Goal: Task Accomplishment & Management: Complete application form

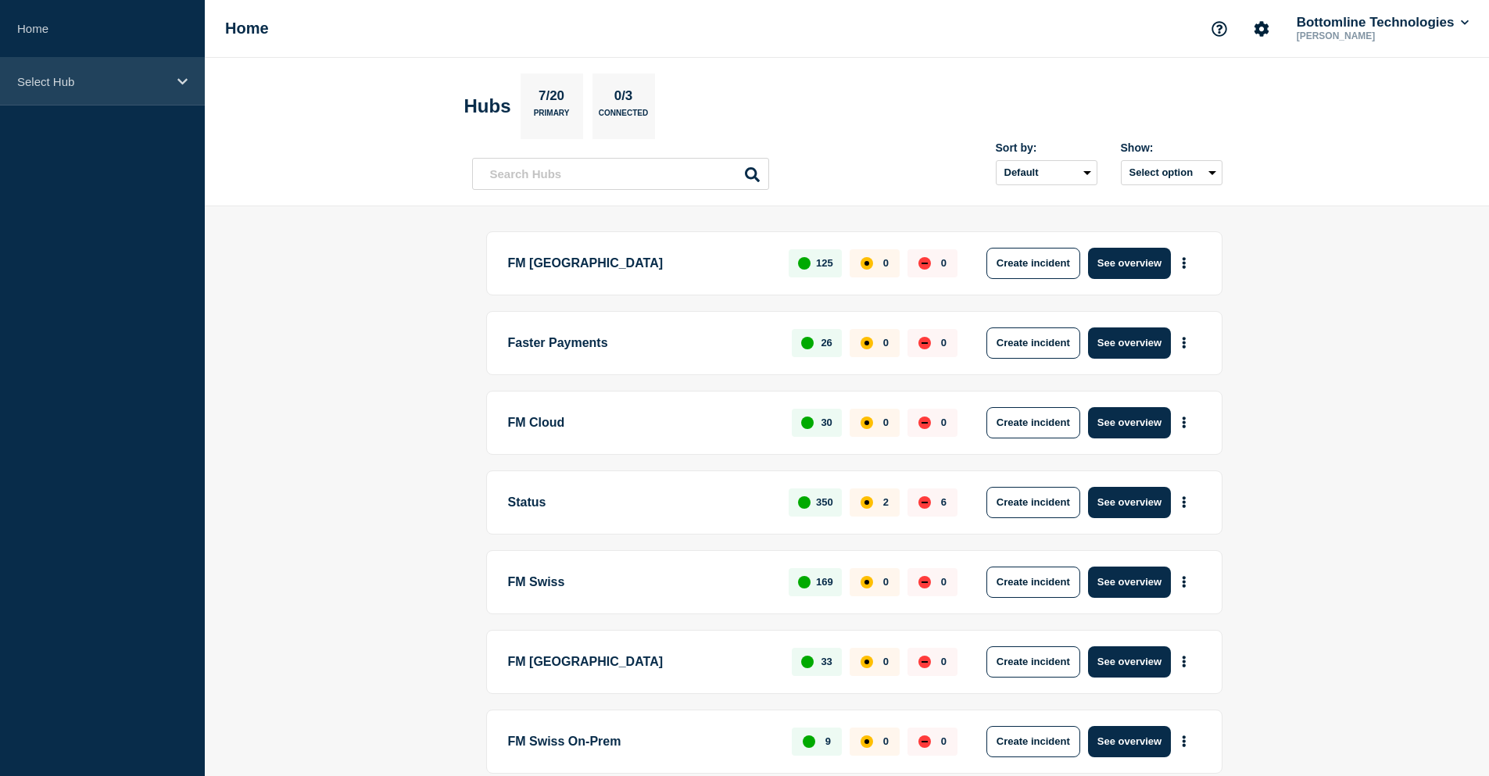
click at [126, 93] on div "Select Hub" at bounding box center [102, 82] width 205 height 48
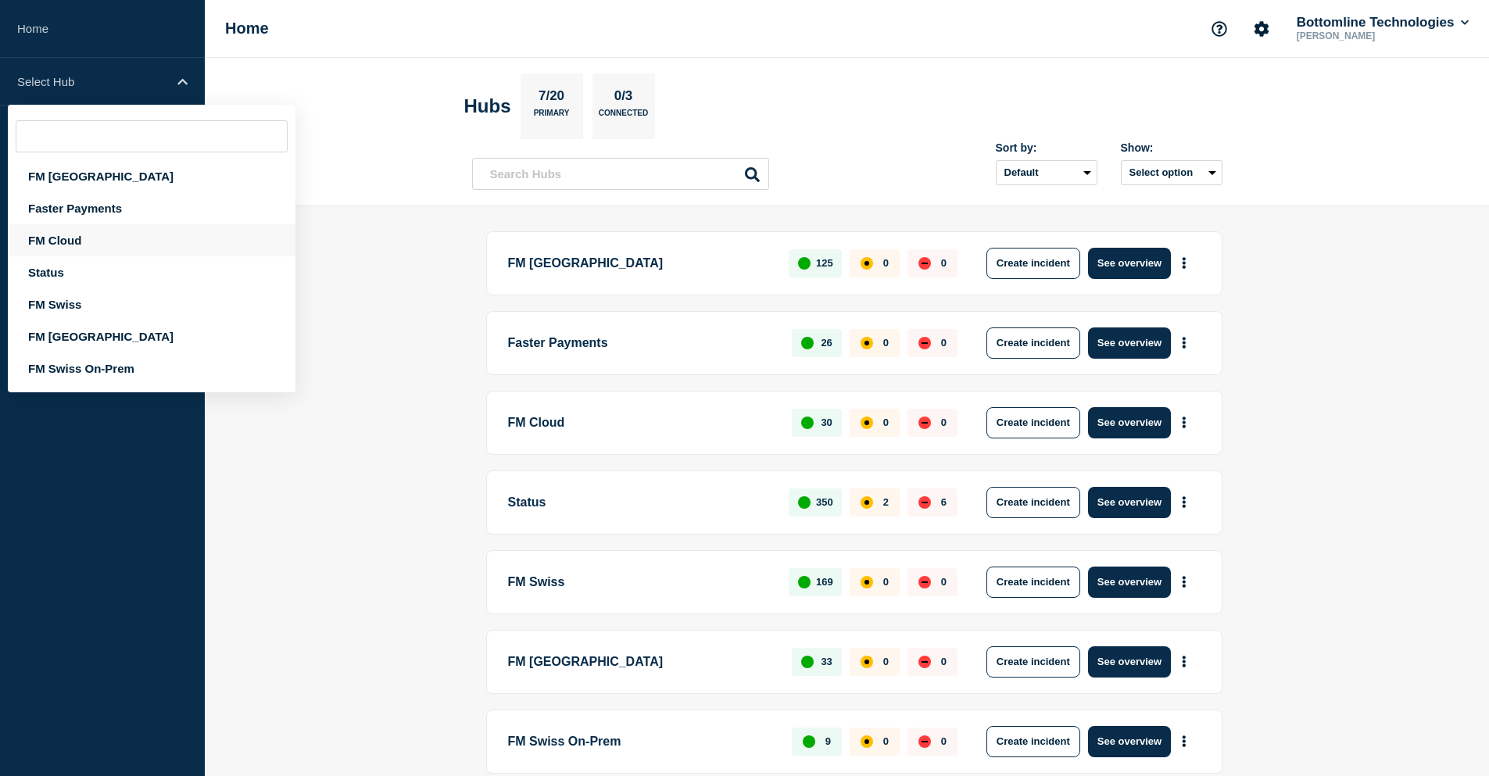
click at [111, 243] on div "FM Cloud" at bounding box center [152, 240] width 288 height 32
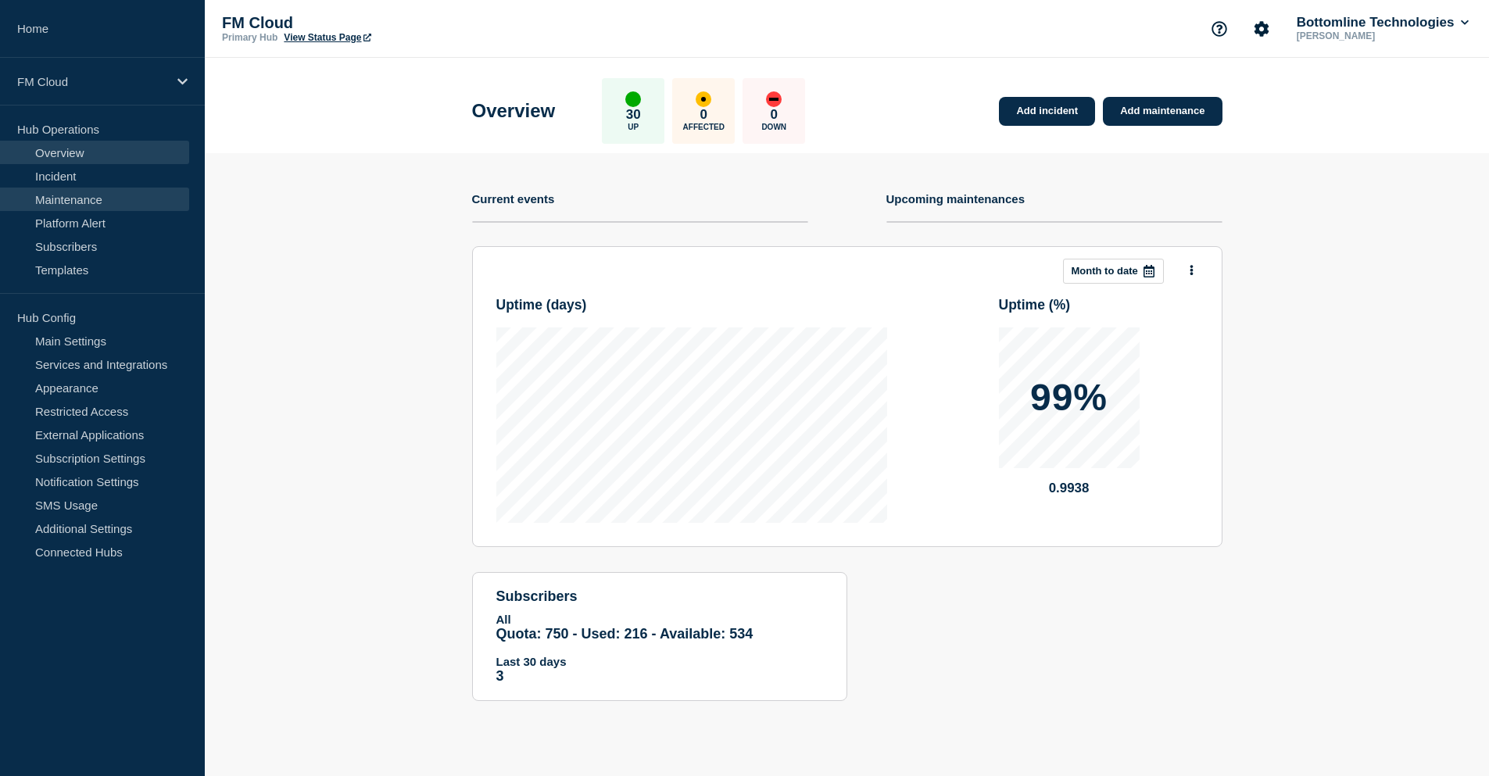
click at [90, 196] on link "Maintenance" at bounding box center [94, 199] width 189 height 23
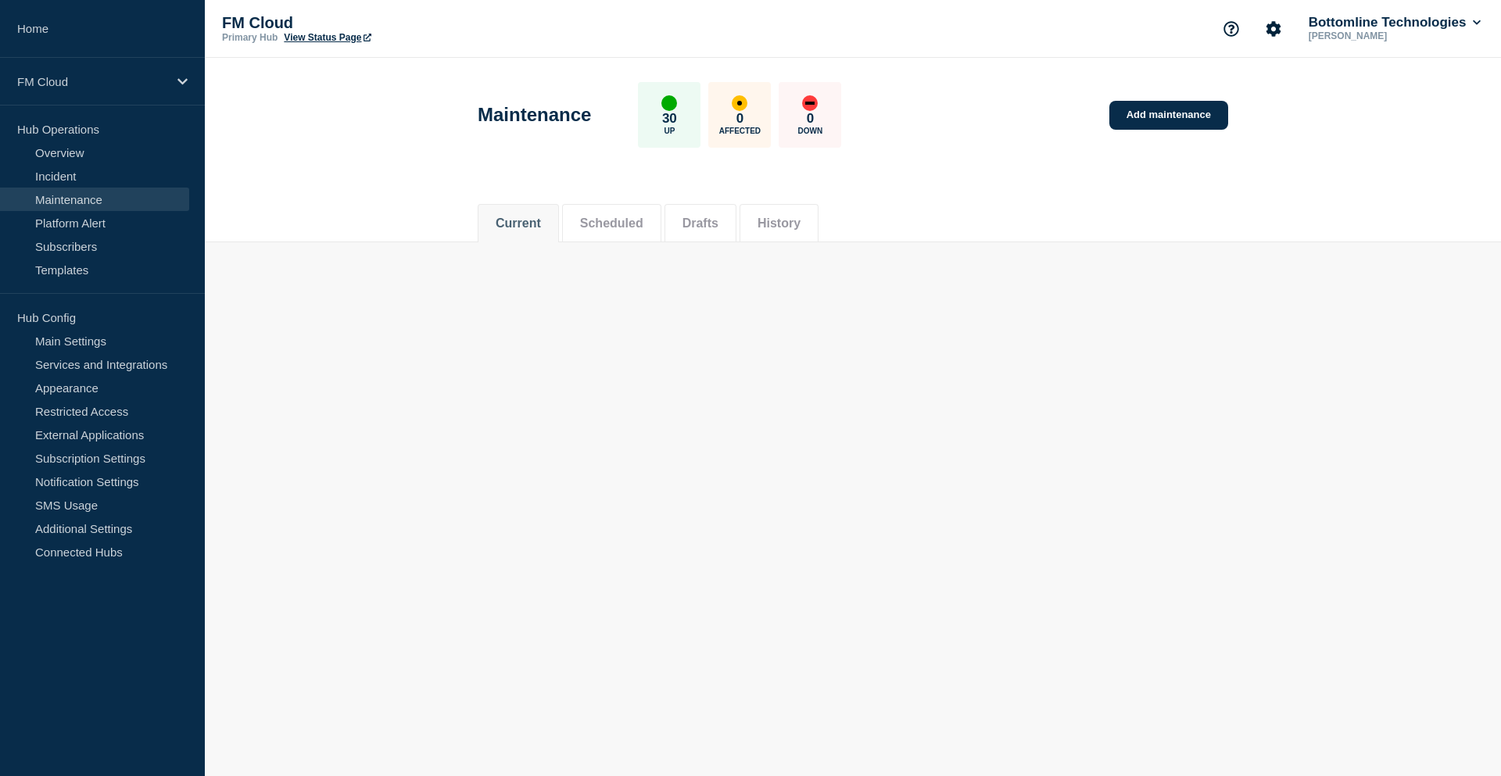
drag, startPoint x: 809, startPoint y: 202, endPoint x: 808, endPoint y: 211, distance: 8.6
click at [809, 204] on li "History" at bounding box center [778, 223] width 79 height 38
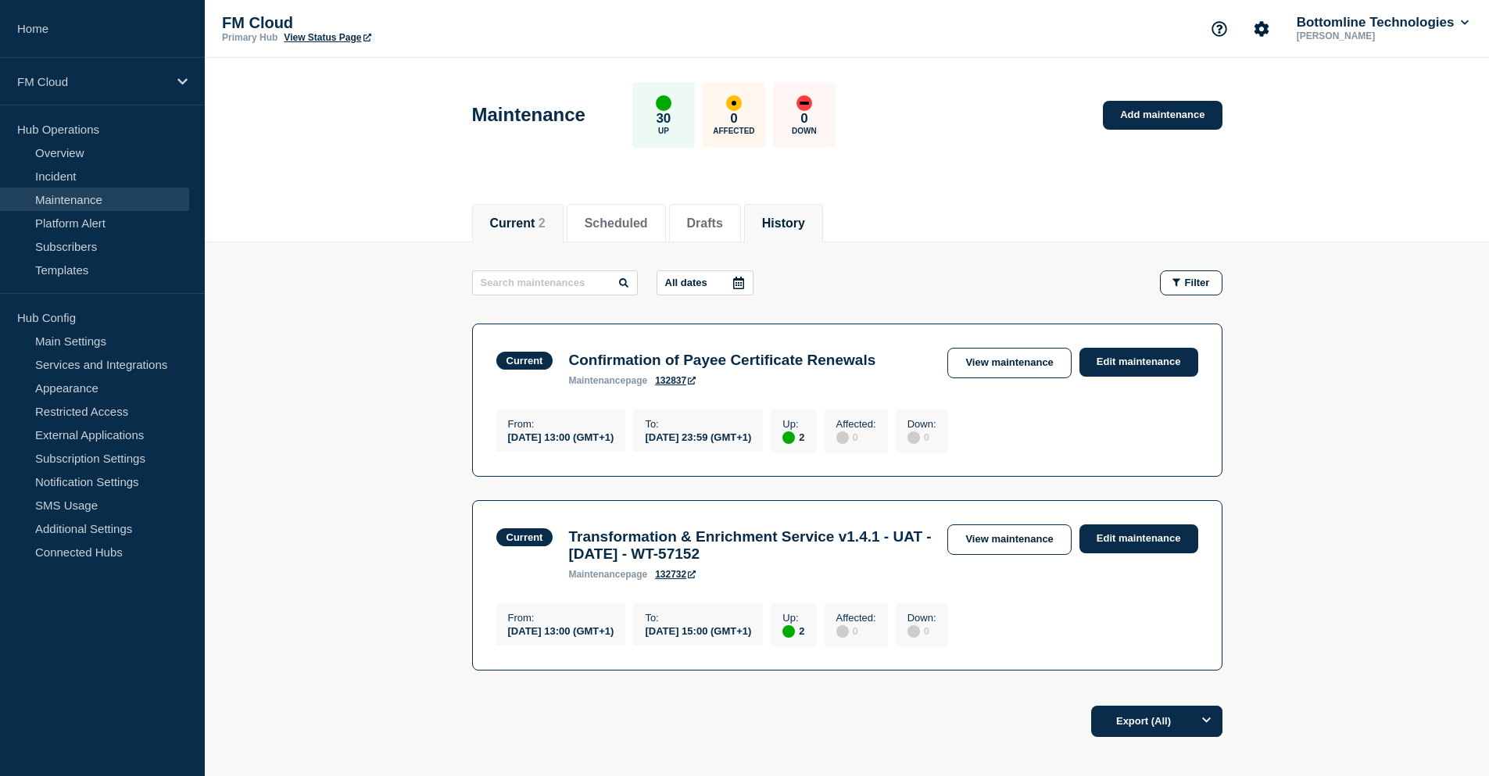
click at [805, 219] on button "History" at bounding box center [783, 224] width 43 height 14
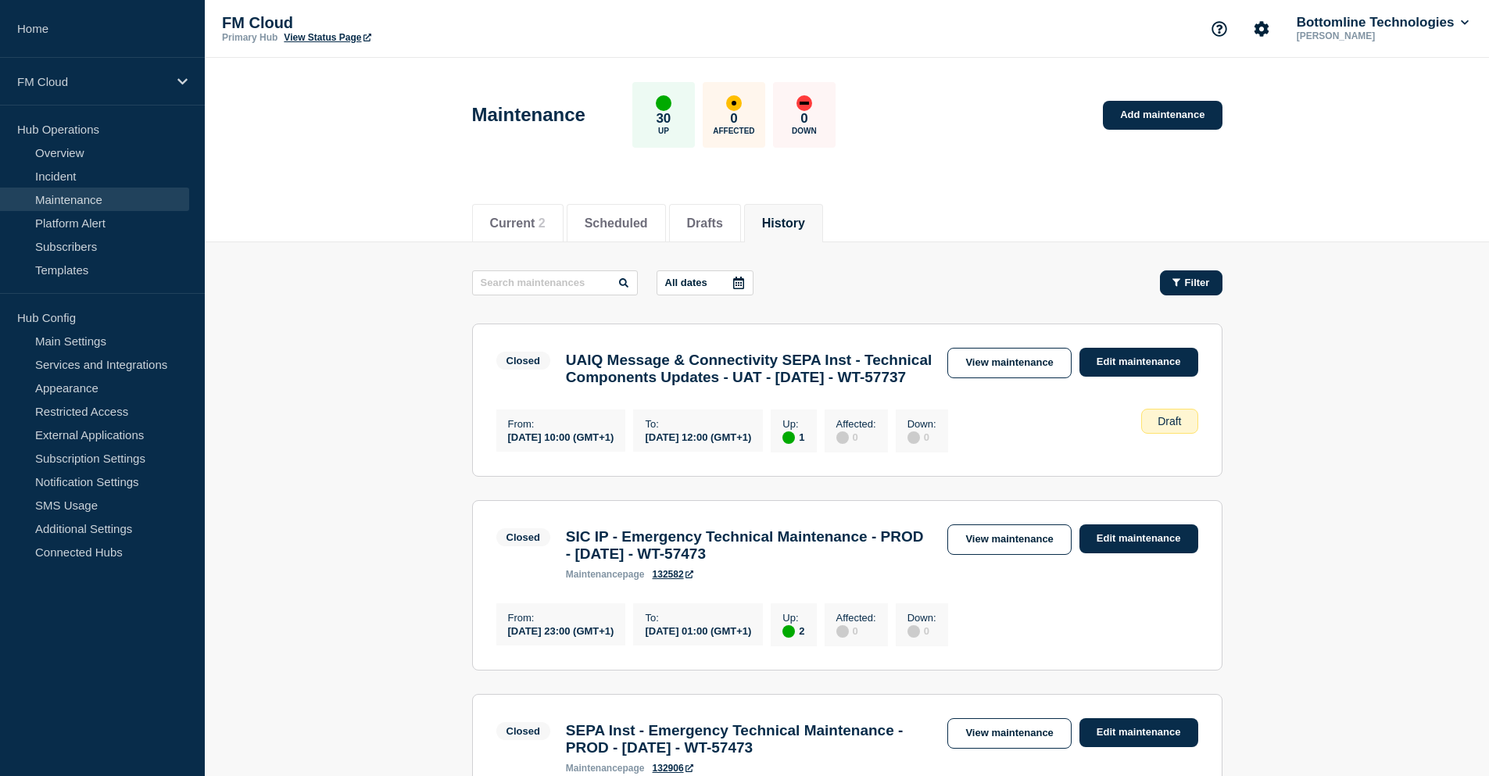
click at [1190, 284] on span "Filter" at bounding box center [1197, 283] width 25 height 12
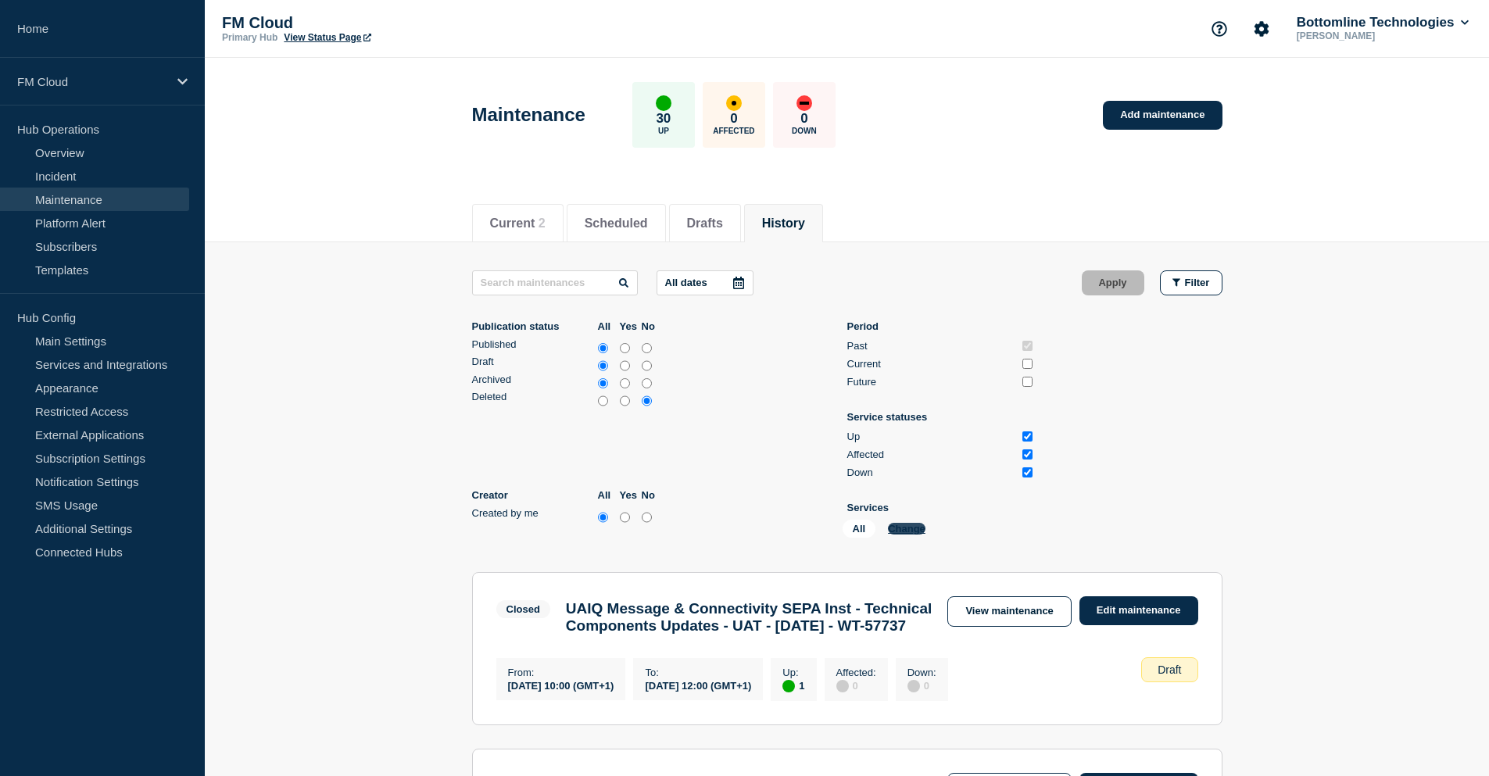
click at [913, 531] on button "Change" at bounding box center [907, 529] width 38 height 12
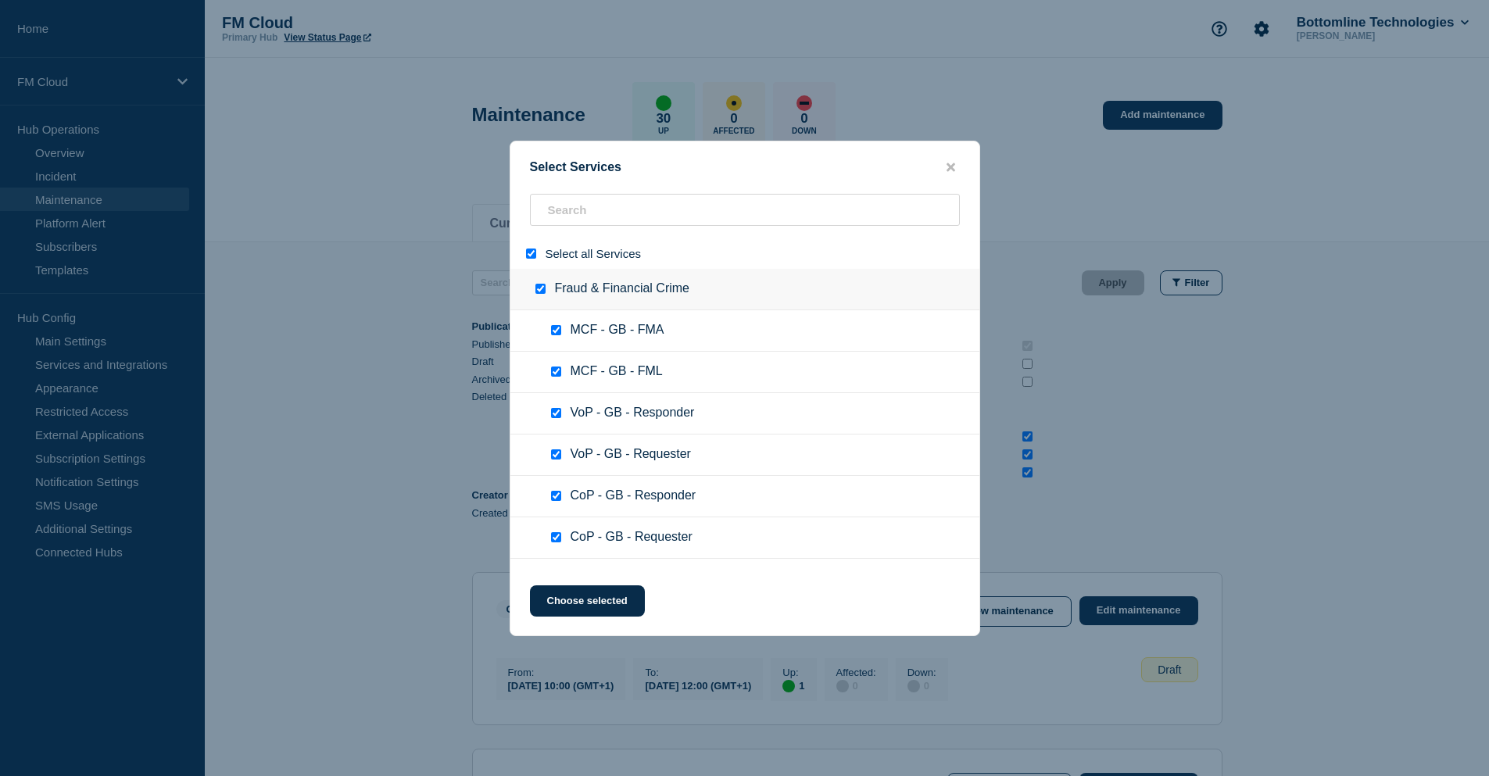
click at [532, 258] on input "select all" at bounding box center [531, 254] width 10 height 10
checkbox input "false"
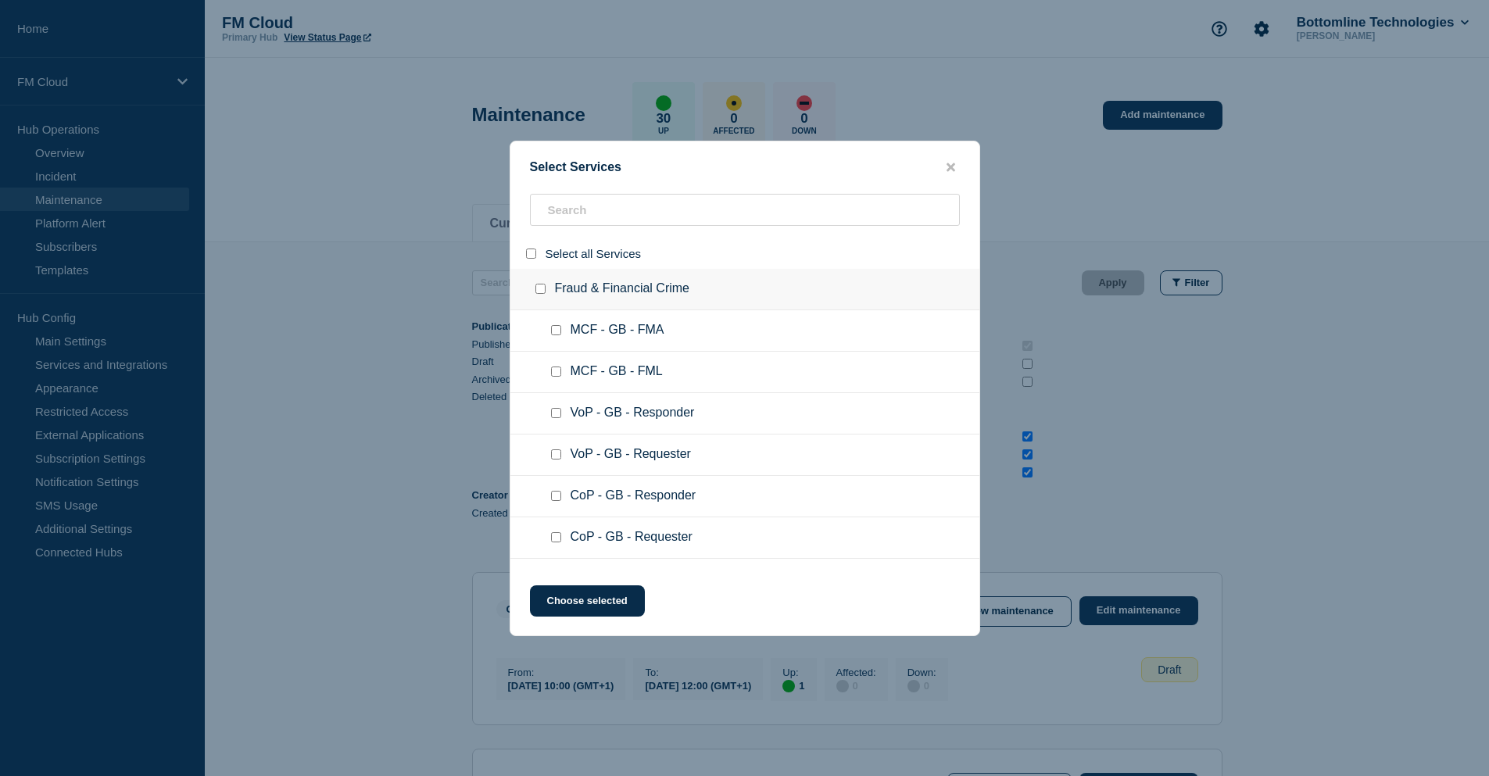
checkbox input "false"
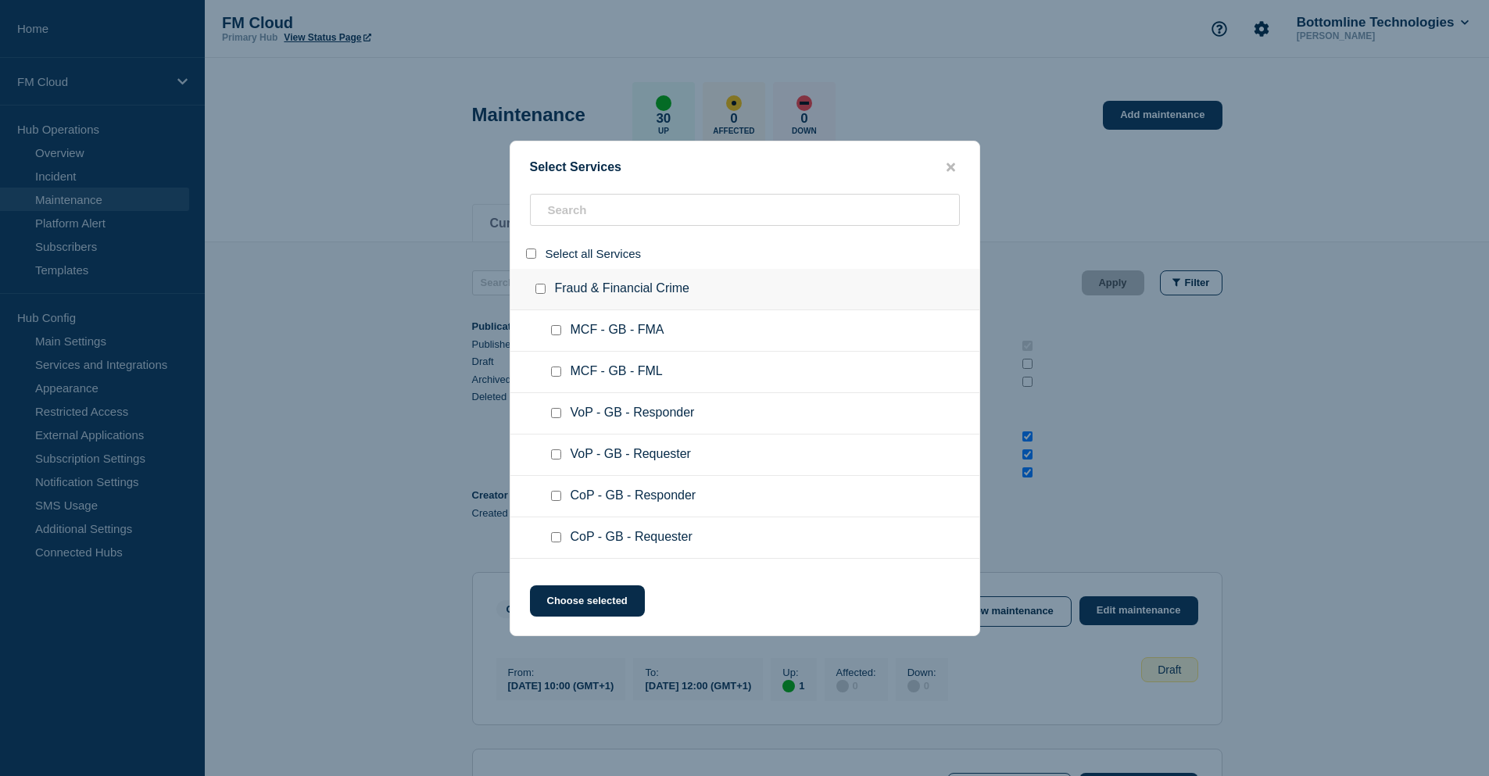
checkbox input "false"
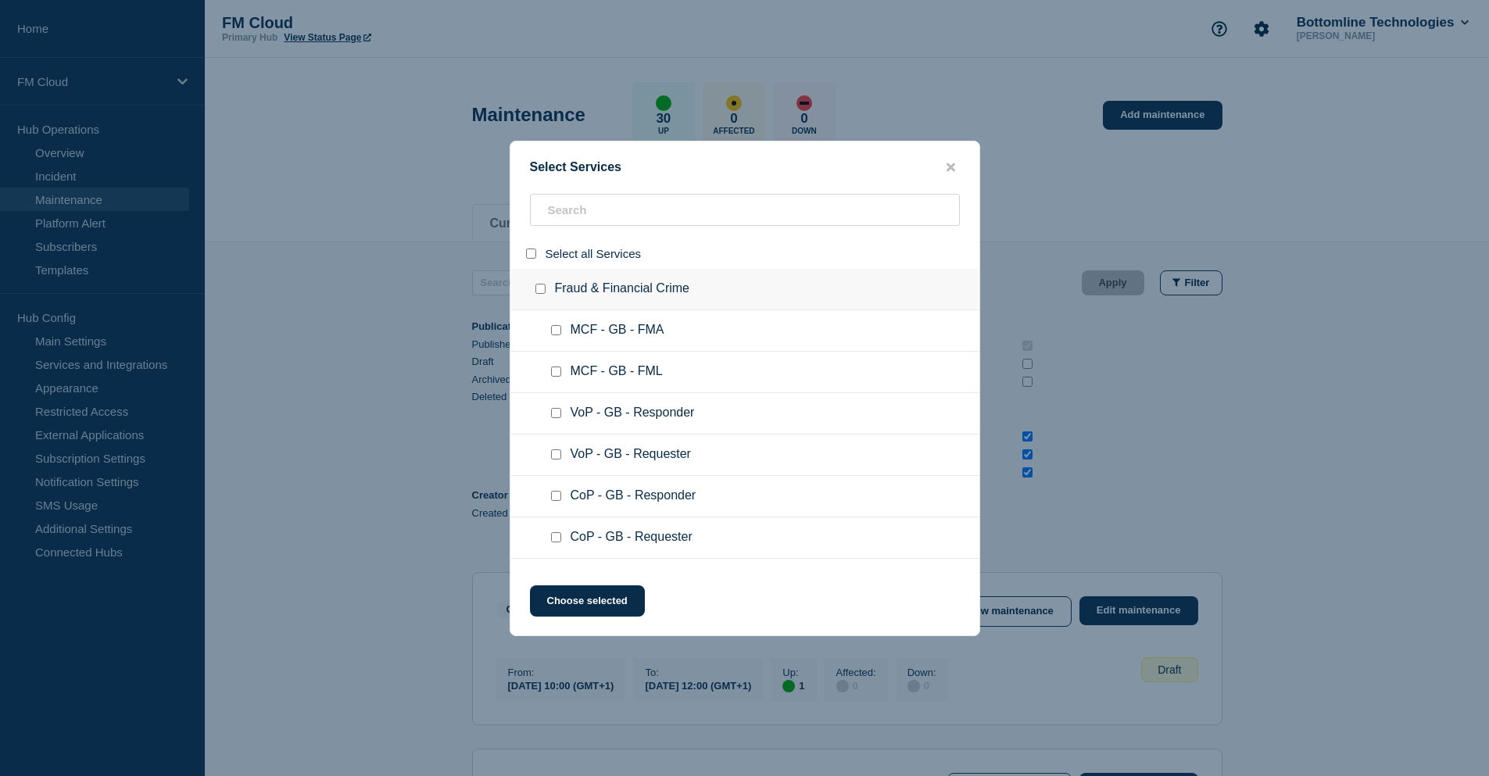
checkbox input "false"
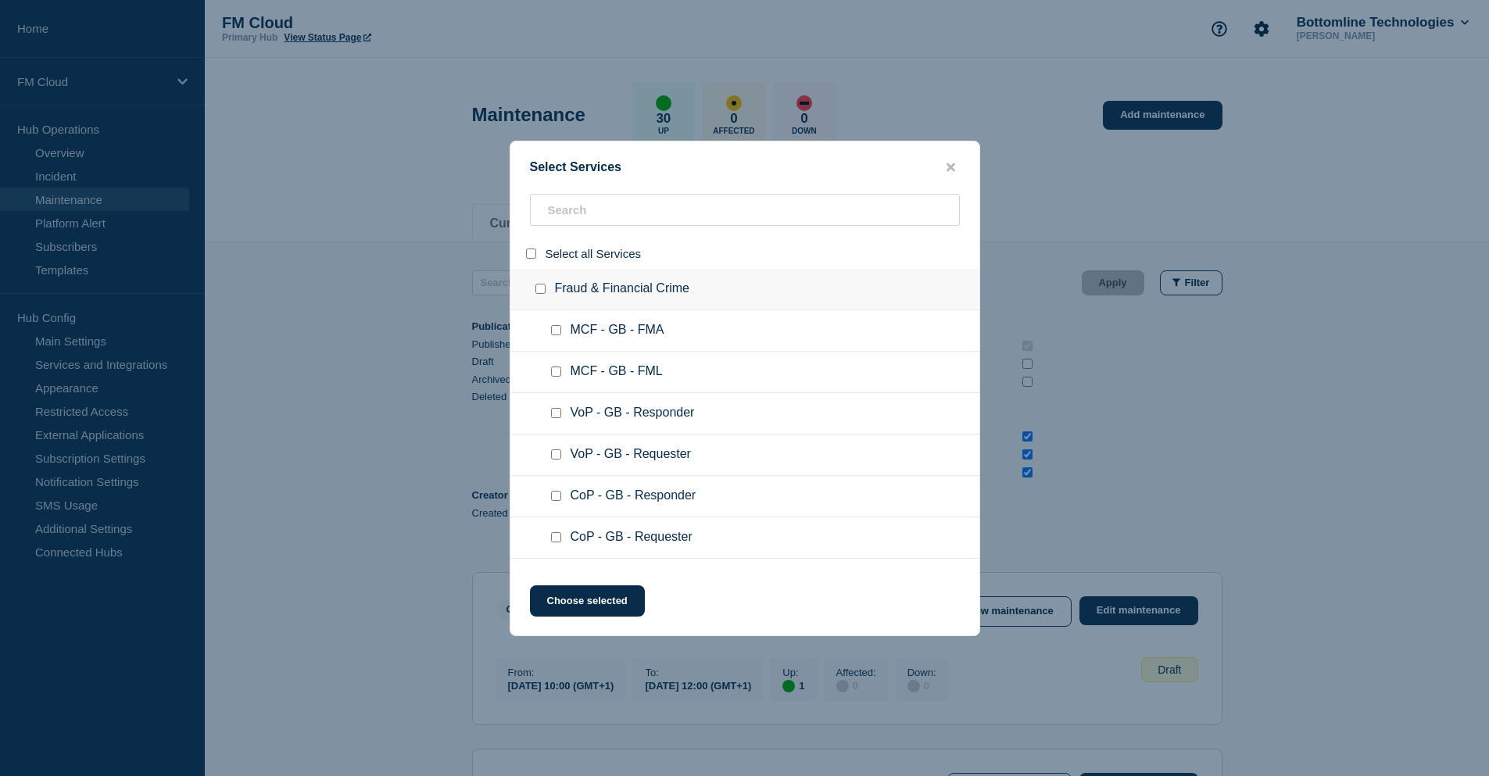
checkbox input "false"
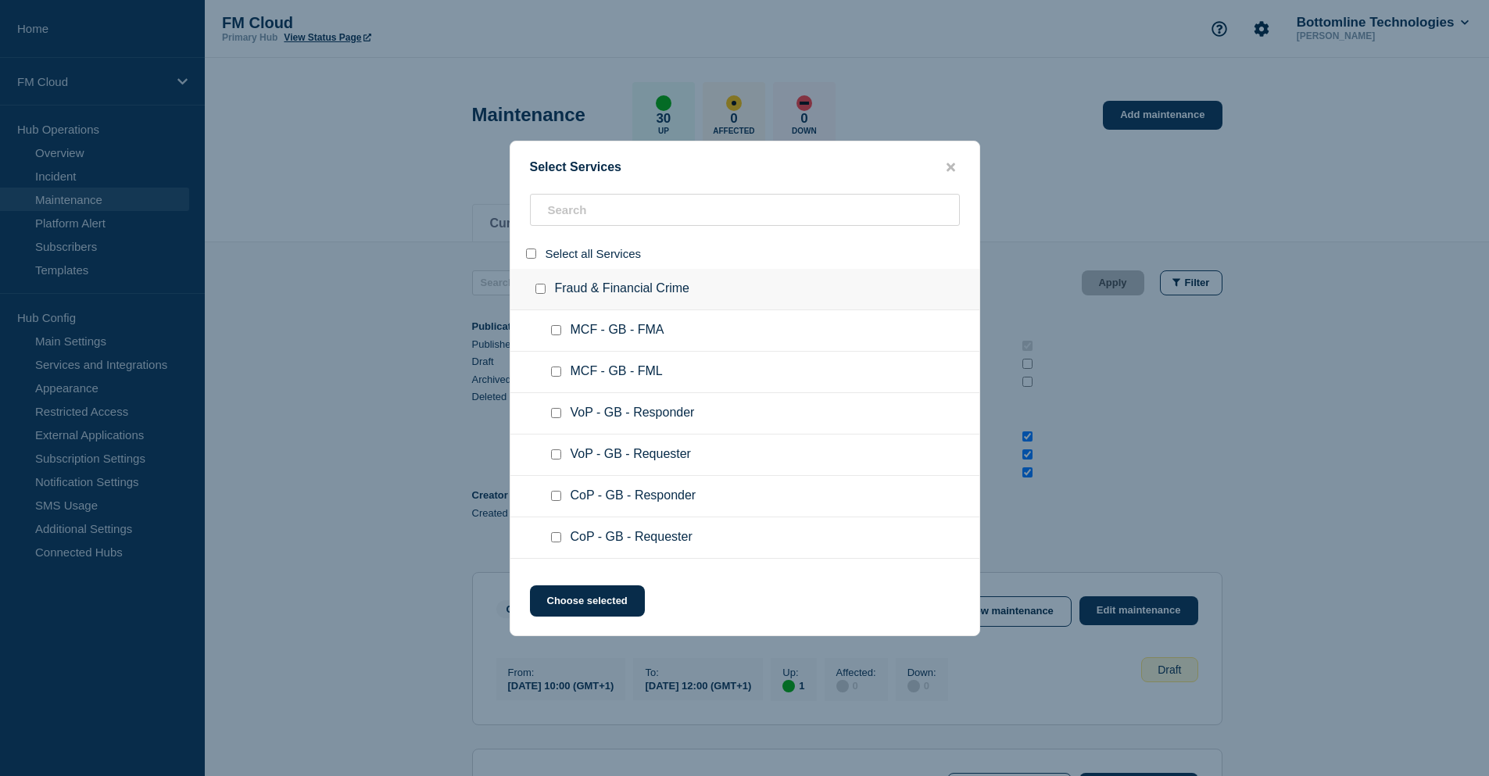
checkbox input "false"
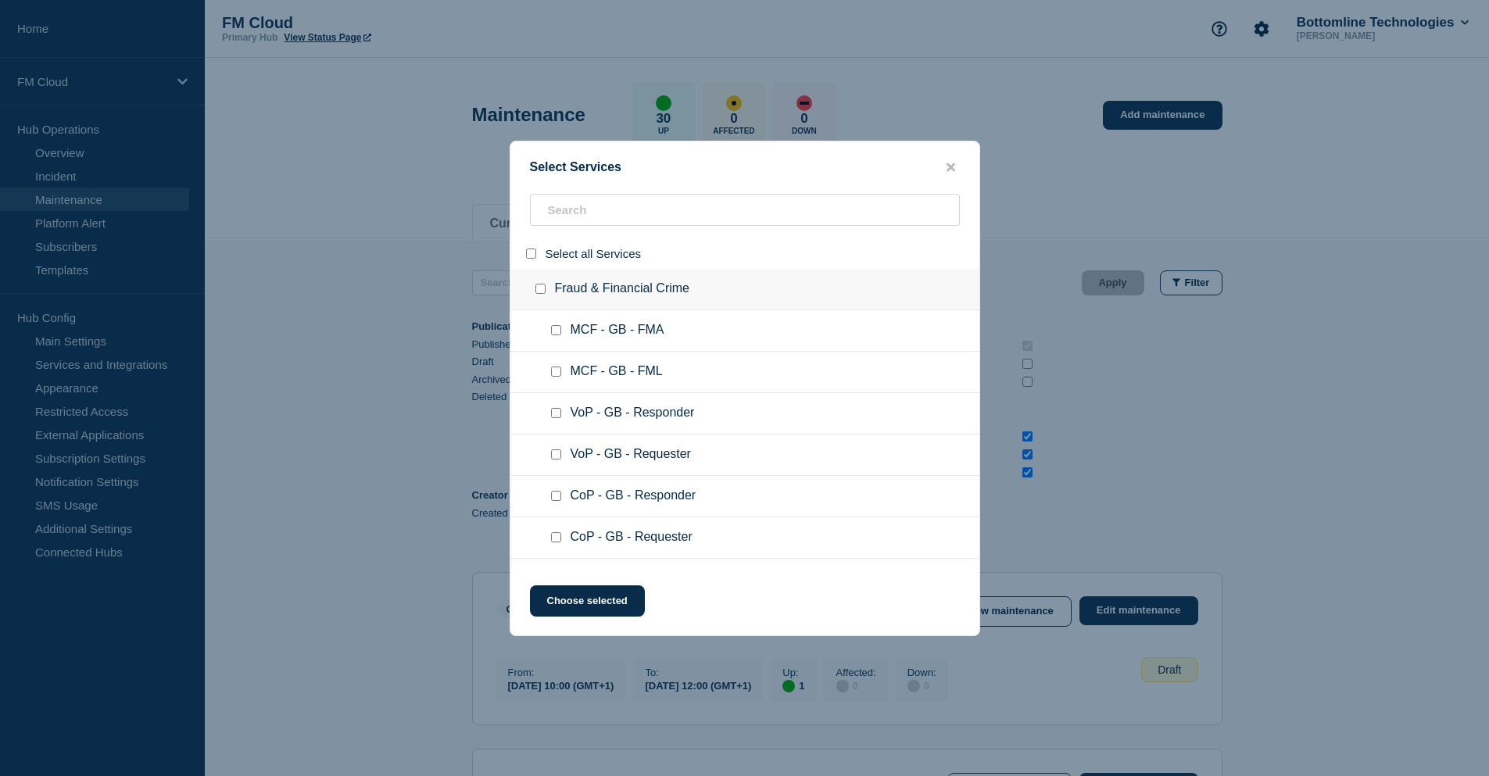
checkbox input "false"
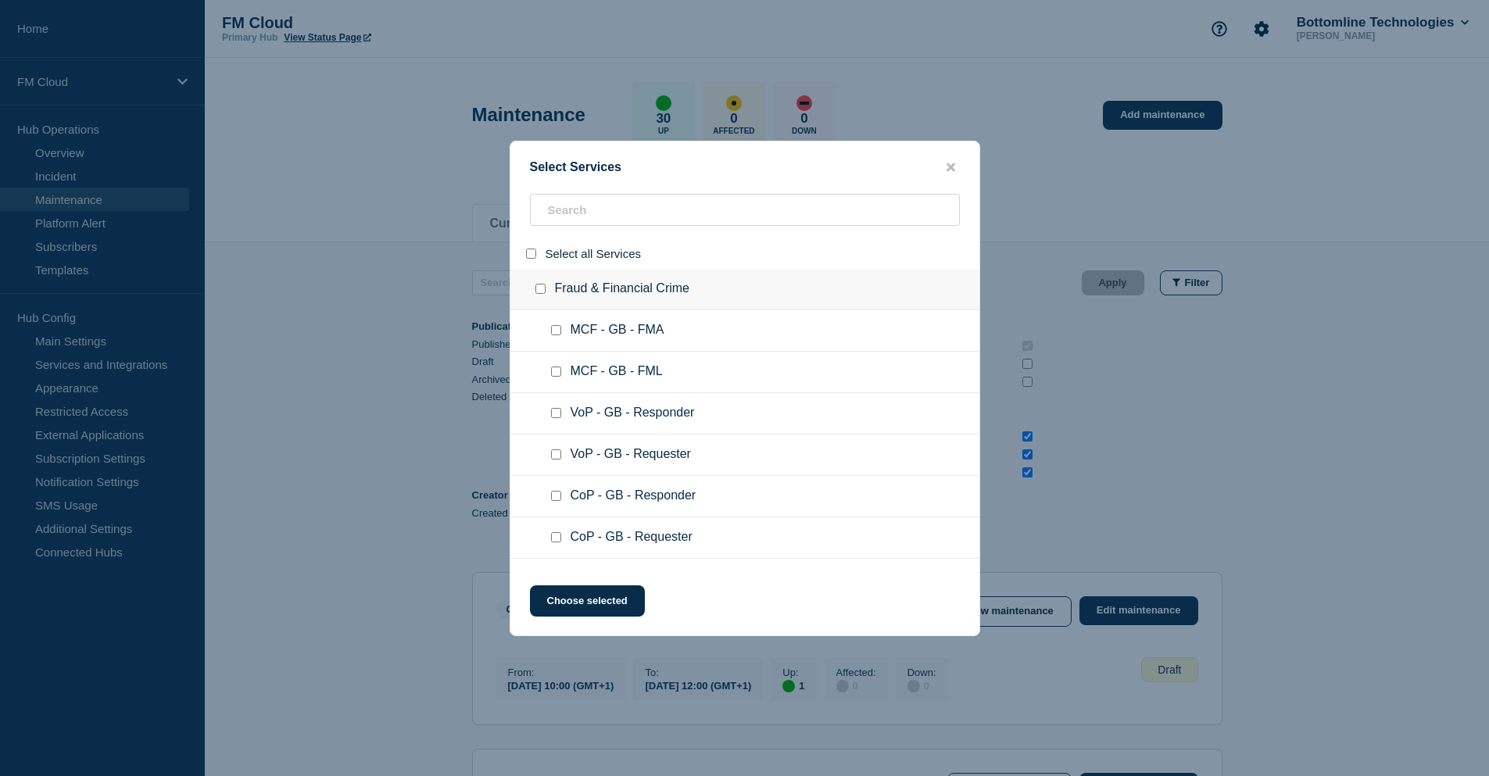
checkbox input "false"
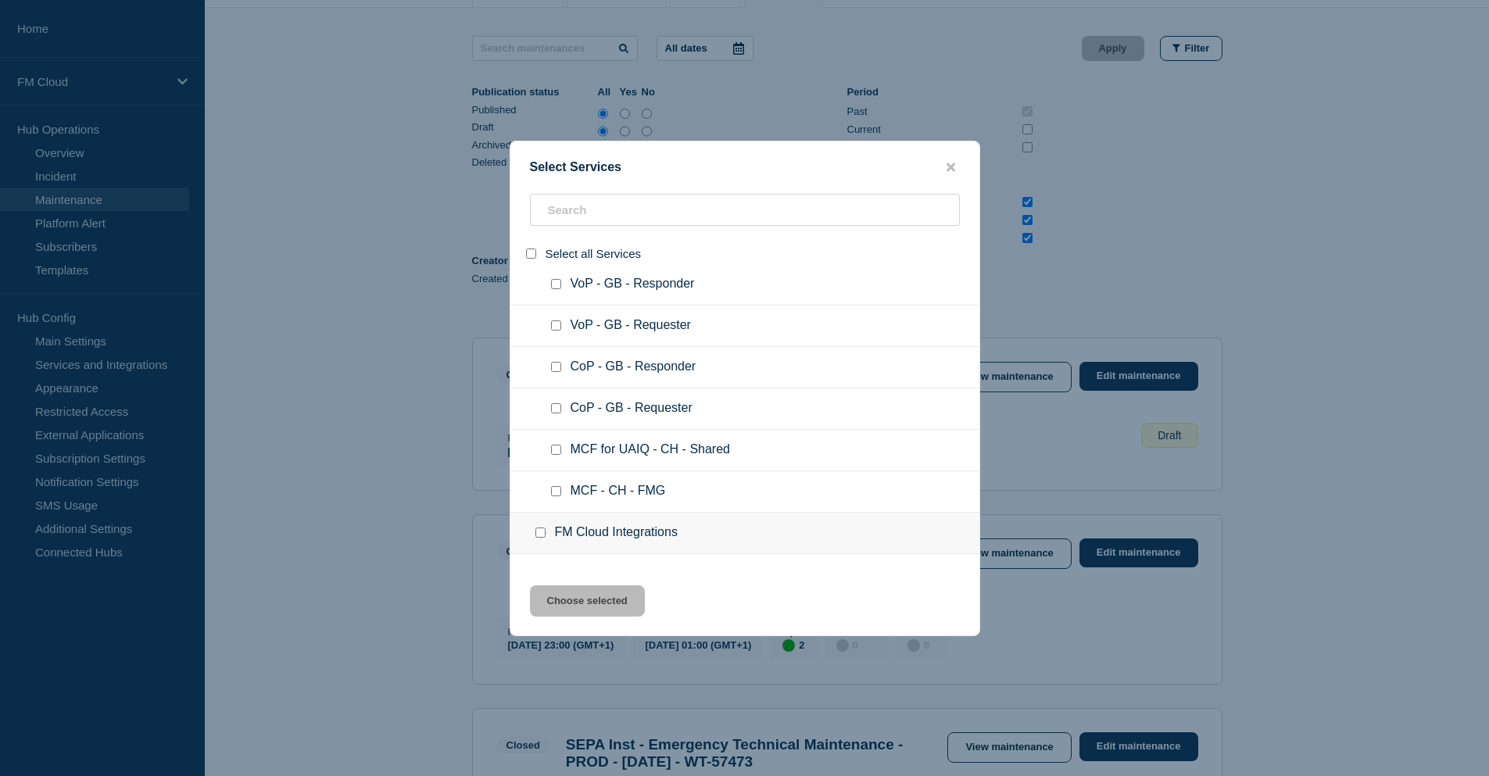
scroll to position [156, 0]
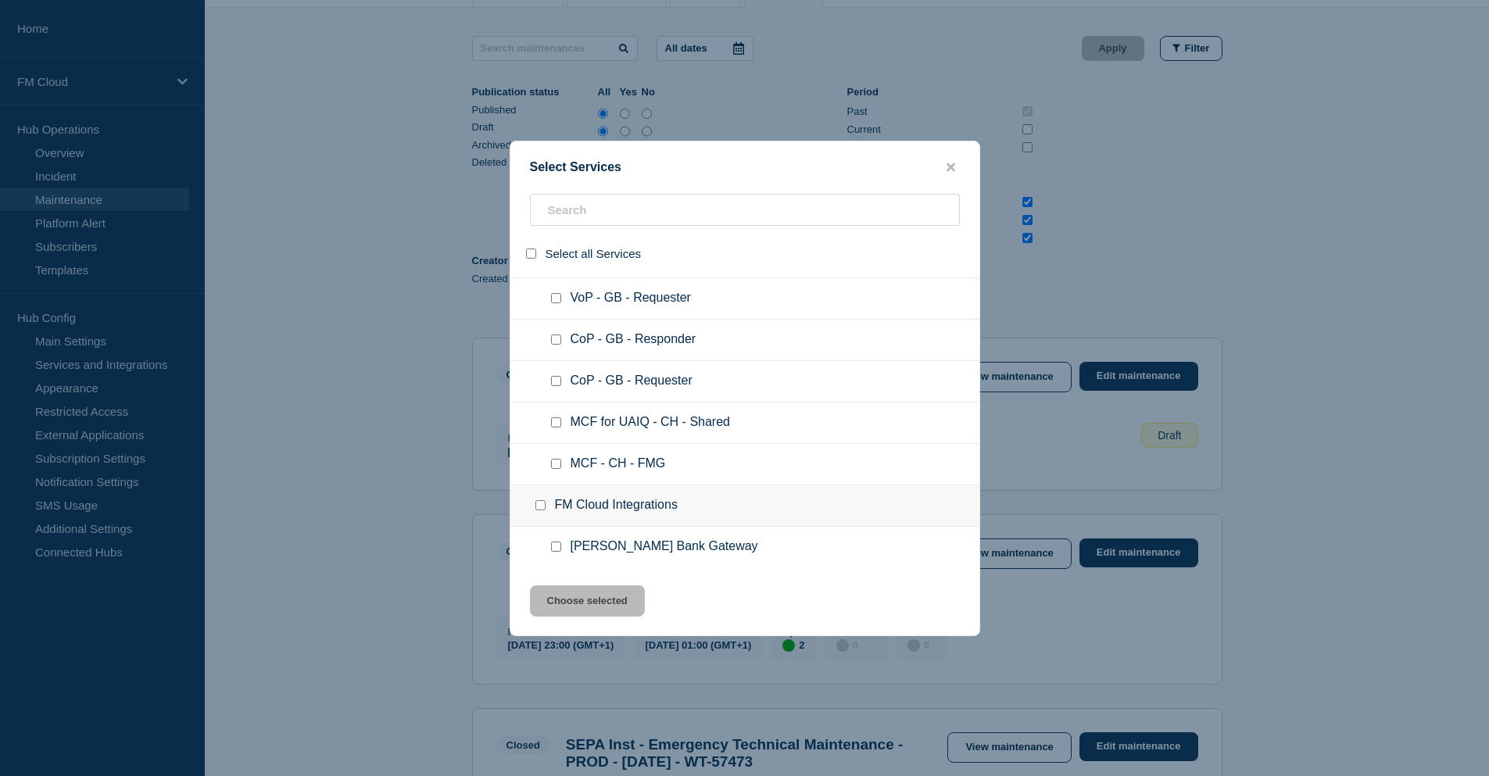
click at [556, 342] on input "service: CoP - GB - Responder" at bounding box center [556, 340] width 10 height 10
checkbox input "true"
click at [556, 380] on input "service: CoP - GB - Requester" at bounding box center [556, 381] width 10 height 10
checkbox input "true"
click at [590, 592] on button "Choose selected" at bounding box center [587, 600] width 115 height 31
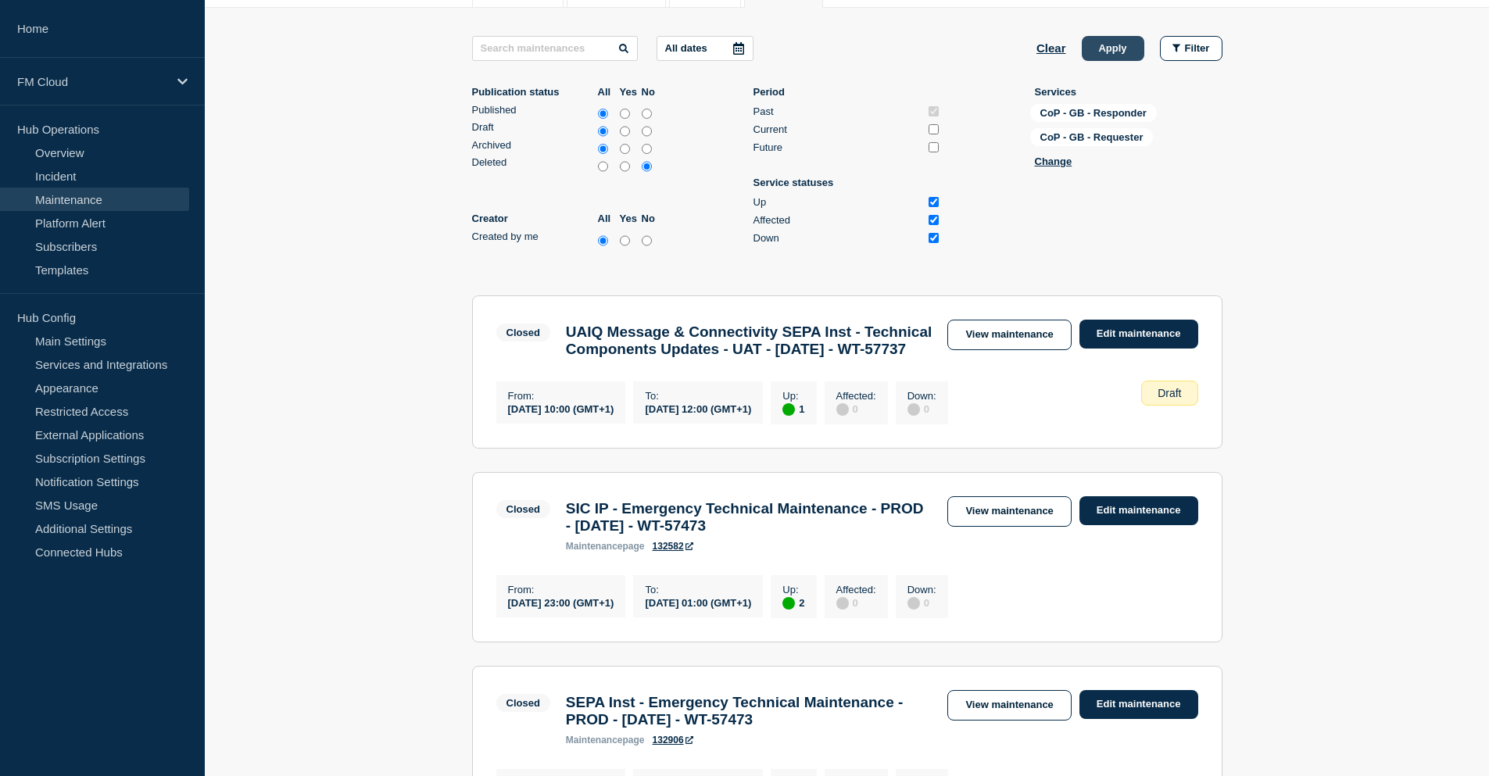
click at [1105, 46] on button "Apply" at bounding box center [1113, 48] width 63 height 25
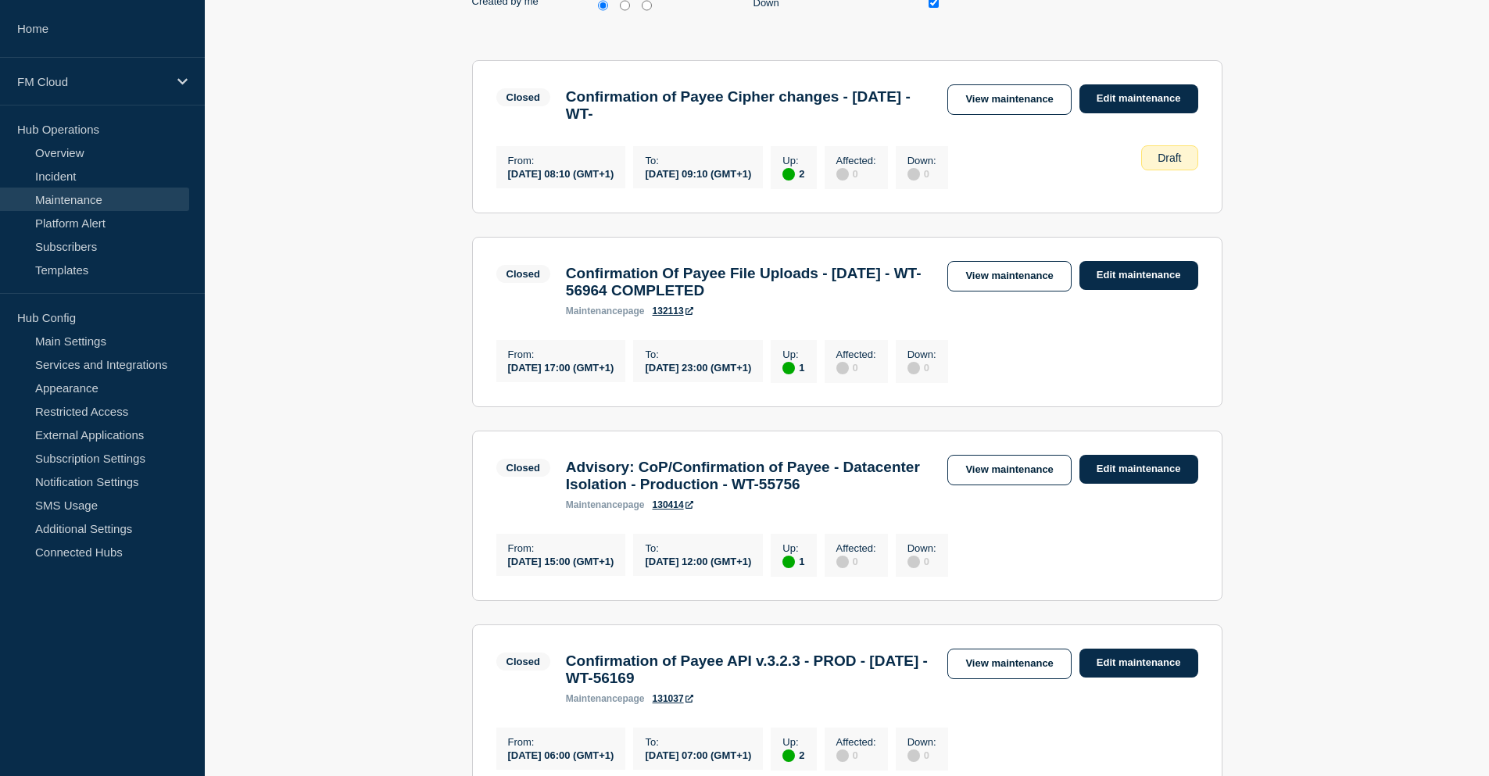
scroll to position [469, 0]
click at [759, 300] on h3 "Confirmation Of Payee File Uploads - 02/AUG/2025 - WT-56964 COMPLETED" at bounding box center [749, 283] width 367 height 34
click at [1032, 285] on link "View maintenance" at bounding box center [1008, 277] width 123 height 30
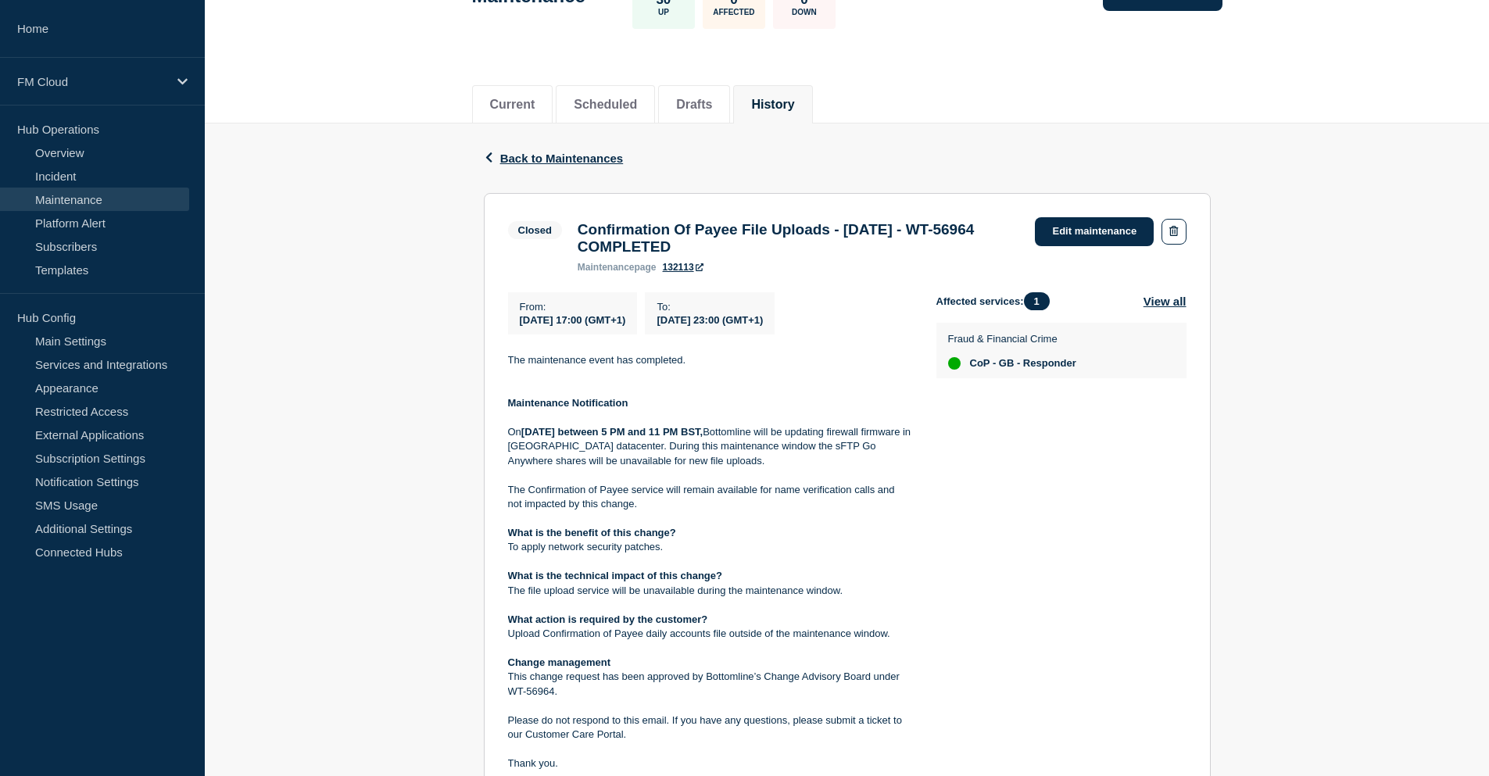
scroll to position [156, 0]
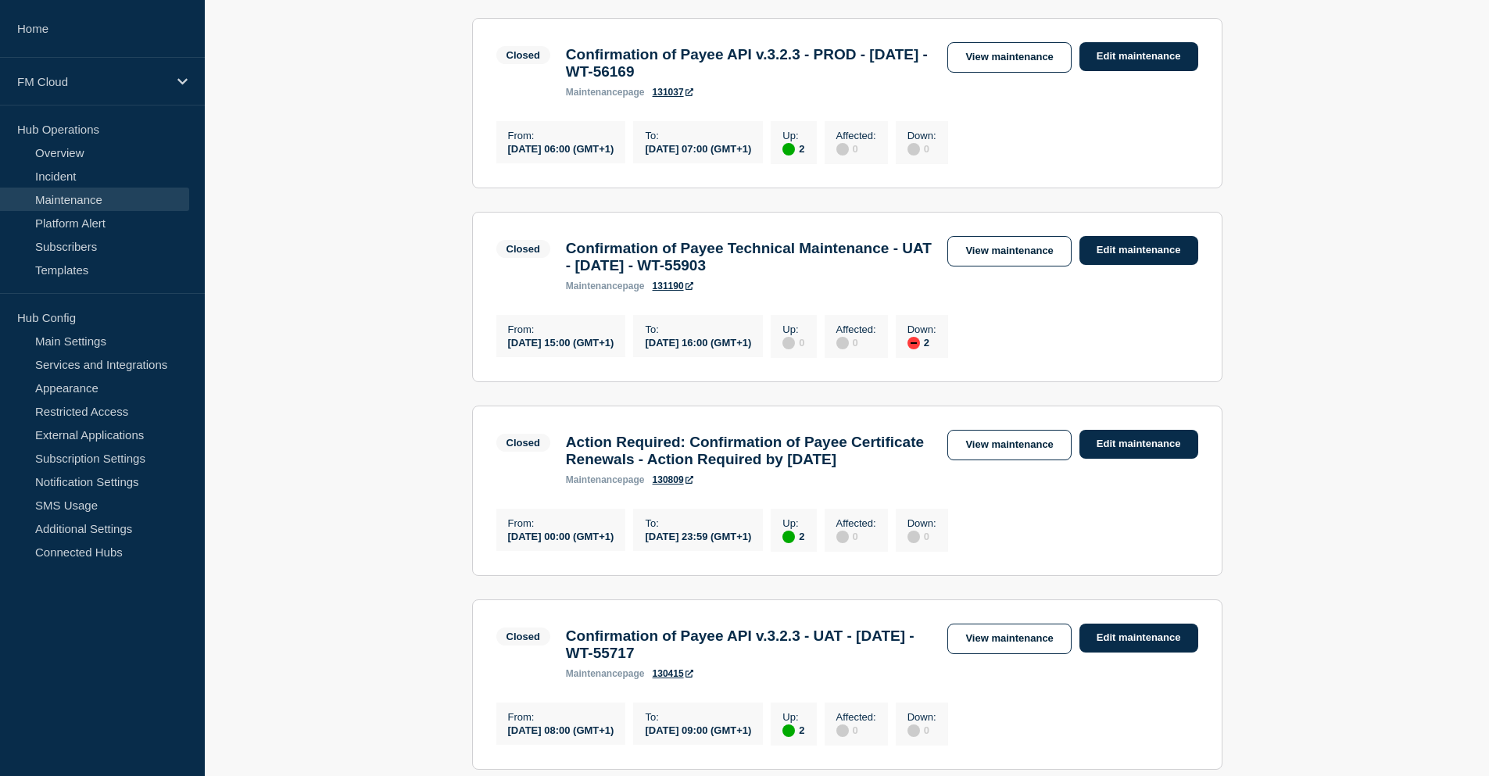
scroll to position [1094, 0]
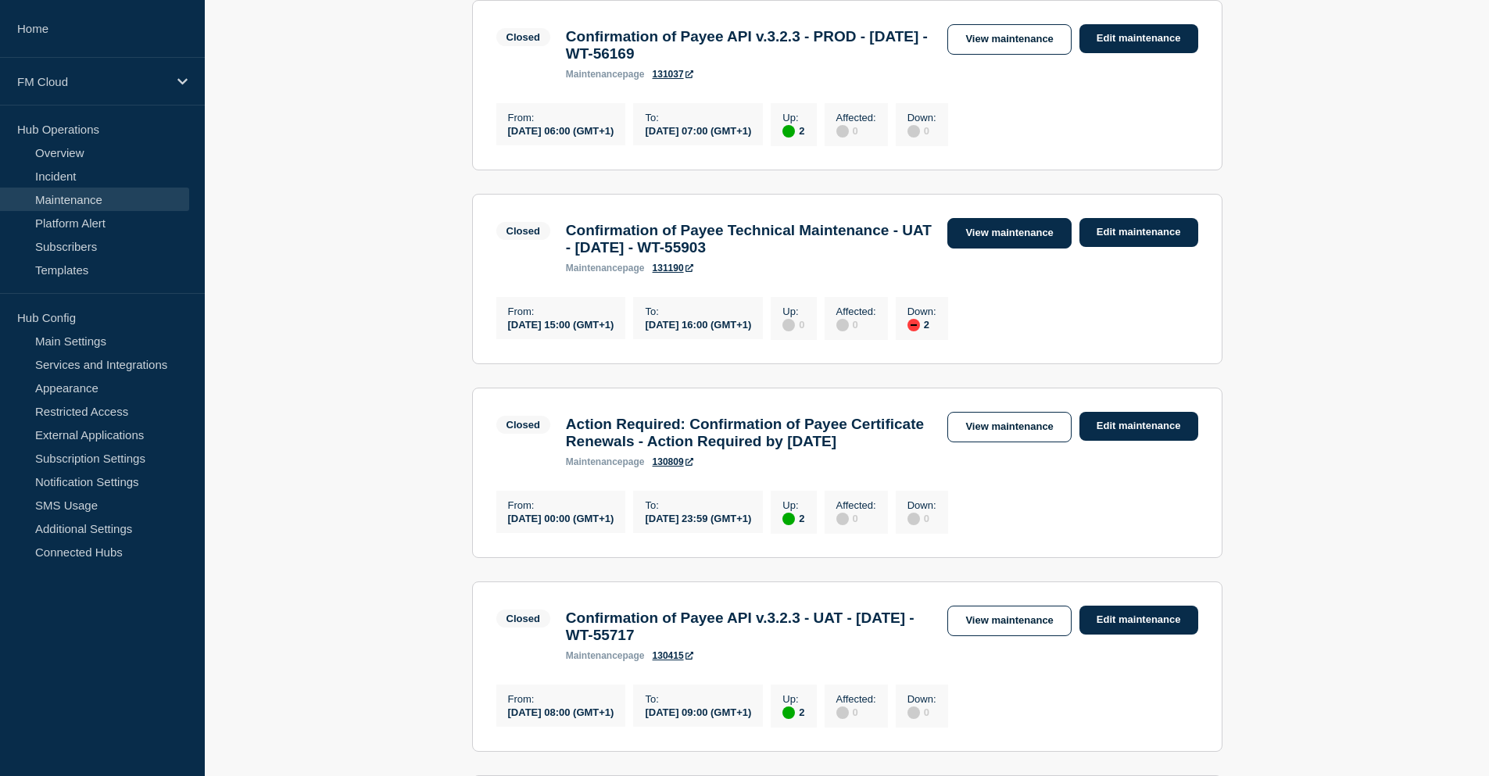
click at [1000, 249] on link "View maintenance" at bounding box center [1008, 233] width 123 height 30
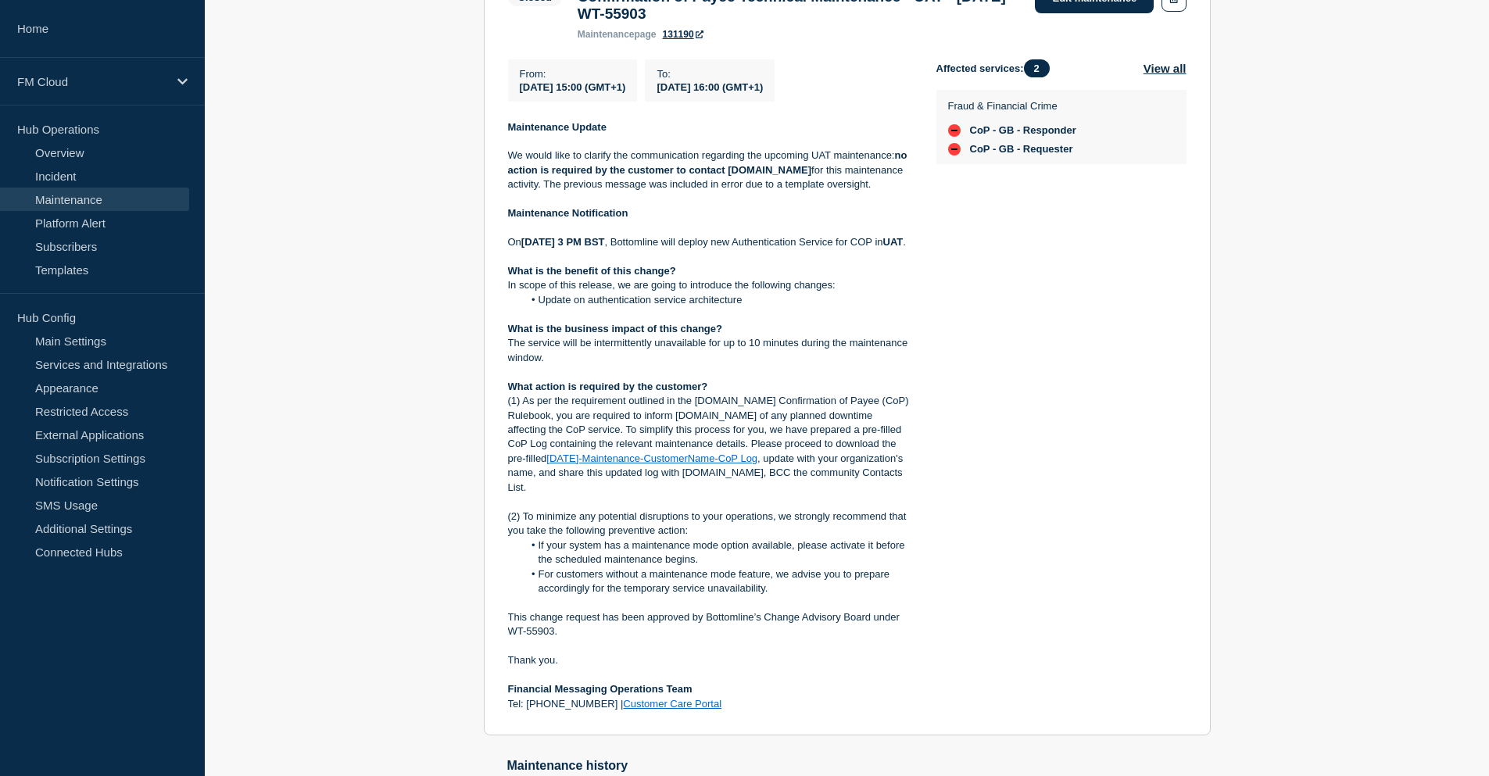
scroll to position [313, 0]
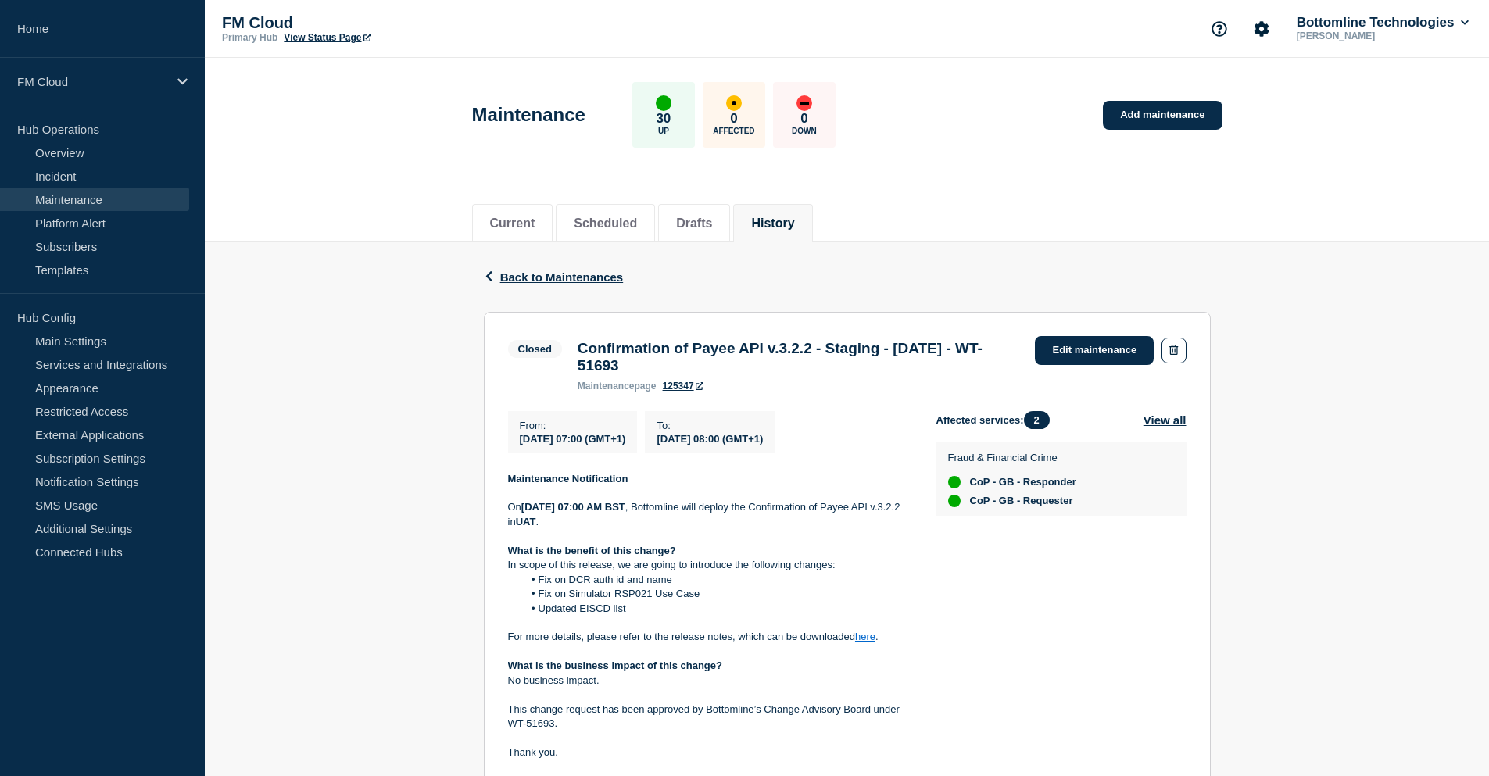
scroll to position [78, 0]
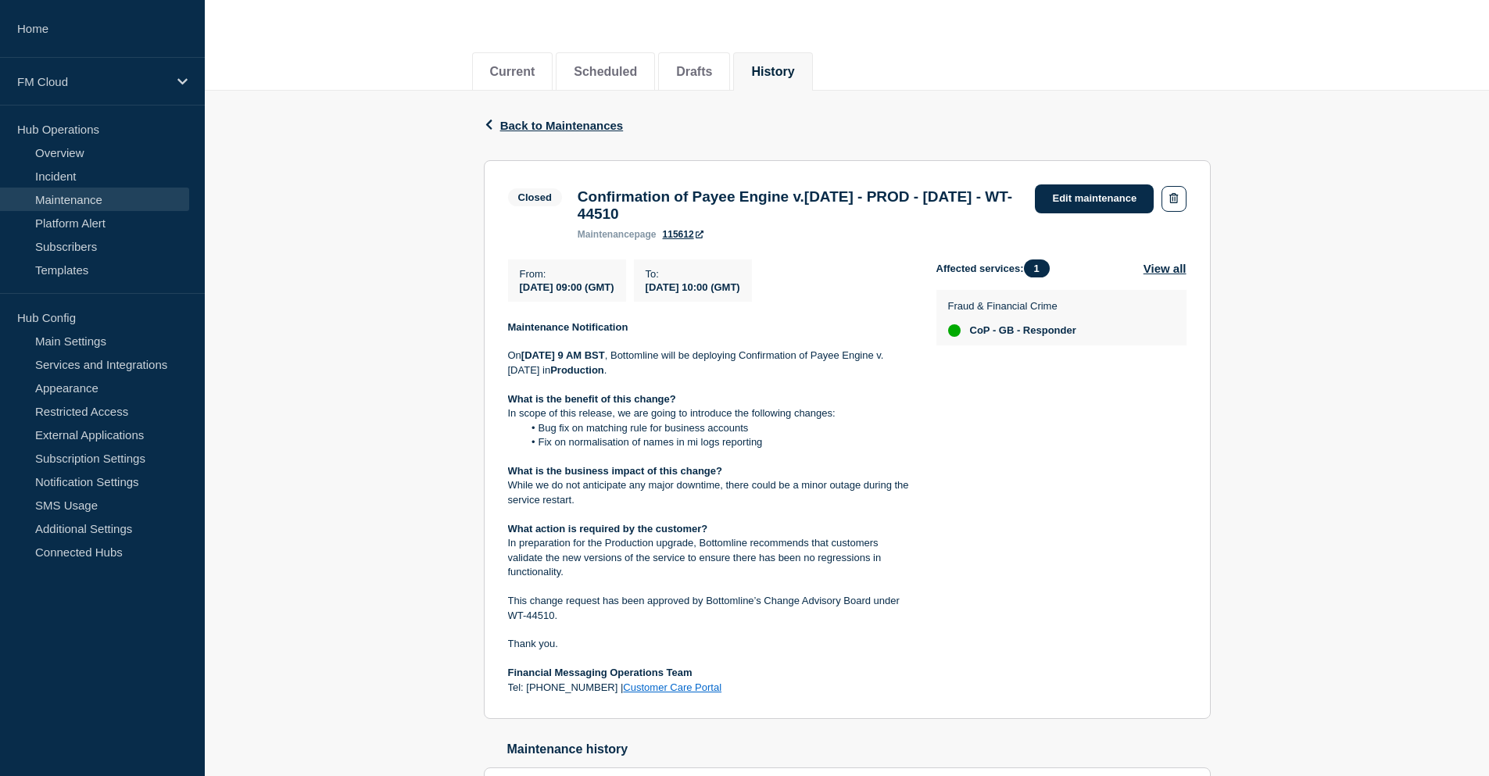
scroll to position [78, 0]
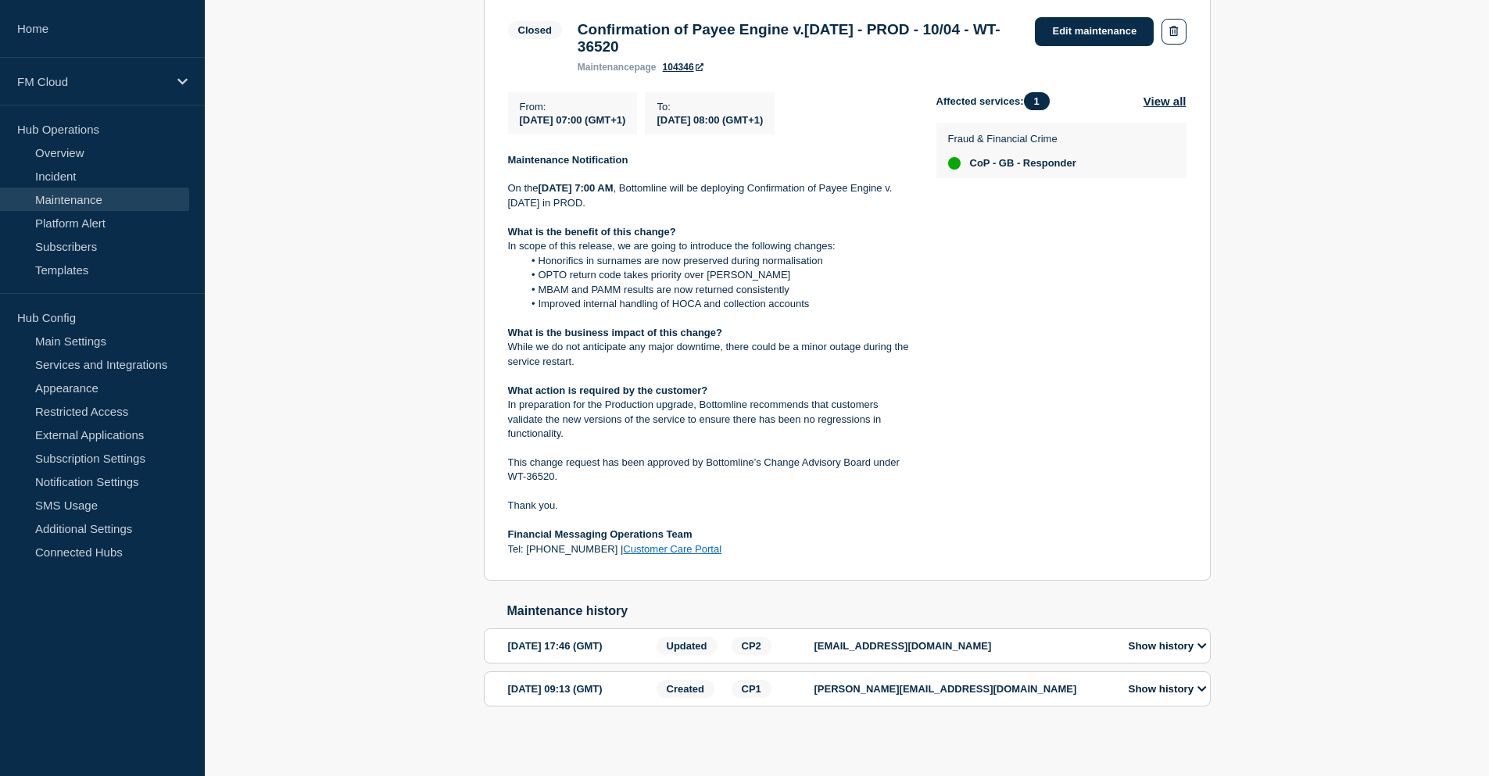
scroll to position [336, 0]
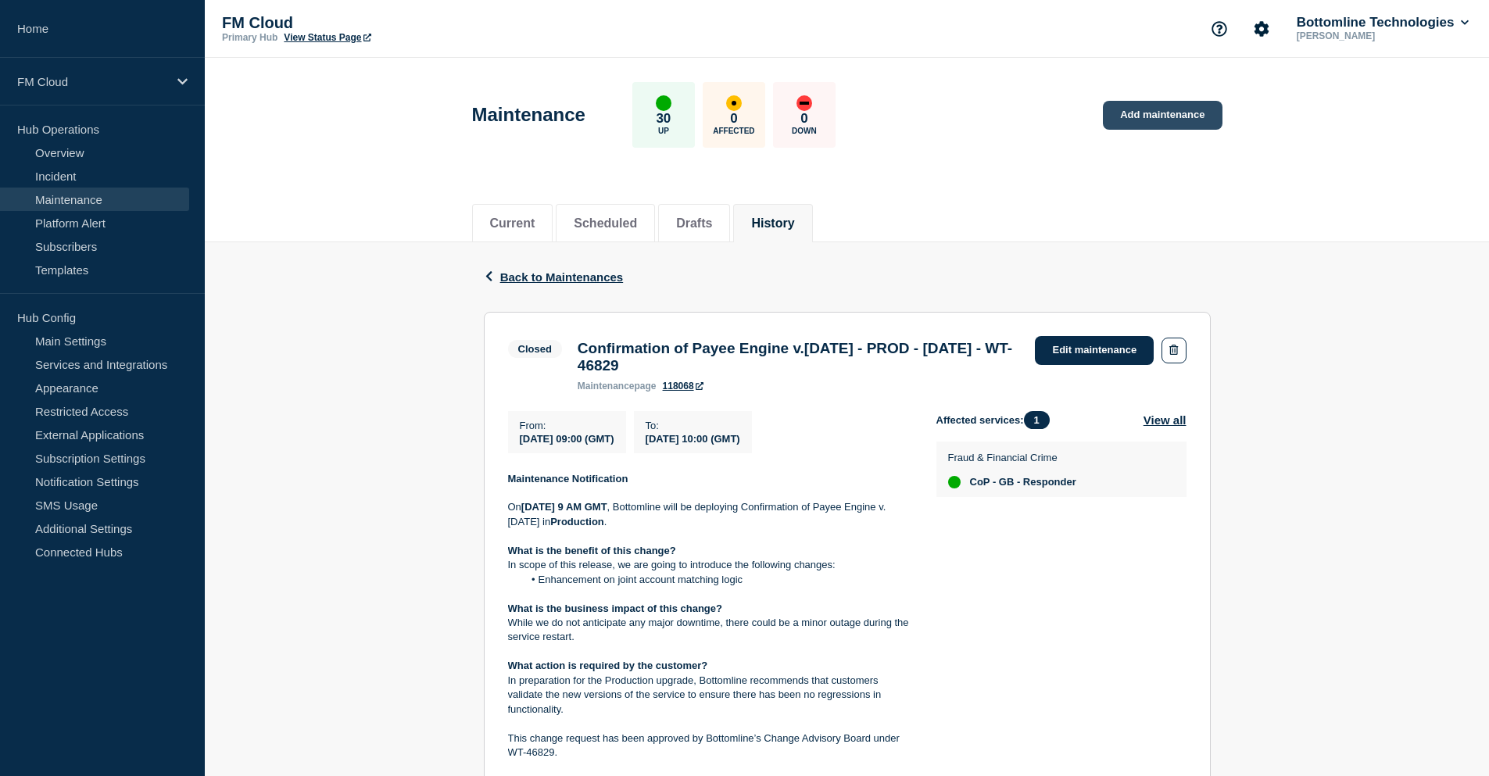
click at [1153, 116] on link "Add maintenance" at bounding box center [1162, 115] width 119 height 29
drag, startPoint x: 579, startPoint y: 351, endPoint x: 782, endPoint y: 381, distance: 205.5
click at [782, 374] on h3 "Confirmation of Payee Engine v.2.8.19 - PROD - 10/DEC/2024 - WT-46829" at bounding box center [799, 357] width 442 height 34
copy h3 "Confirmation of Payee Engine v.2.8.19 - PROD - 10/DEC/2024 - WT-46829"
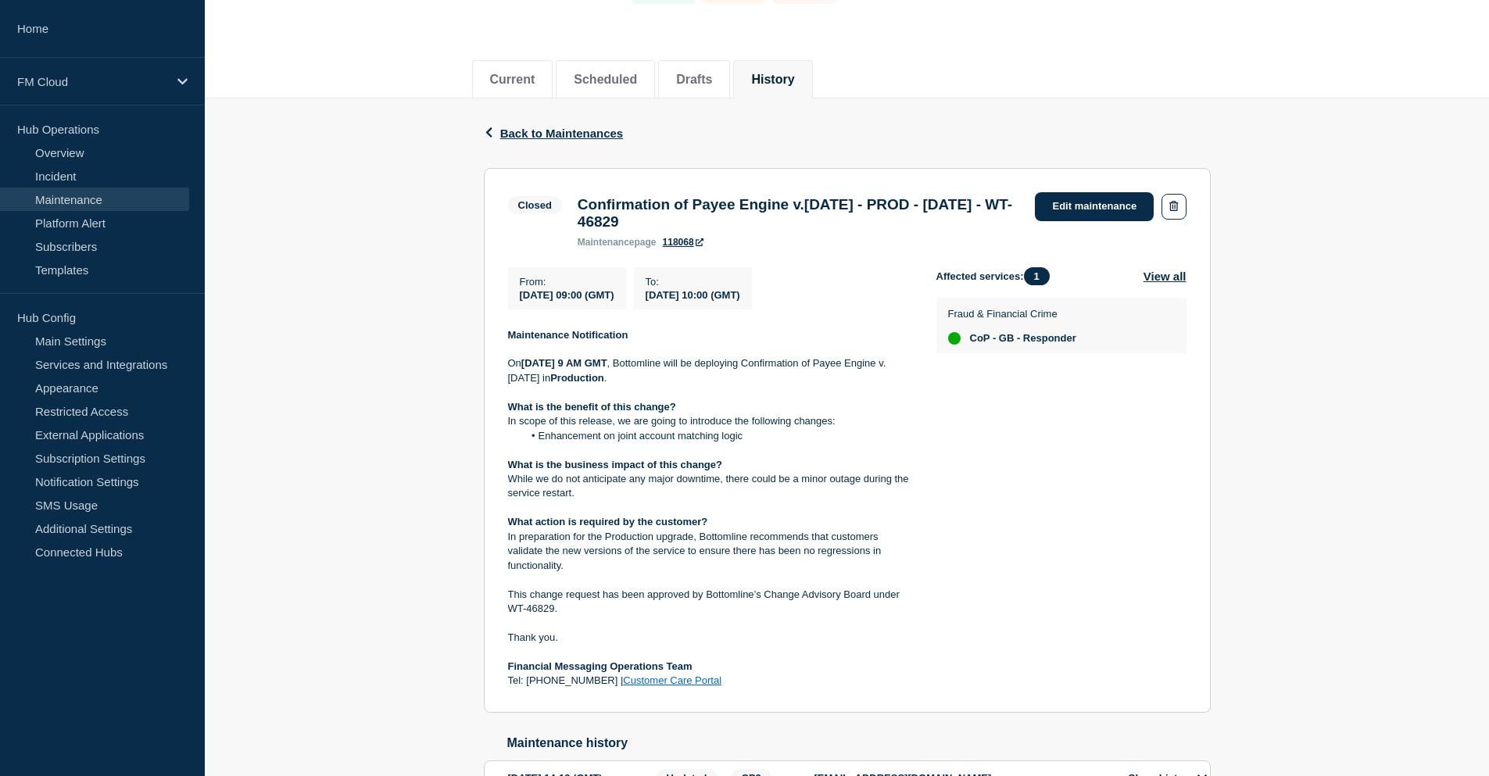
scroll to position [234, 0]
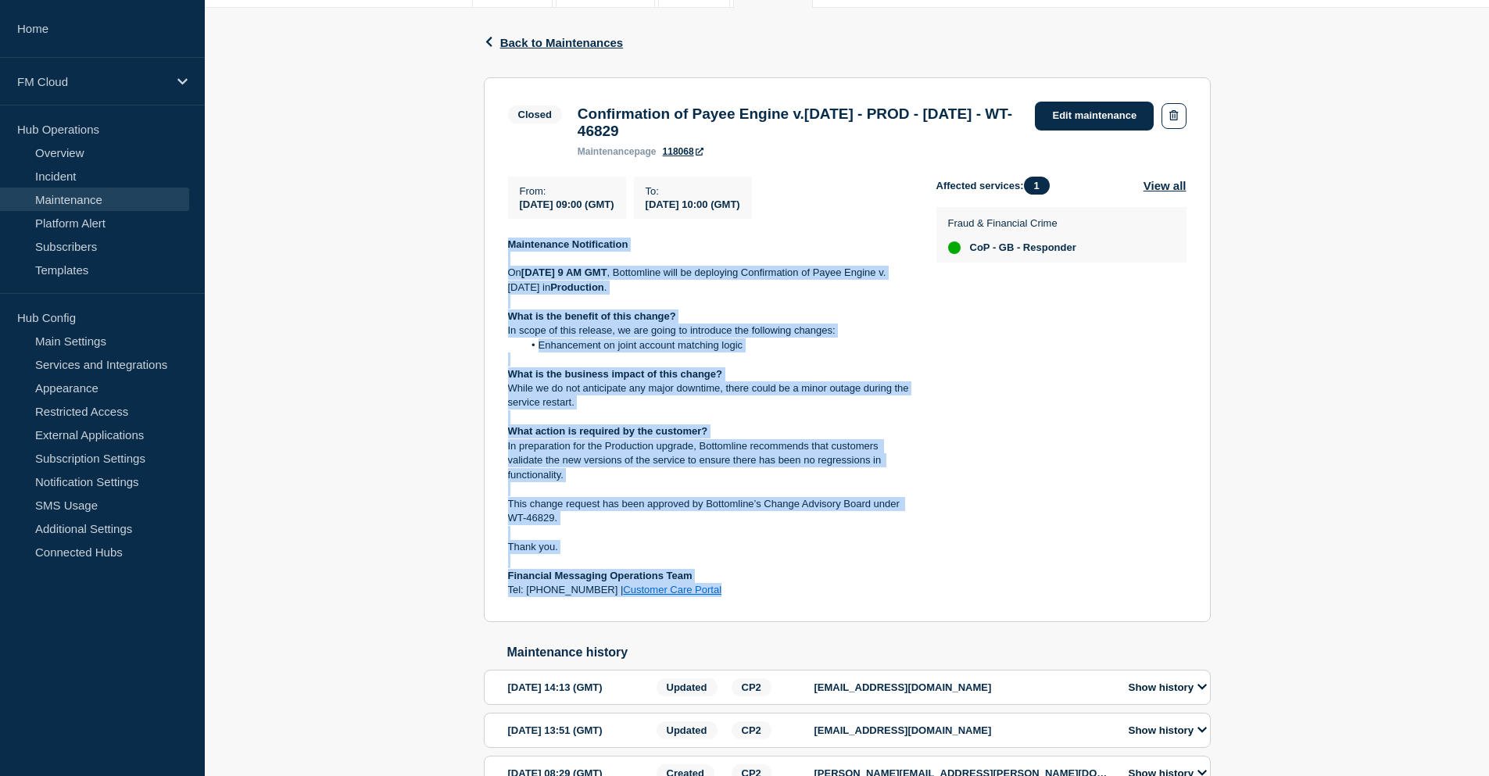
drag, startPoint x: 510, startPoint y: 252, endPoint x: 732, endPoint y: 599, distance: 411.7
click at [732, 598] on div "Maintenance Notification On 10th of December at 9 AM GMT , Bottomline will be d…" at bounding box center [709, 418] width 403 height 360
copy div "Maintenance Notification On 10th of December at 9 AM GMT , Bottomline will be d…"
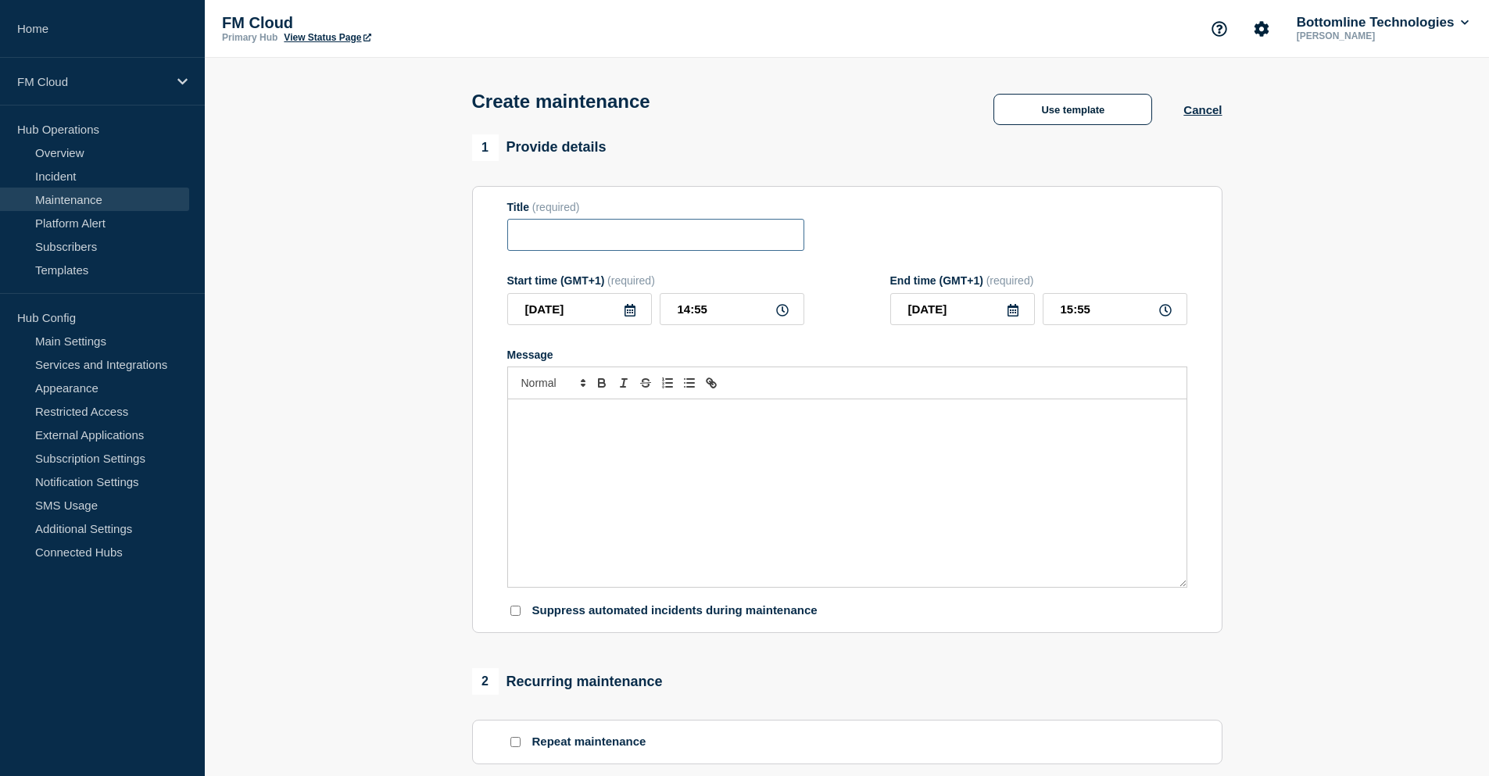
click at [593, 242] on input "Title" at bounding box center [655, 235] width 297 height 32
paste input "Confirmation of Payee Engine v.2.8.19 - PROD - 10/DEC/2024 - WT-46829"
drag, startPoint x: 704, startPoint y: 240, endPoint x: 736, endPoint y: 236, distance: 31.5
click at [736, 236] on input "Confirmation of Payee Engine v.2.8.19 - PROD - 10/DEC/2024 - WT-46829" at bounding box center [655, 235] width 297 height 32
click at [759, 233] on input "Confirmation of Payee Engine v.3.1.1 - PROD - 10/DEC/2024 - WT-46829" at bounding box center [655, 235] width 297 height 32
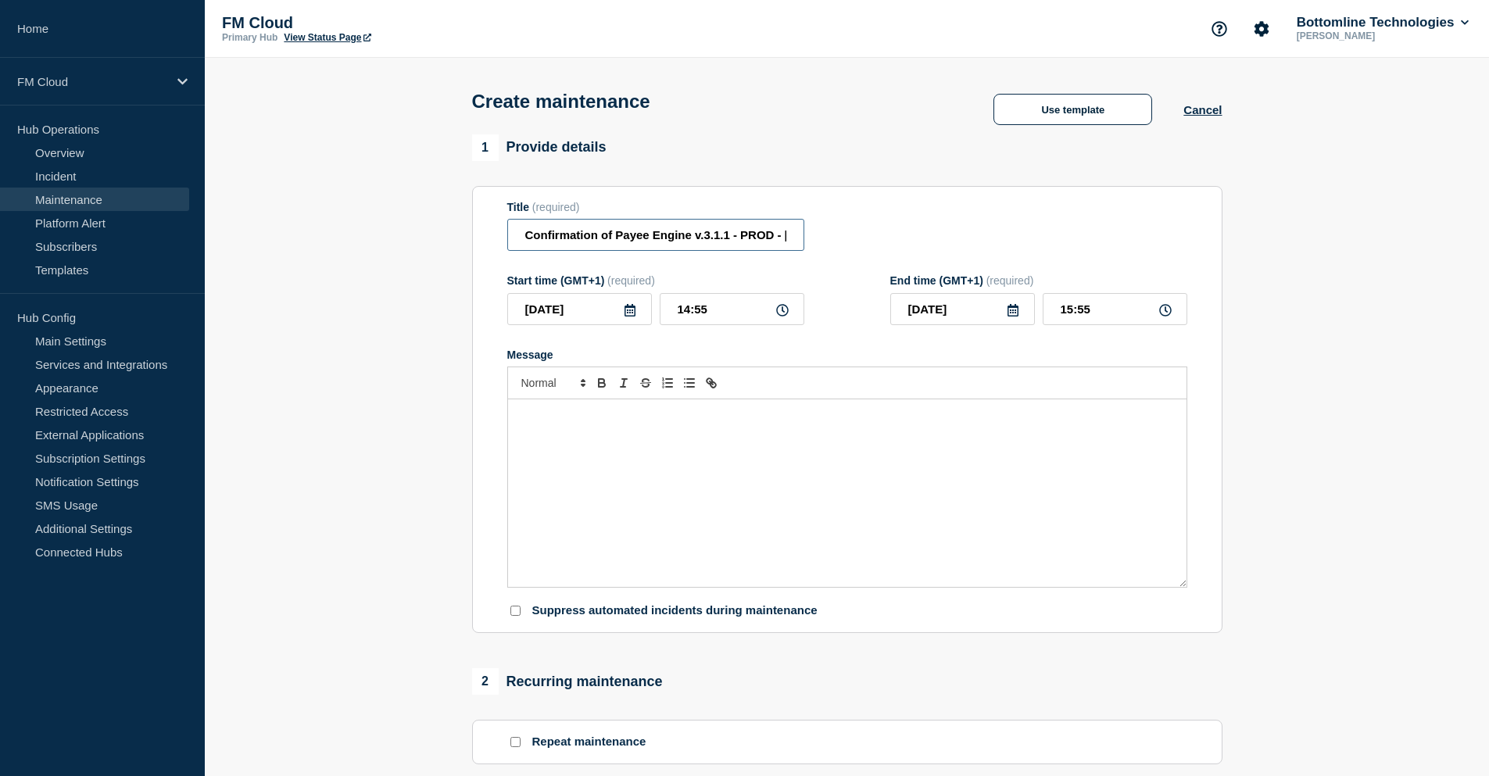
click at [759, 233] on input "Confirmation of Payee Engine v.3.1.1 - PROD - 10/DEC/2024 - WT-46829" at bounding box center [655, 235] width 297 height 32
drag, startPoint x: 759, startPoint y: 238, endPoint x: 804, endPoint y: 242, distance: 44.7
click at [804, 242] on input "Confirmation of Payee Engine v.3.1.1 - UAT - 10/DEC/2024 - WT-46829" at bounding box center [655, 235] width 297 height 32
click at [666, 233] on input "Confirmation of Payee Engine v.3.1.1 - UAT - 10/DEC/2024 - WT-46829" at bounding box center [655, 235] width 297 height 32
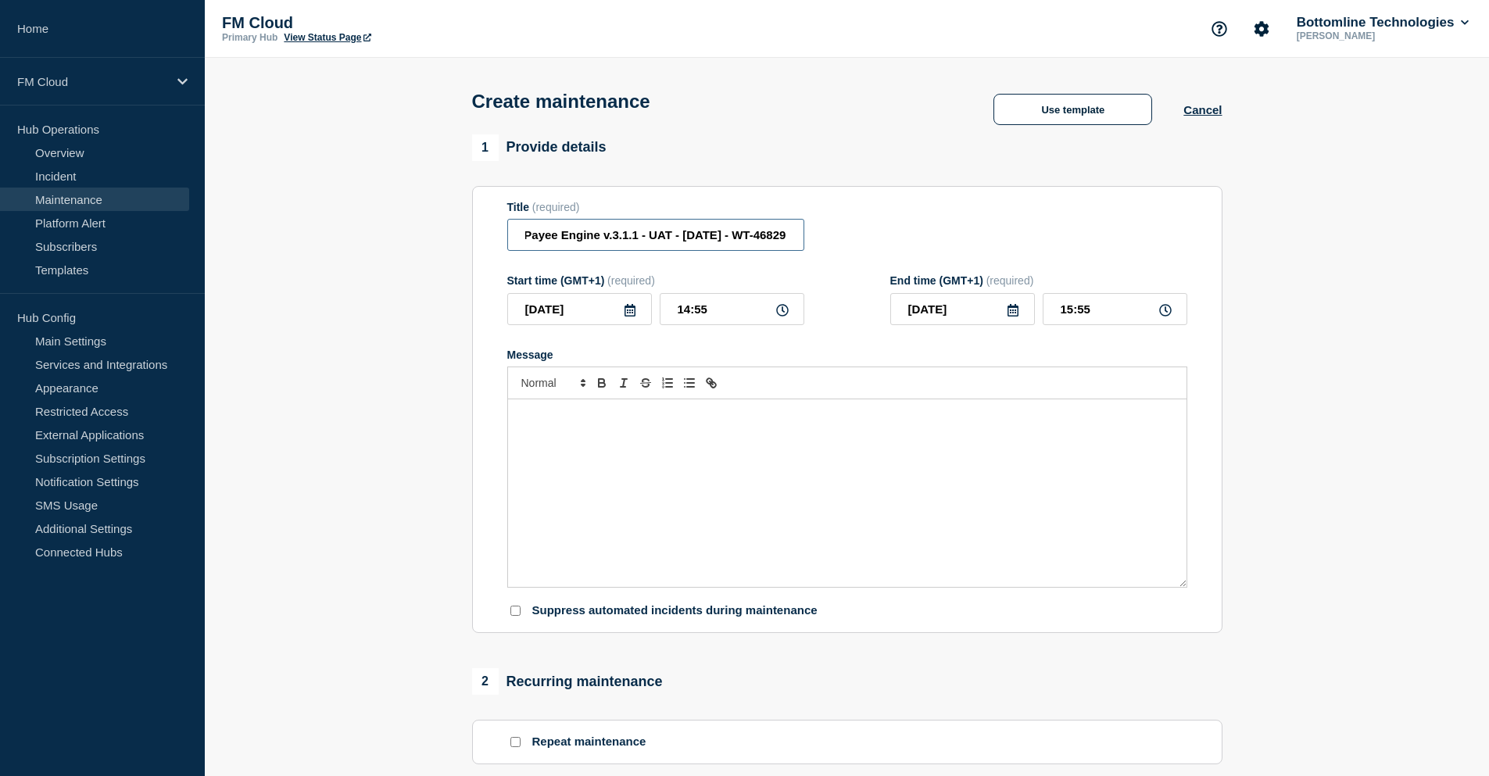
click at [720, 241] on input "Confirmation of Payee Engine v.3.1.1 - UAT - 10/DEC/2024 - WT-46829" at bounding box center [655, 235] width 297 height 32
drag, startPoint x: 764, startPoint y: 232, endPoint x: 834, endPoint y: 231, distance: 70.4
click at [834, 231] on div "Title (required) Confirmation of Payee Engine v.3.1.1 - UAT - 20/AUG/2025 - WT-…" at bounding box center [847, 226] width 680 height 51
click at [749, 245] on input "Confirmation of Payee Engine v.3.1.1 - UAT - 20/AUG/2025 - WT-46829" at bounding box center [655, 235] width 297 height 32
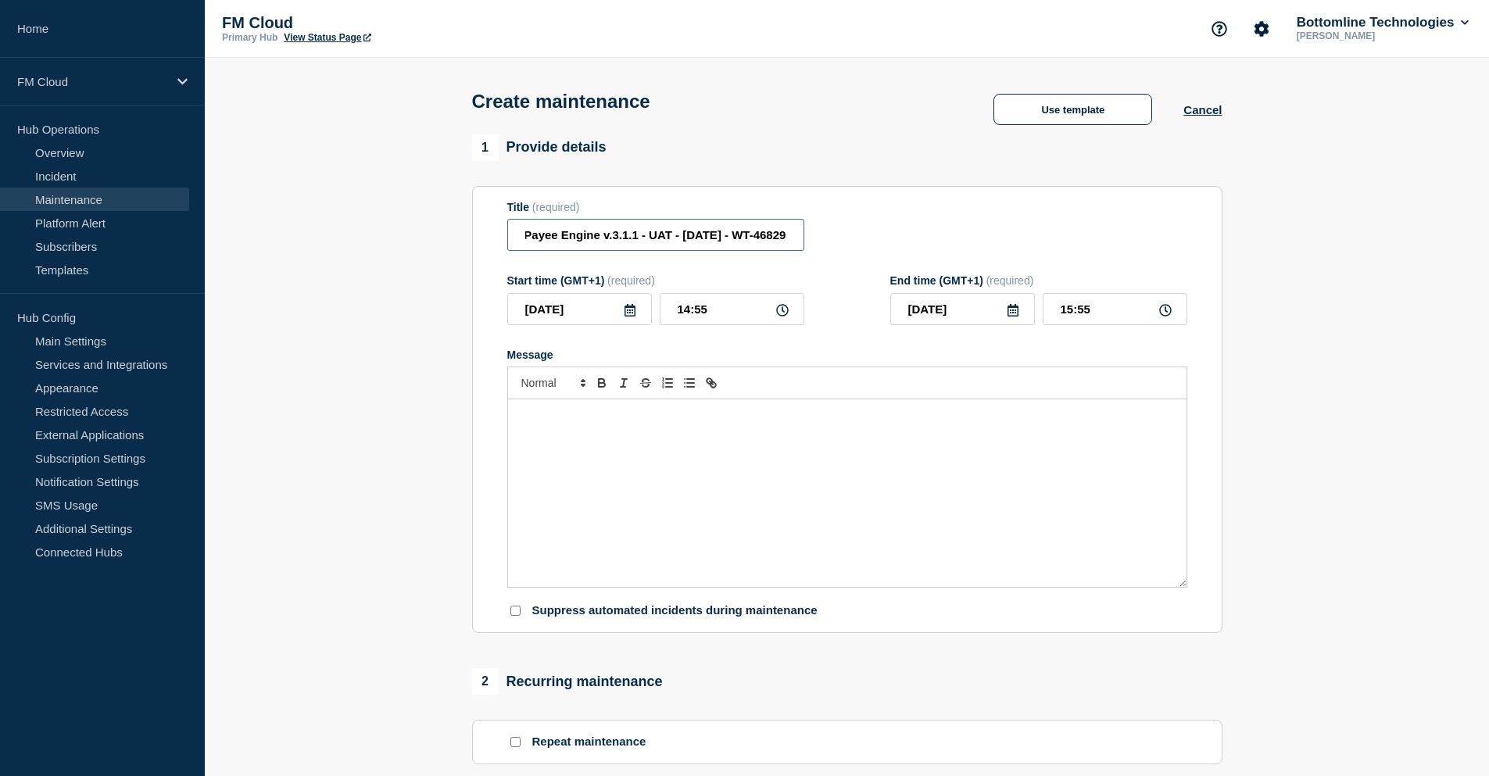
drag, startPoint x: 733, startPoint y: 236, endPoint x: 849, endPoint y: 237, distance: 115.7
click at [849, 237] on div "Title (required) Confirmation of Payee Engine v.3.1.1 - UAT - 20/AUG/2025 - WT-…" at bounding box center [847, 226] width 680 height 51
paste input "57904"
type input "Confirmation of Payee Engine v.3.1.1 - UAT - 20/AUG/2025 - WT-57904"
click at [639, 318] on input "2025-08-19" at bounding box center [579, 309] width 145 height 32
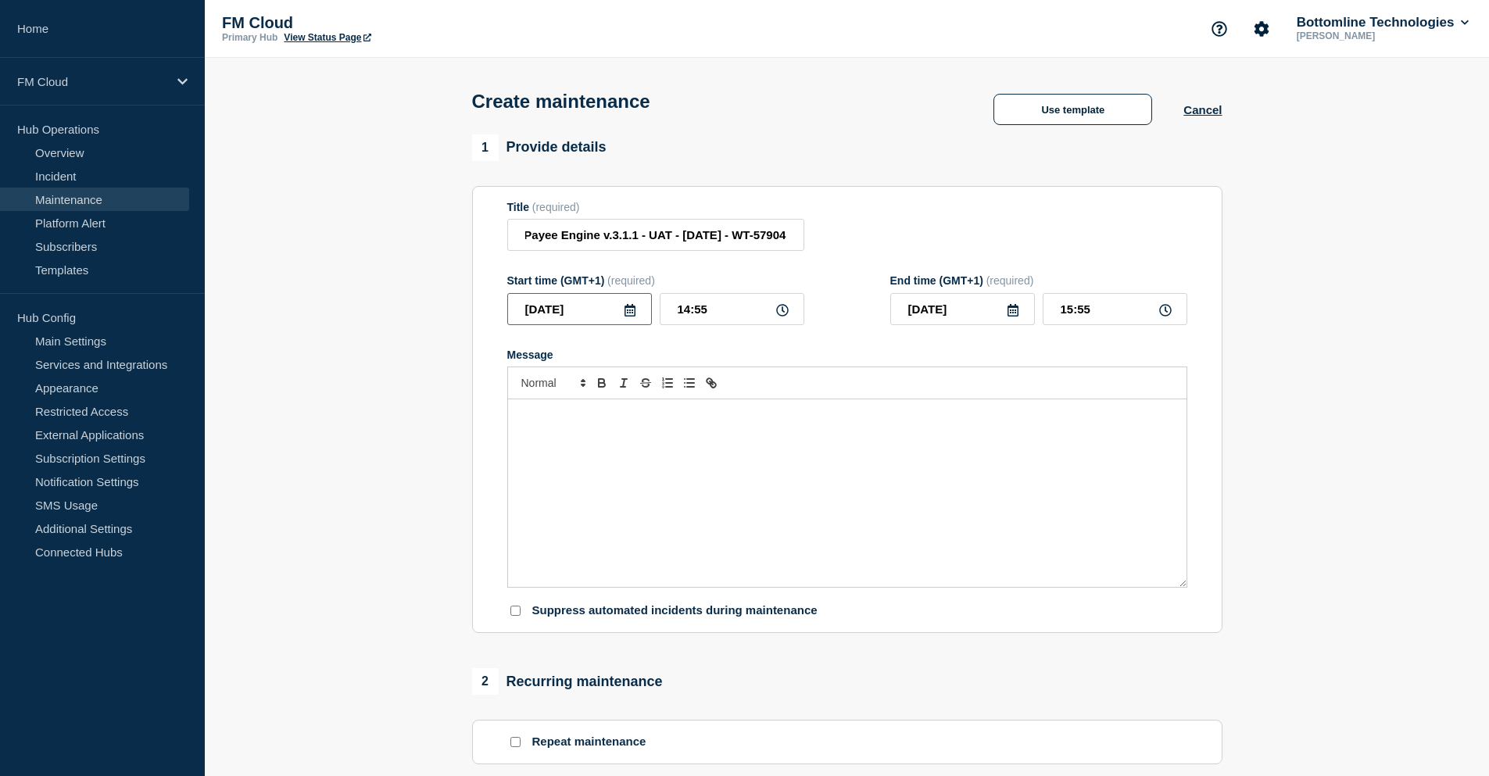
scroll to position [0, 0]
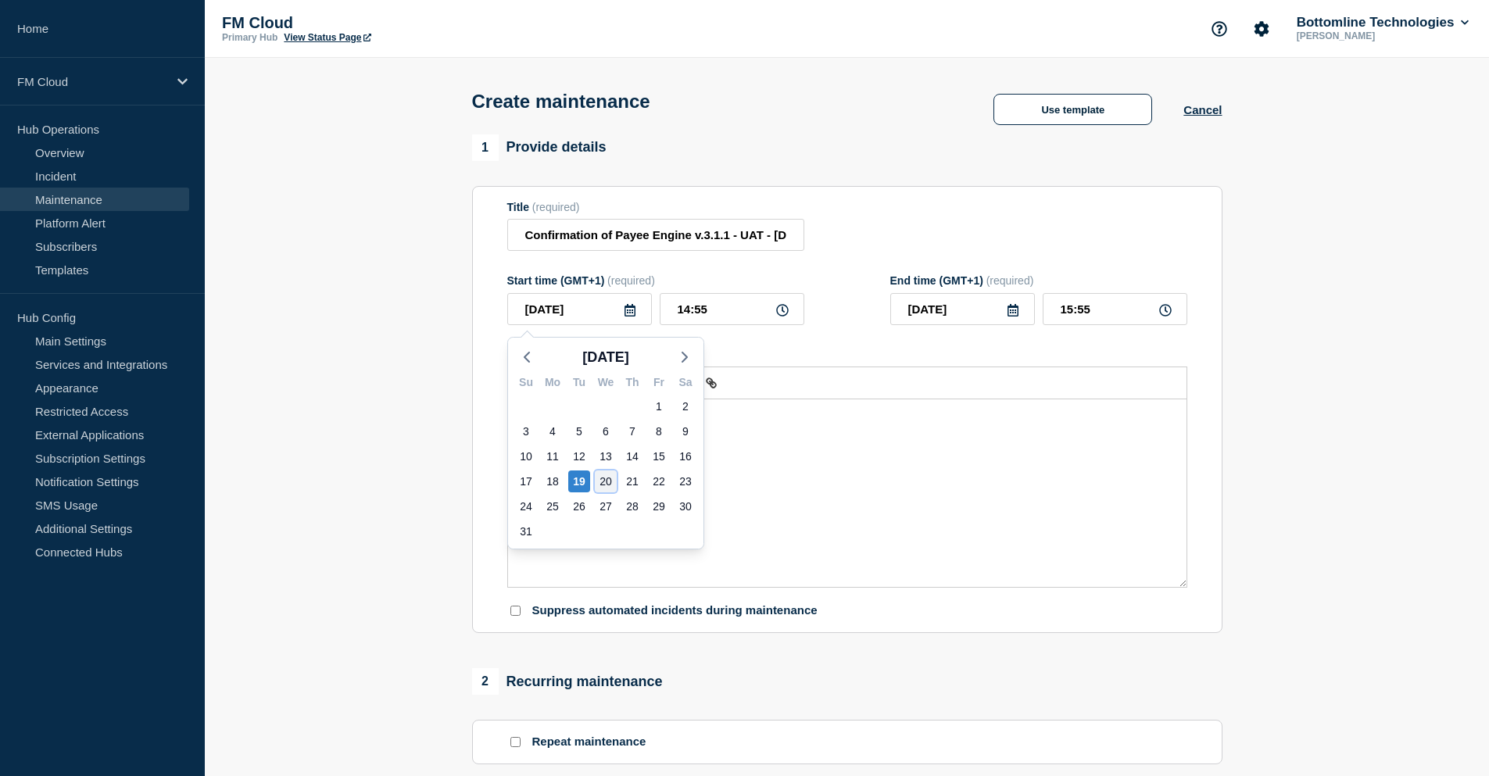
click at [603, 478] on div "20" at bounding box center [606, 482] width 22 height 22
type input "2025-08-20"
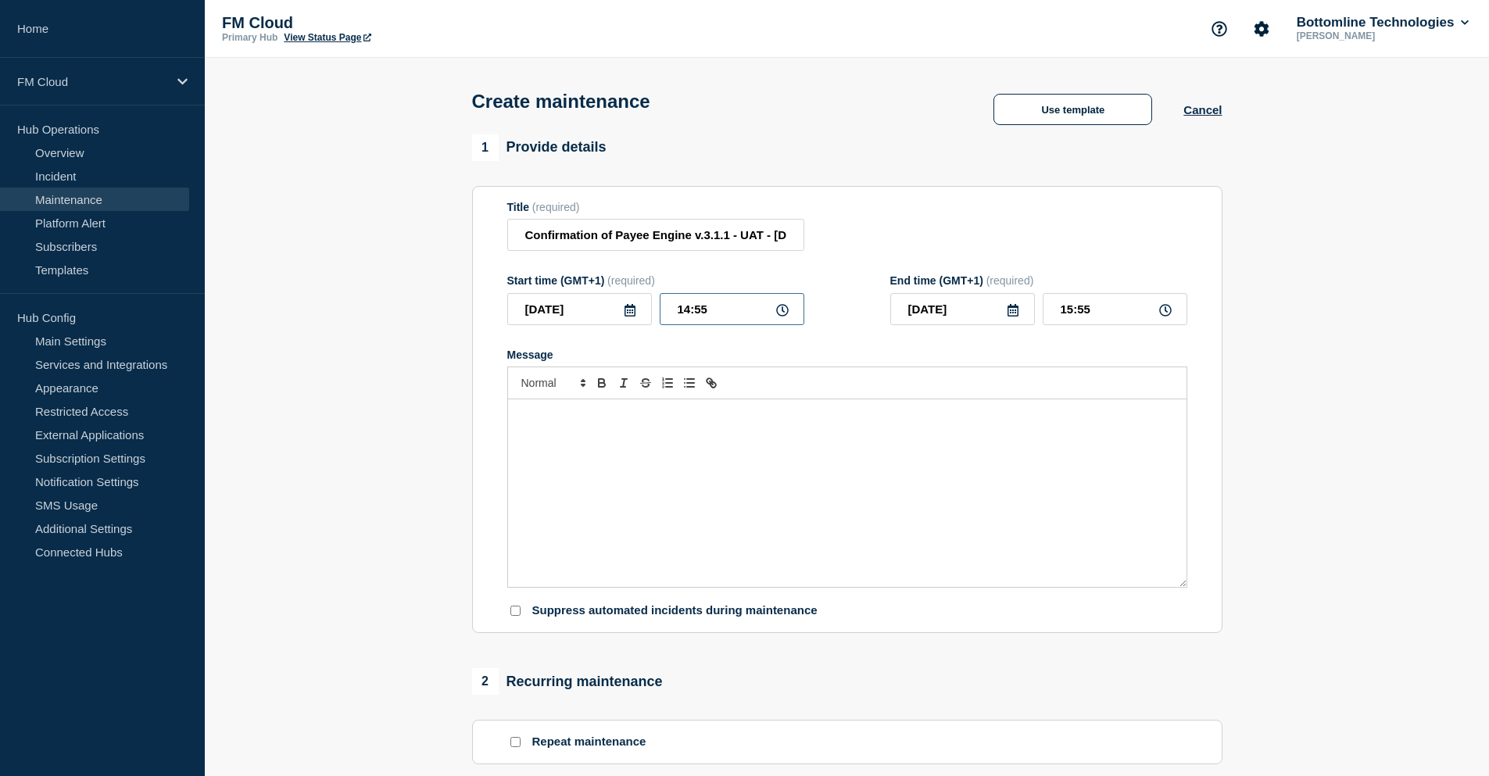
drag, startPoint x: 753, startPoint y: 314, endPoint x: 646, endPoint y: 317, distance: 106.3
click at [646, 317] on div "2025-08-20 14:55" at bounding box center [655, 309] width 297 height 32
type input "07:00"
drag, startPoint x: 1104, startPoint y: 312, endPoint x: 1052, endPoint y: 313, distance: 52.4
click at [1052, 313] on input "08:00" at bounding box center [1115, 309] width 145 height 32
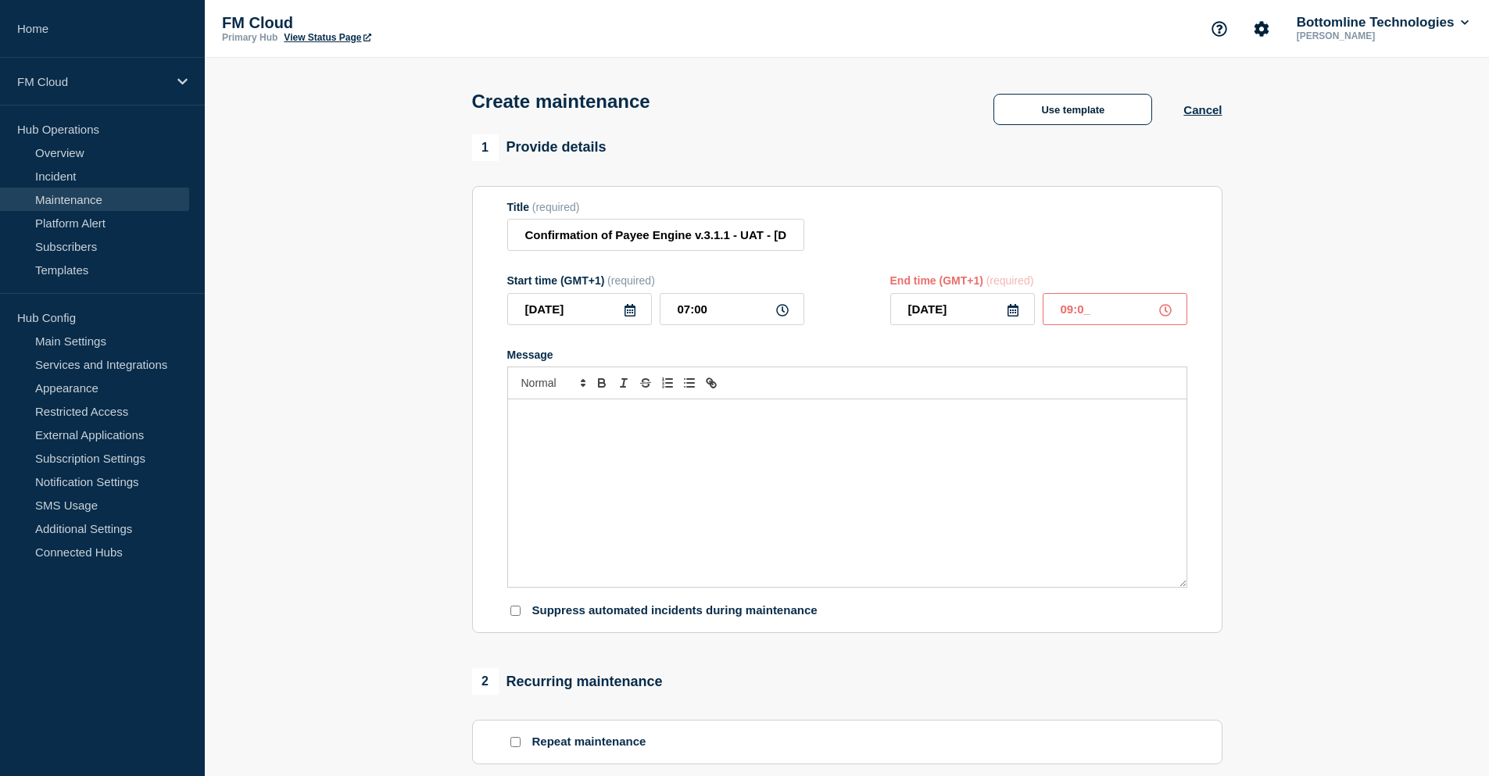
type input "09:00"
click at [585, 467] on div "Message" at bounding box center [847, 493] width 678 height 188
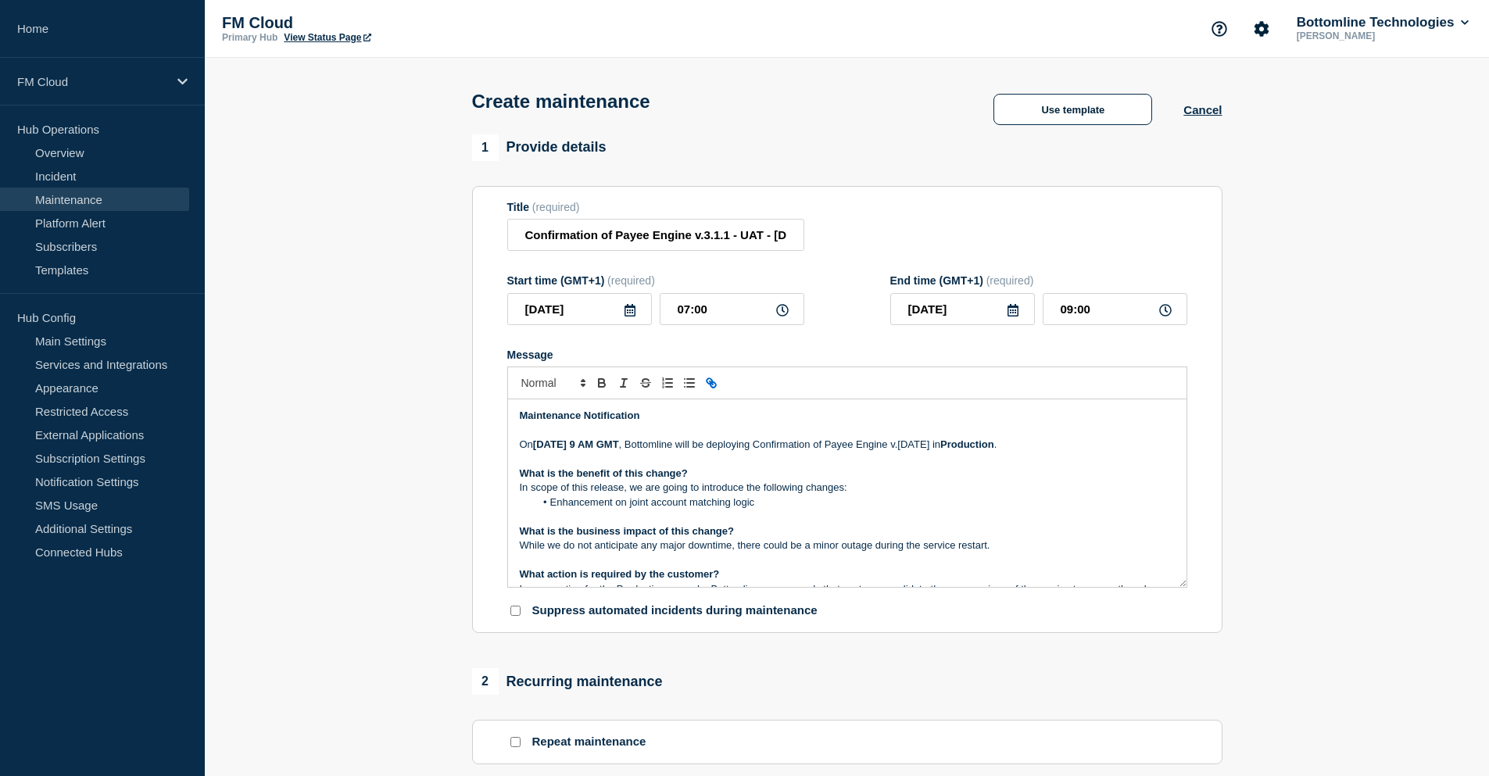
click at [538, 447] on strong "10th of December at 9 AM GMT" at bounding box center [576, 444] width 86 height 12
click at [76, 280] on link "Templates" at bounding box center [94, 269] width 189 height 23
drag, startPoint x: 518, startPoint y: 446, endPoint x: 746, endPoint y: 449, distance: 227.5
click at [746, 449] on div "Maintenance Notification On Wednesday 2 0th of December at 9 AM GMT , Bottomlin…" at bounding box center [847, 493] width 678 height 188
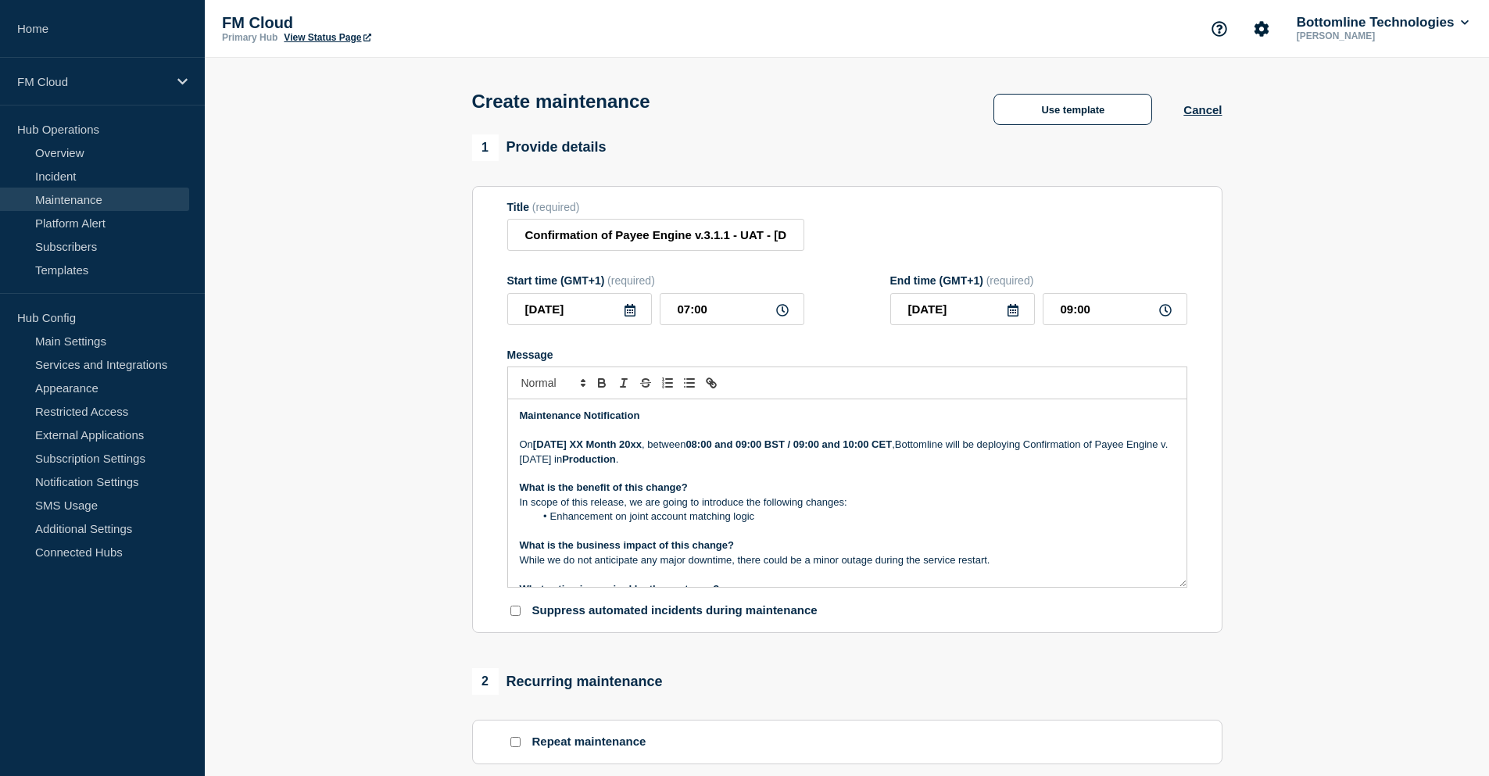
click at [558, 447] on strong "[DATE] XX Month 20xx" at bounding box center [587, 444] width 109 height 12
click at [560, 451] on p "On Wednes day XX Month 20xx , between 08:00 and 09:00 BST / 09:00 and 10:00 CET…" at bounding box center [847, 452] width 655 height 29
click at [602, 385] on icon "Toggle bold text" at bounding box center [602, 383] width 14 height 14
click at [581, 450] on strong "Wednesday XX Month 20xx" at bounding box center [587, 444] width 109 height 12
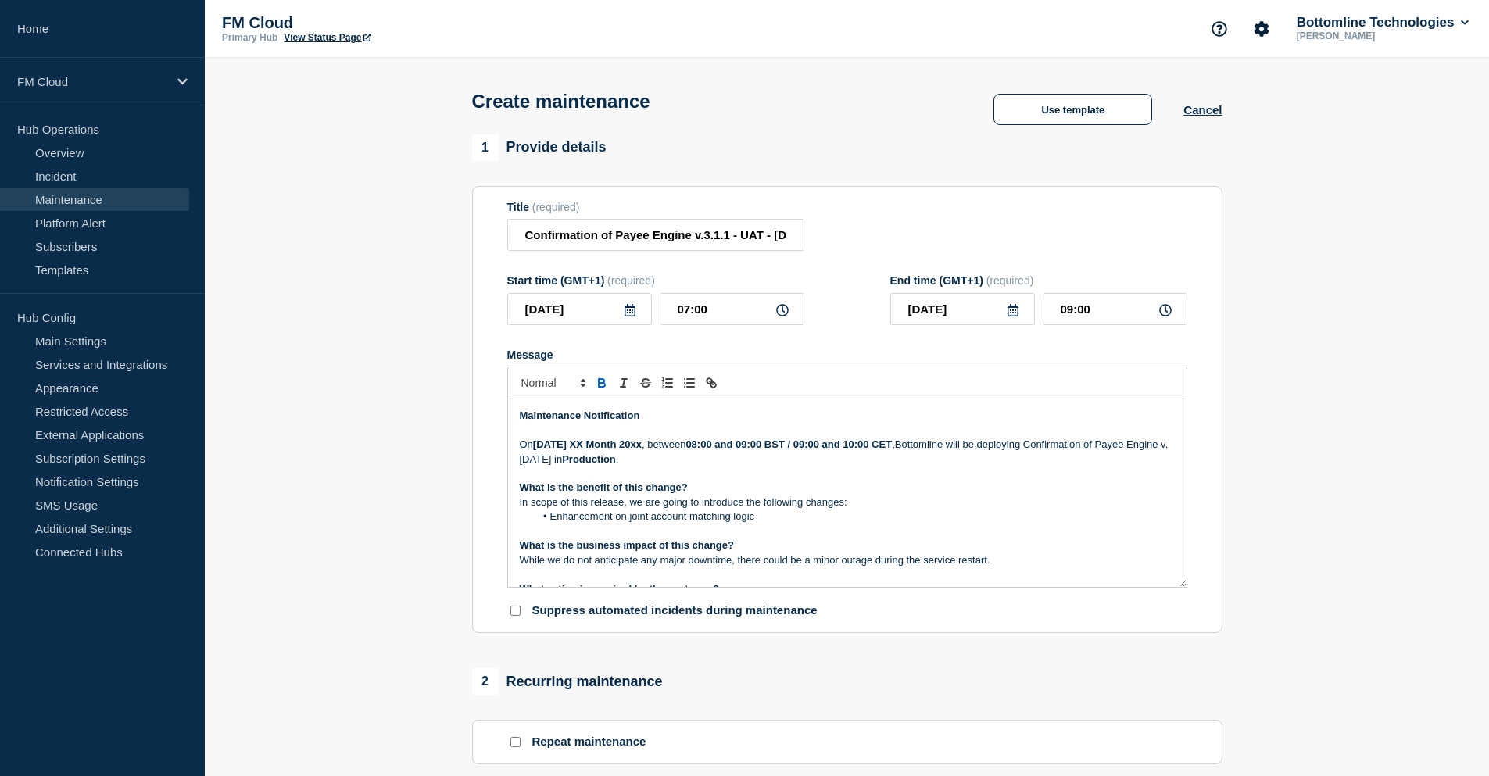
click at [609, 446] on strong "Wednesday XX Month 20xx" at bounding box center [587, 444] width 109 height 12
click at [755, 520] on li "Enhancement on joint account matching logic" at bounding box center [855, 517] width 640 height 14
click at [728, 445] on strong "08:00 and 09:00 BST / 09:00 and 10:00 CET" at bounding box center [713, 444] width 206 height 12
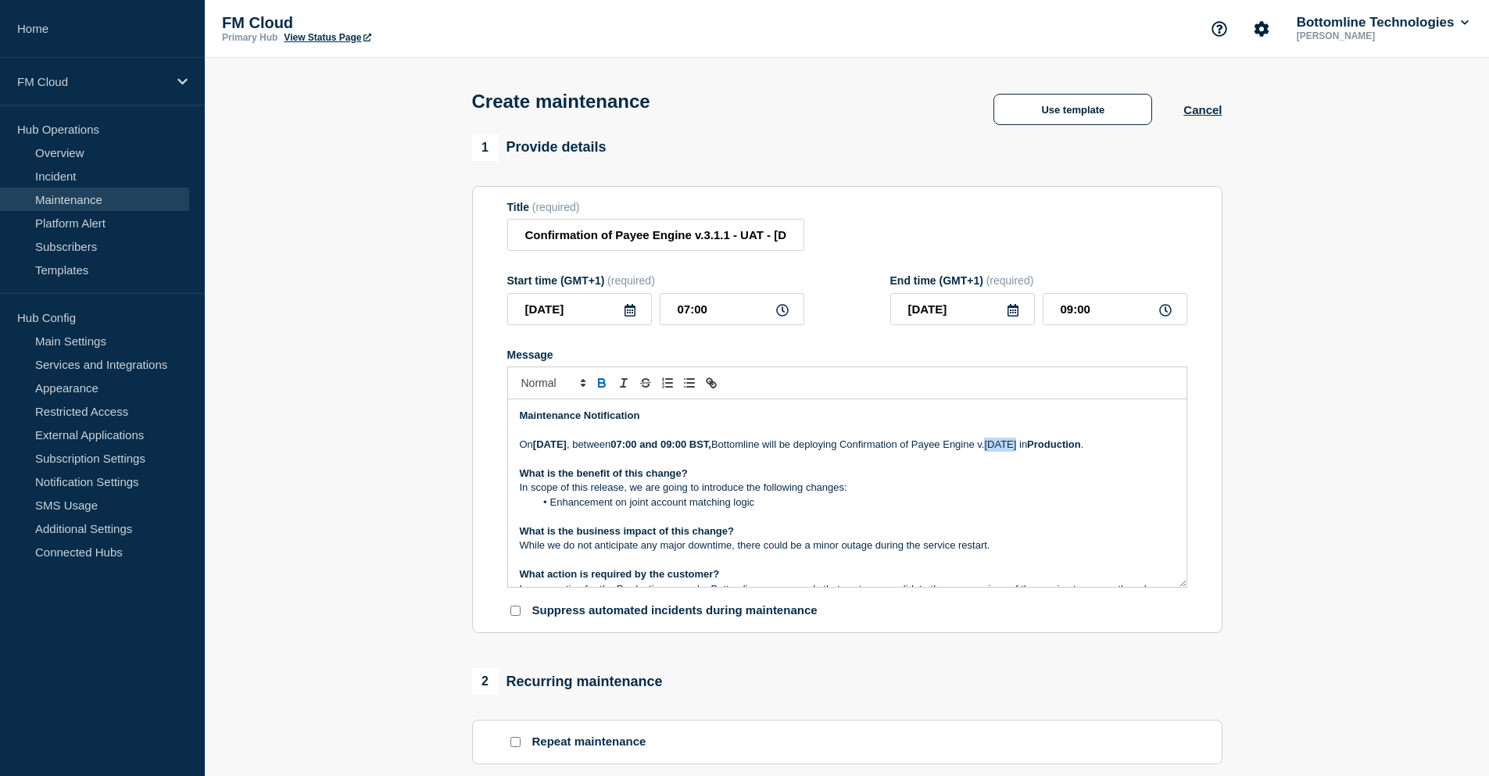
drag, startPoint x: 1095, startPoint y: 446, endPoint x: 1120, endPoint y: 448, distance: 25.1
click at [1120, 448] on p "On Wednesday 20 August 2025 , between 07:00 and 09:00 BST, Bottomline will be d…" at bounding box center [847, 445] width 655 height 14
click at [603, 452] on p "On Wednesday 20 August 2025 , between 07:00 and 09:00 BST, Bottomline will be d…" at bounding box center [847, 445] width 655 height 14
click at [1018, 450] on strong "Production" at bounding box center [1045, 444] width 54 height 12
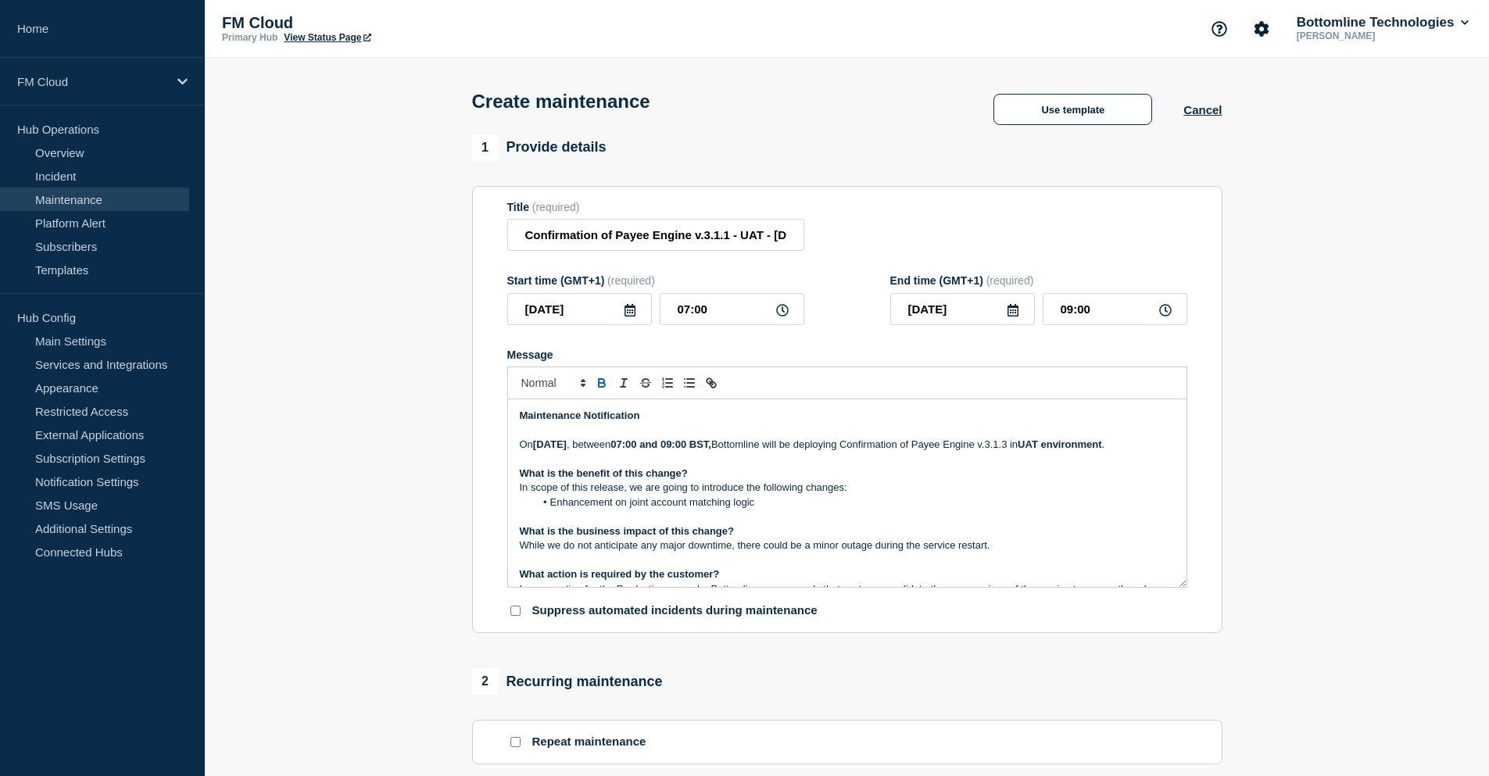
click at [1018, 450] on strong "UAT environment" at bounding box center [1060, 444] width 84 height 12
click at [559, 495] on p "In scope of this release, we are going to introduce the following changes:" at bounding box center [847, 488] width 655 height 14
click at [775, 510] on li "Enhancement on joint account matching logic" at bounding box center [855, 503] width 640 height 14
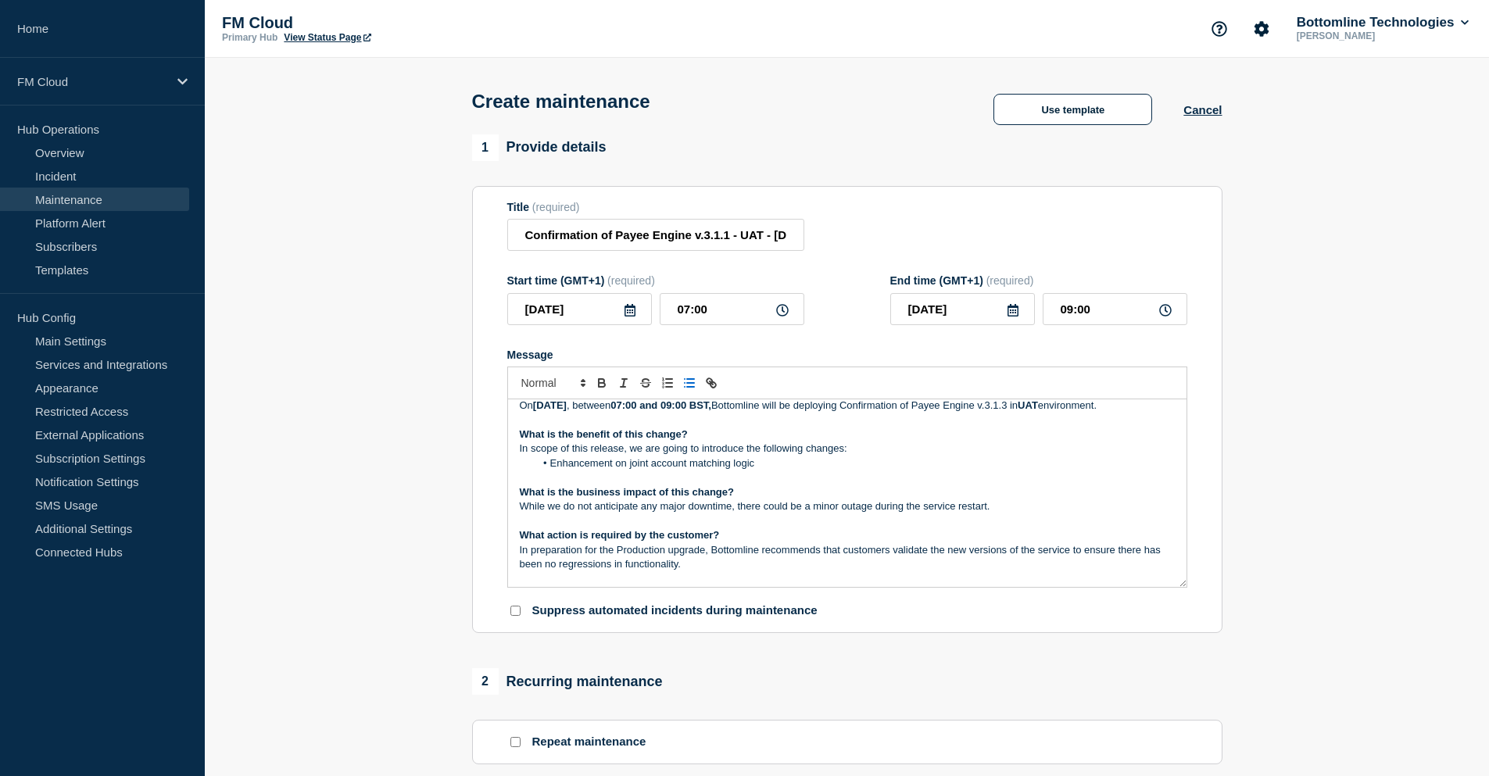
scroll to position [78, 0]
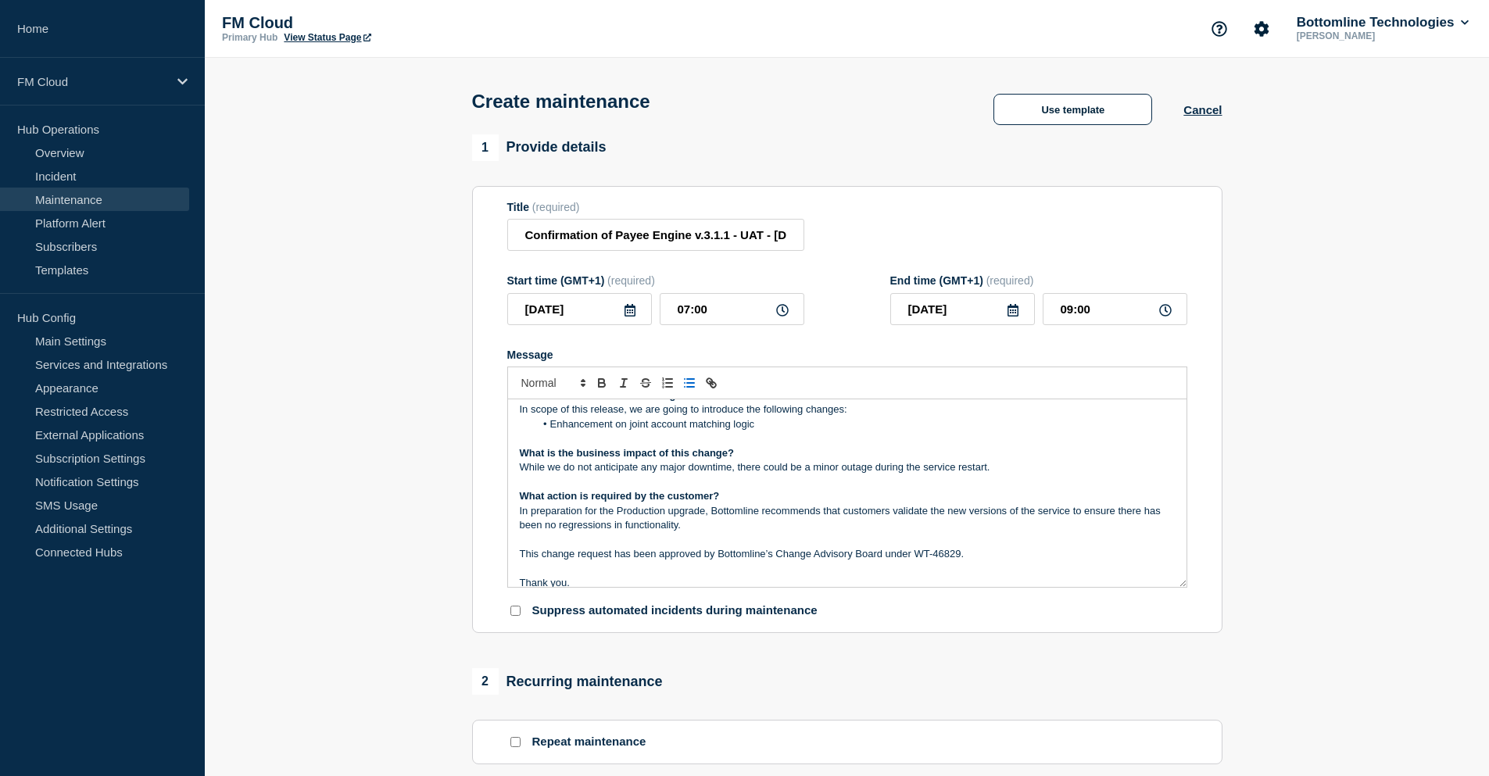
click at [950, 561] on p "This change request has been approved by Bottomline’s Change Advisory Board und…" at bounding box center [847, 554] width 655 height 14
click at [951, 561] on p "This change request has been approved by Bottomline’s Change Advisory Board und…" at bounding box center [847, 554] width 655 height 14
click at [980, 561] on p "This change request has been approved by Bottomline’s Change Advisory Board und…" at bounding box center [847, 554] width 655 height 14
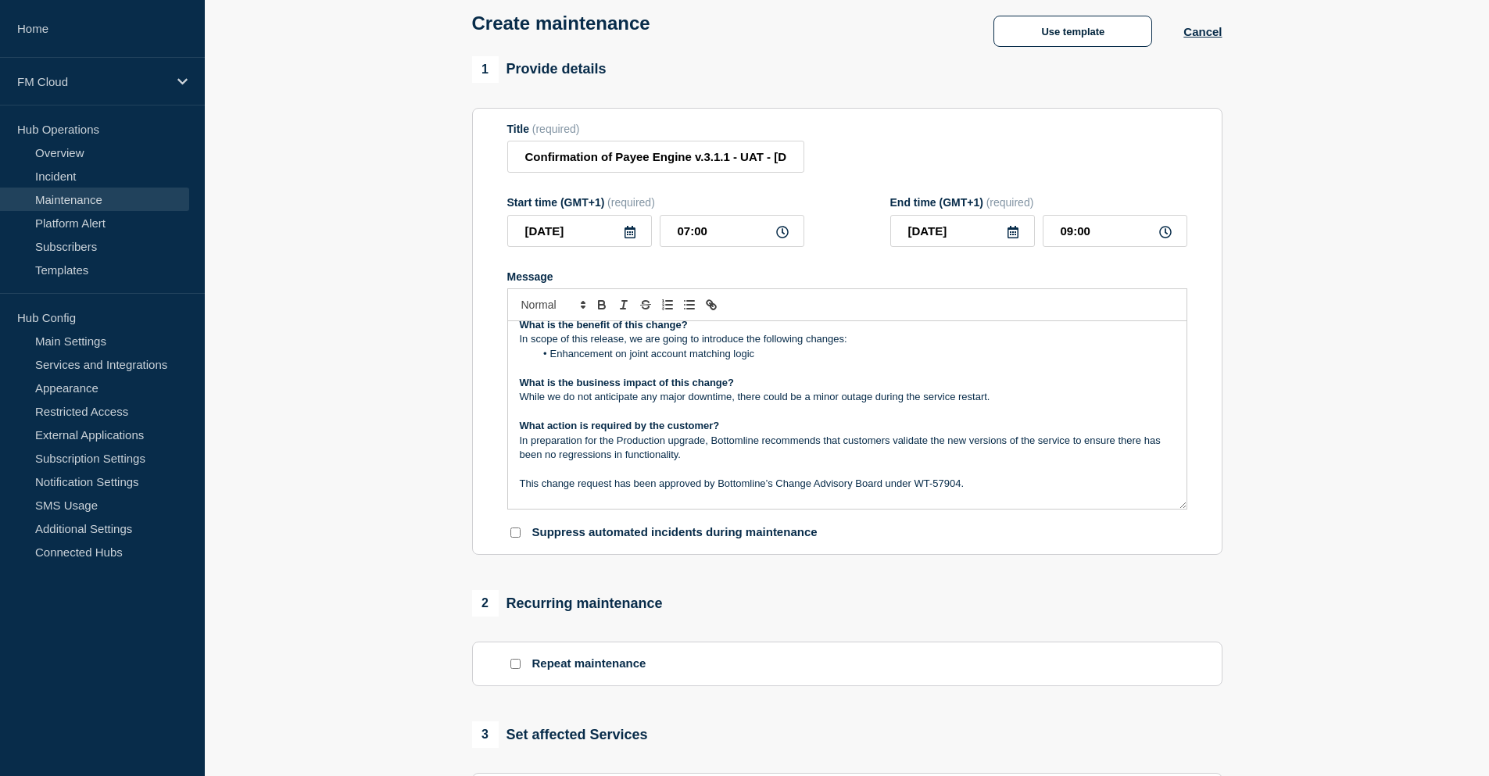
scroll to position [149, 0]
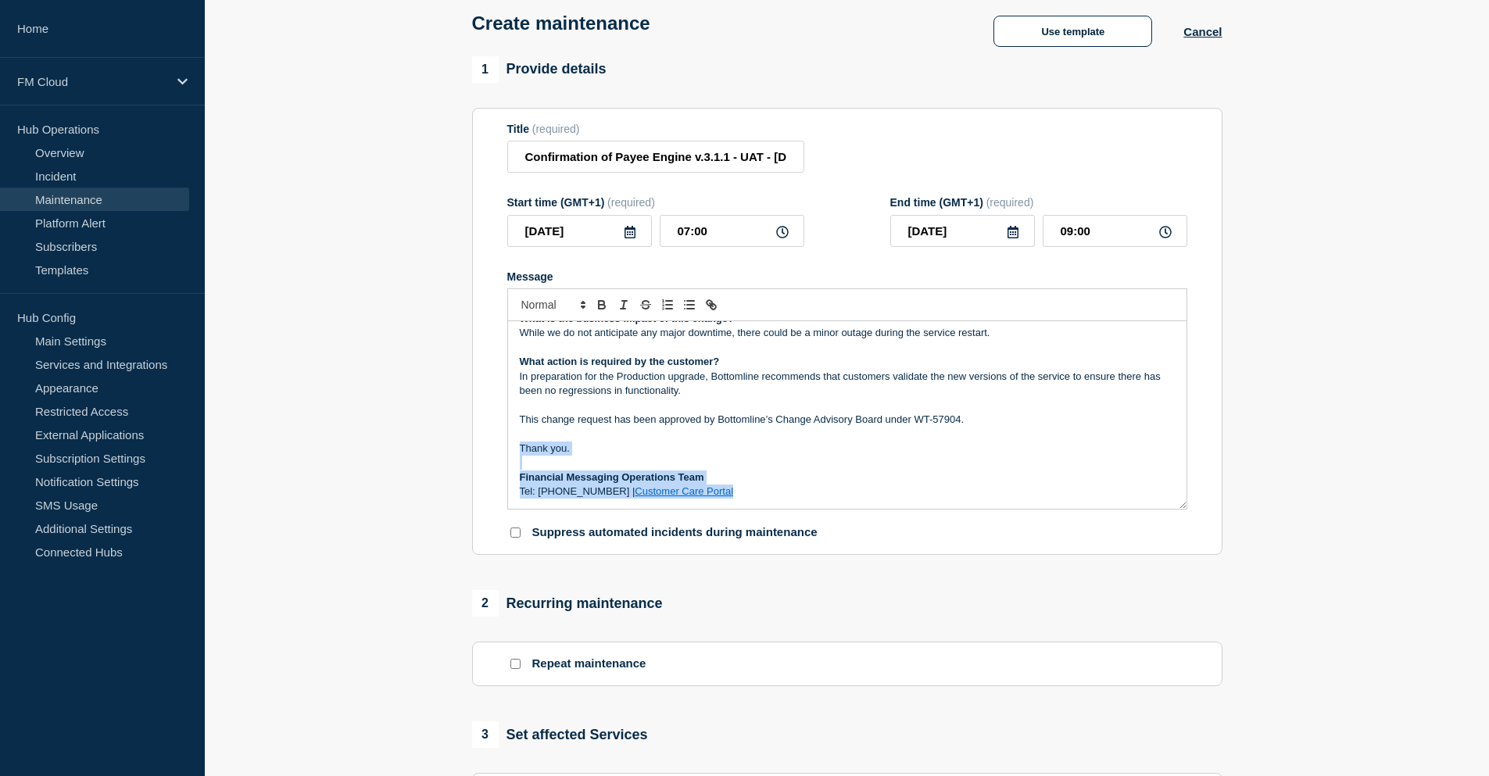
drag, startPoint x: 718, startPoint y: 492, endPoint x: 514, endPoint y: 453, distance: 207.7
click at [514, 453] on div "Maintenance Notification On Wednesday 20 August 2025 , between 07:00 and 09:00 …" at bounding box center [847, 415] width 678 height 188
click at [659, 496] on p "Customer Care Portal" at bounding box center [847, 492] width 655 height 14
click at [986, 424] on p "This change request has been approved by Bottomline’s Change Advisory Board und…" at bounding box center [847, 420] width 655 height 14
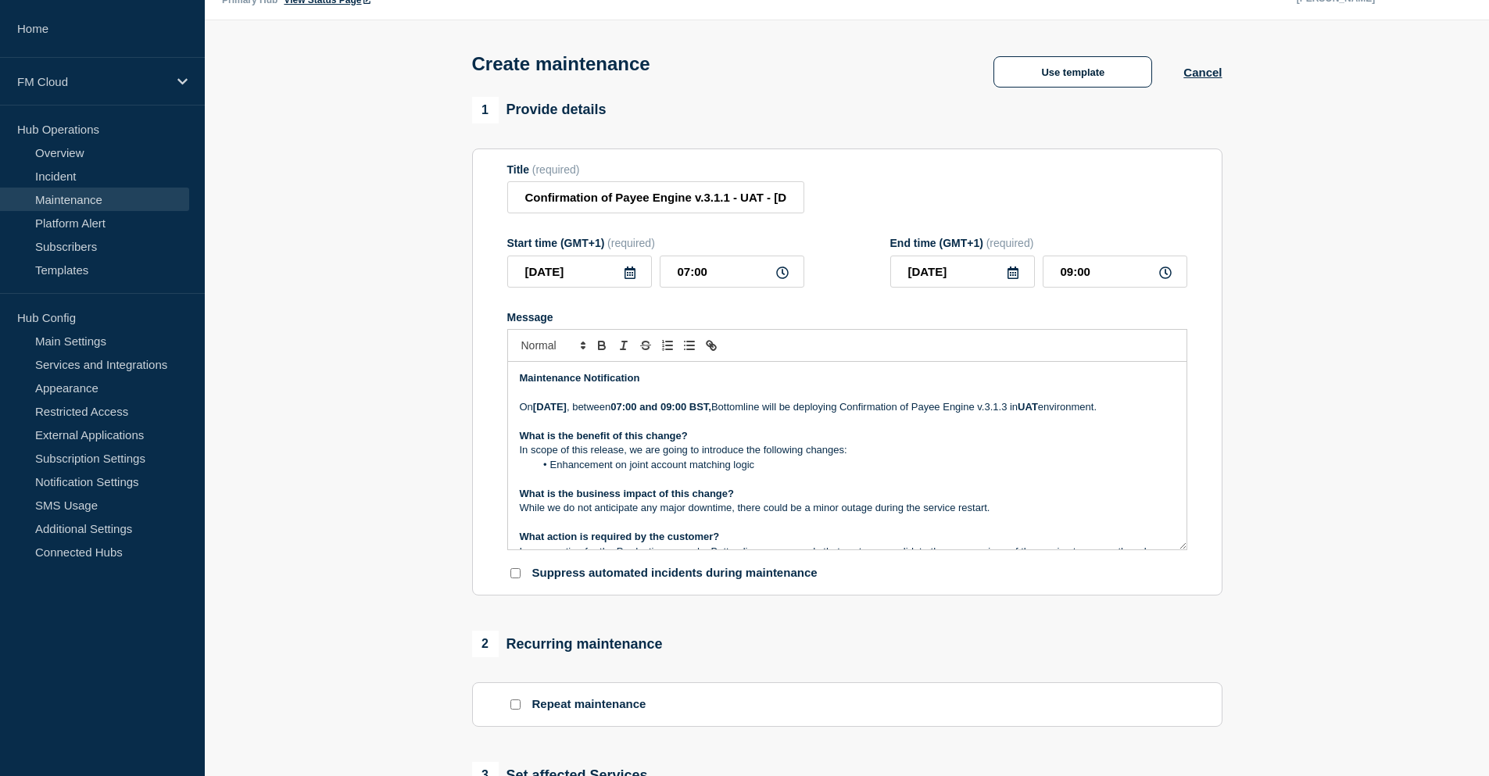
scroll to position [0, 0]
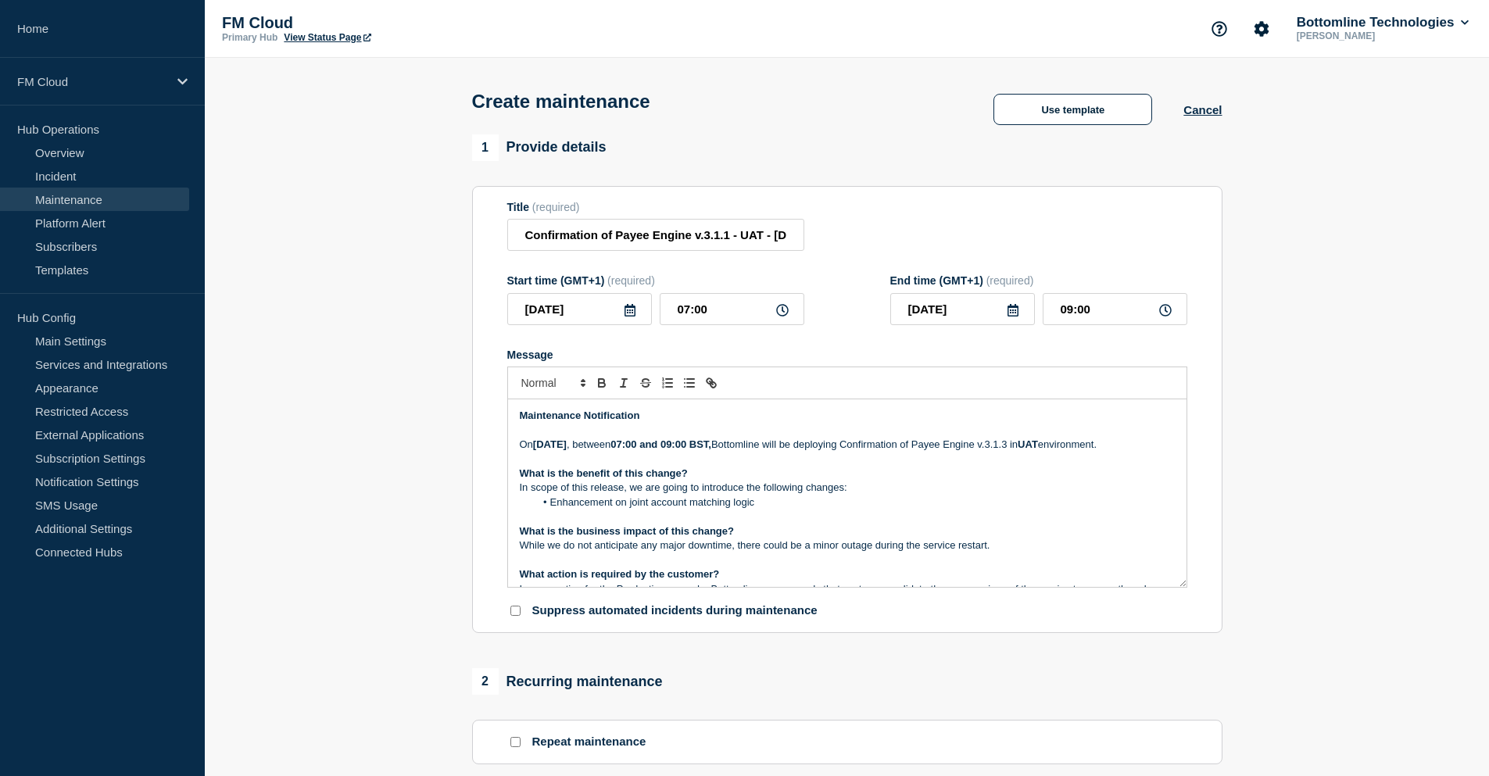
click at [723, 467] on p "Message" at bounding box center [847, 460] width 655 height 14
click at [703, 452] on p "On Wednesday 20 August 2025 , between 07:00 and 09:00 BST, Bottomline will be d…" at bounding box center [847, 445] width 655 height 14
drag, startPoint x: 722, startPoint y: 238, endPoint x: 830, endPoint y: 231, distance: 108.1
click at [830, 231] on div "Title (required) Confirmation of Payee Engine v.3.1.1 - UAT - 20/AUG/2025 - WT-…" at bounding box center [847, 226] width 680 height 51
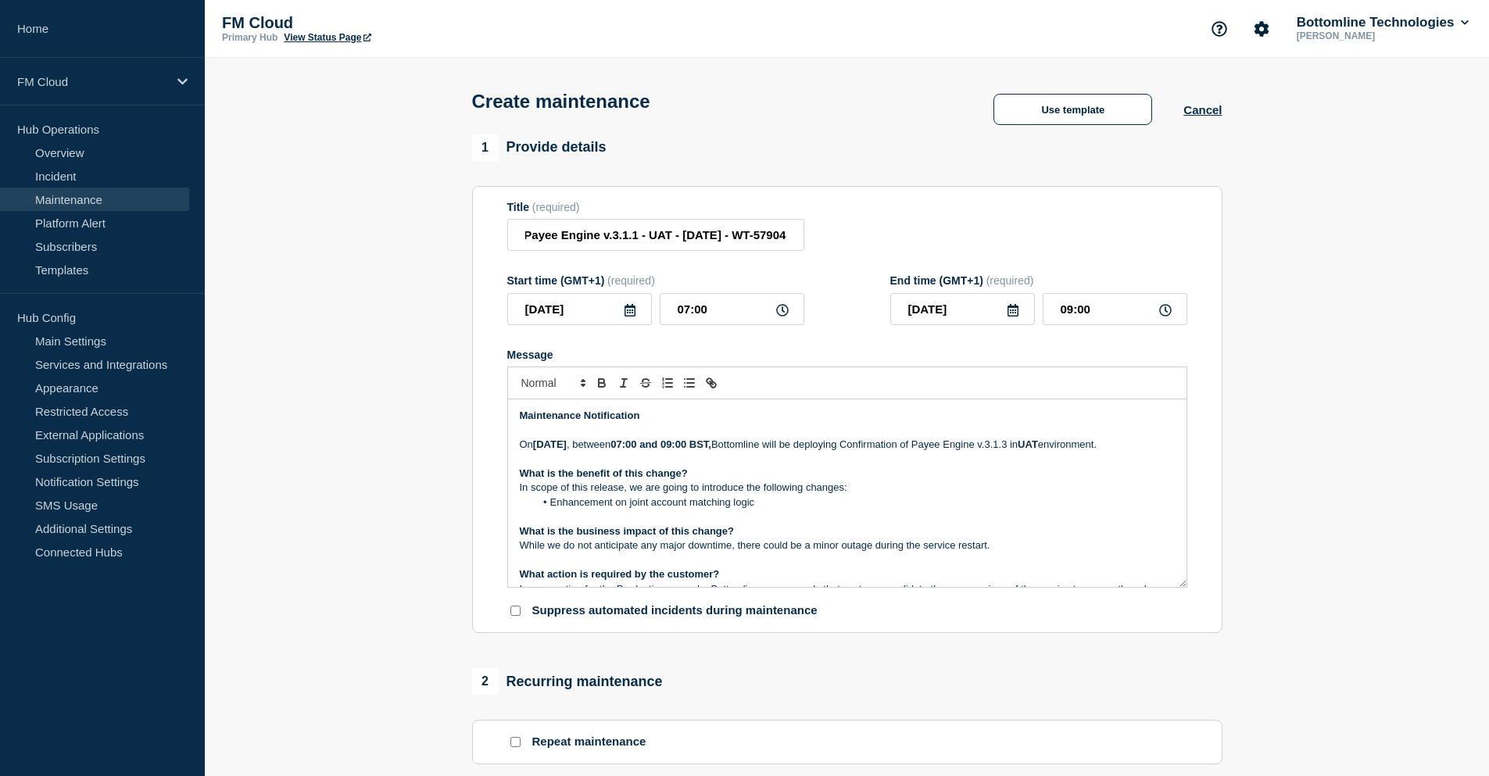
click at [882, 495] on p "In scope of this release, we are going to introduce the following changes:" at bounding box center [847, 488] width 655 height 14
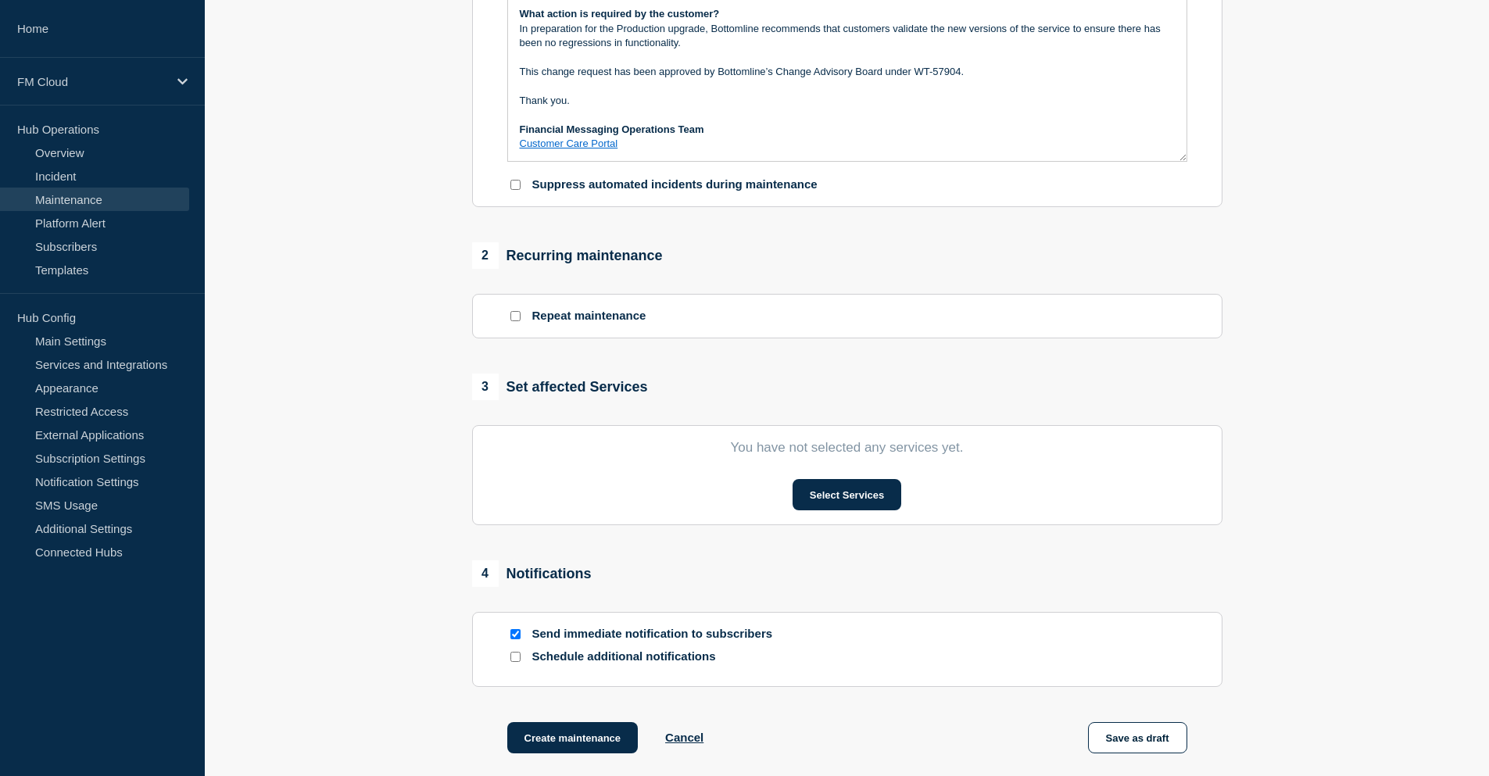
scroll to position [587, 0]
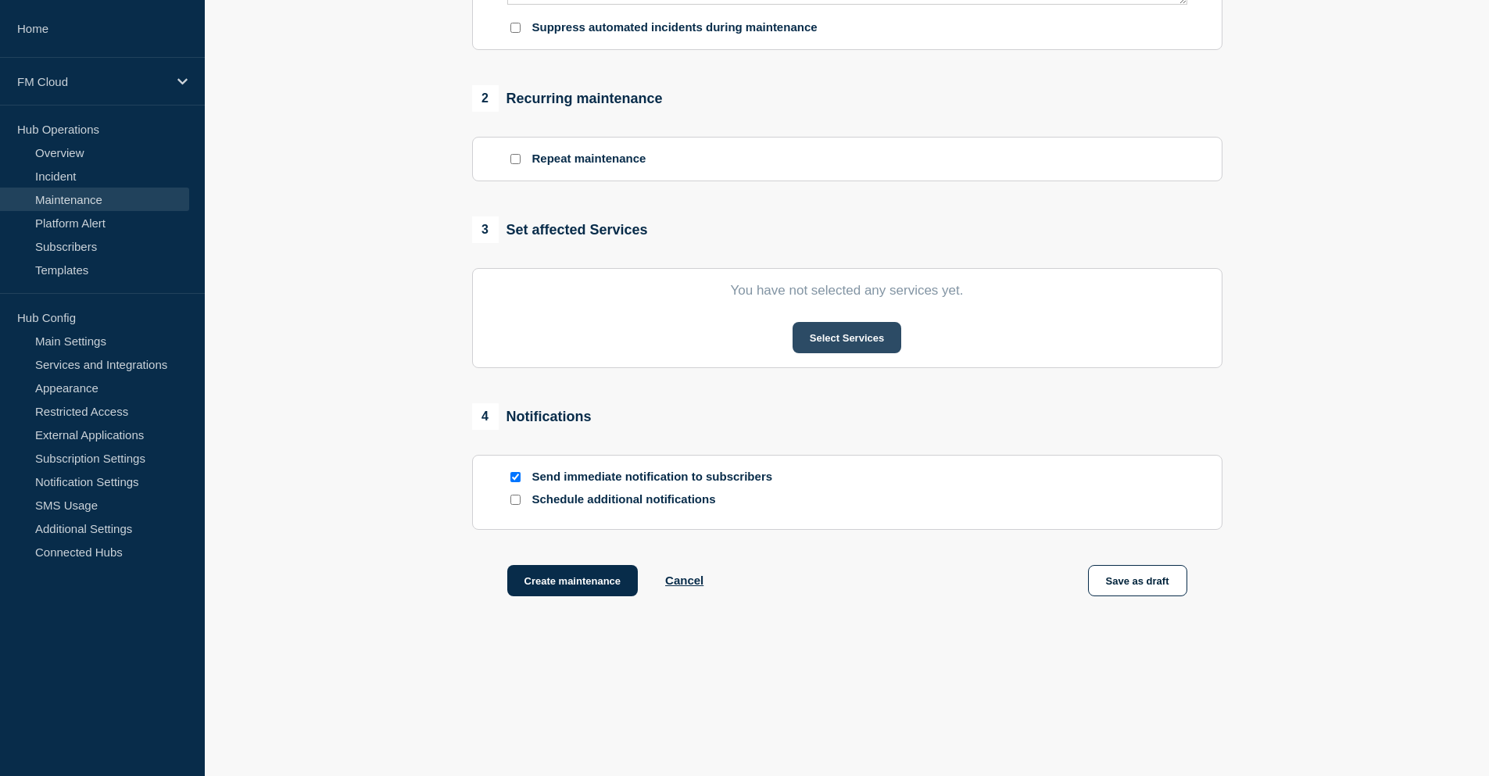
click at [859, 338] on button "Select Services" at bounding box center [847, 337] width 109 height 31
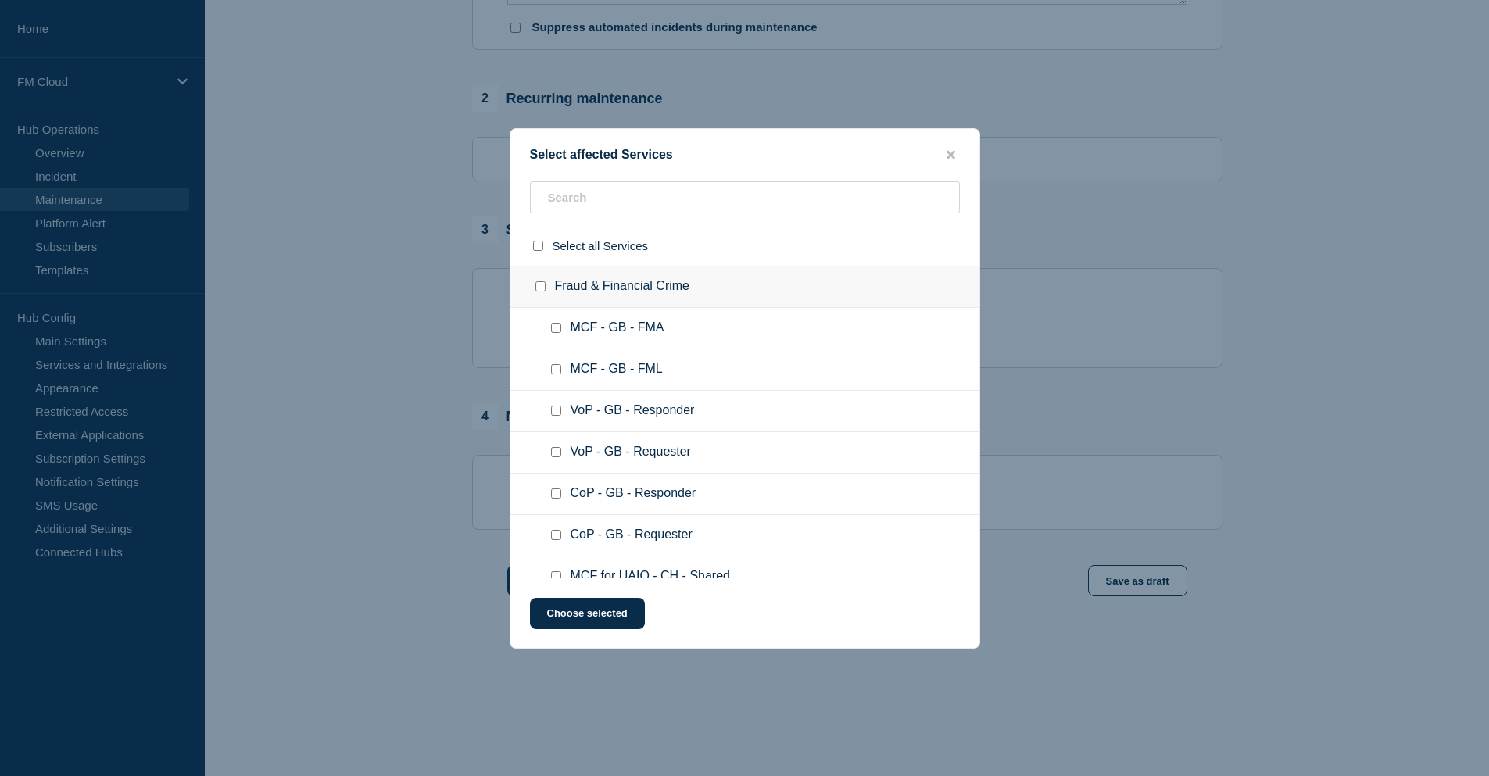
click at [553, 499] on input "CoP - GB - Responder checkbox" at bounding box center [556, 494] width 10 height 10
checkbox input "true"
click at [585, 617] on button "Choose selected" at bounding box center [587, 613] width 115 height 31
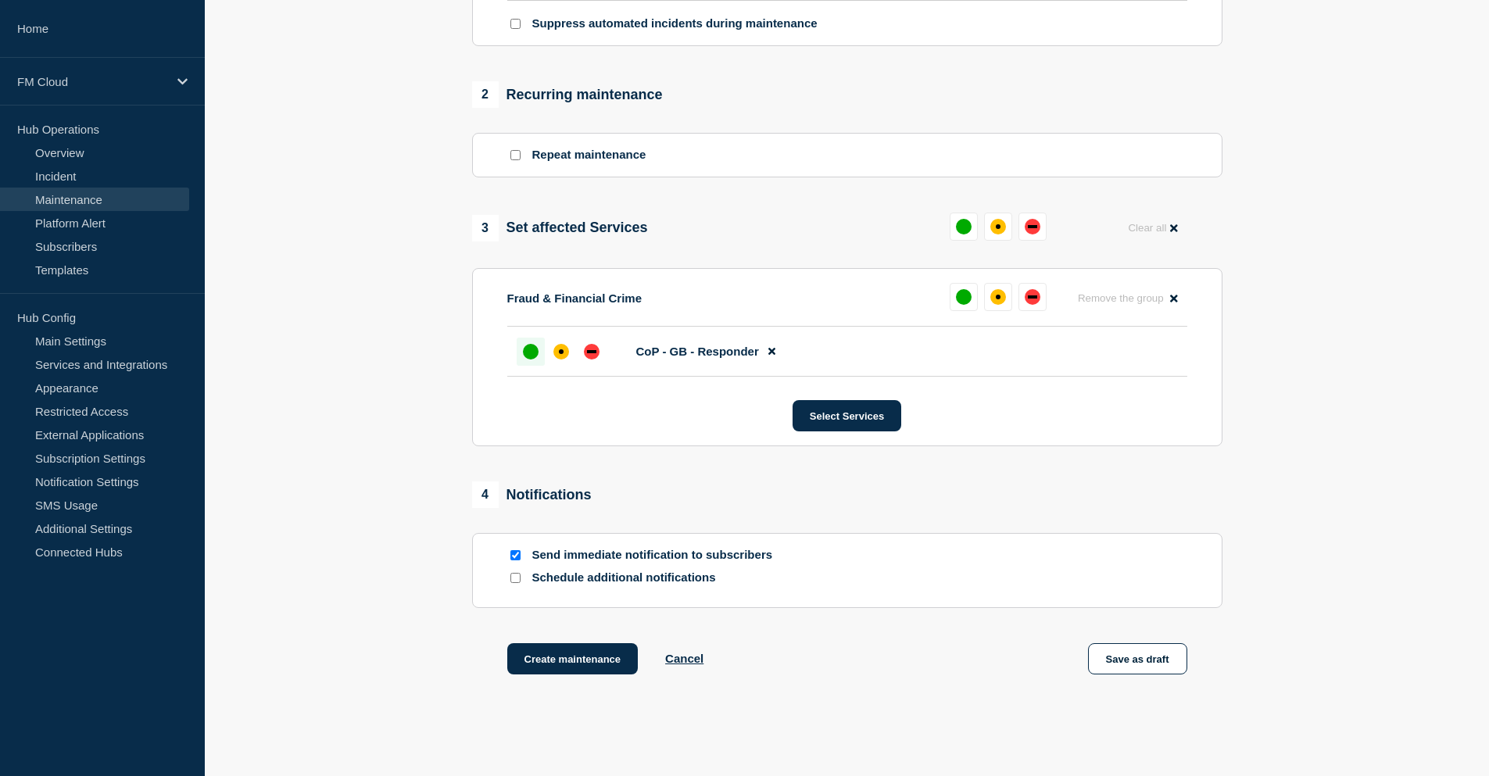
click at [524, 360] on div "up" at bounding box center [531, 352] width 16 height 16
click at [1159, 666] on button "Save as draft" at bounding box center [1137, 658] width 99 height 31
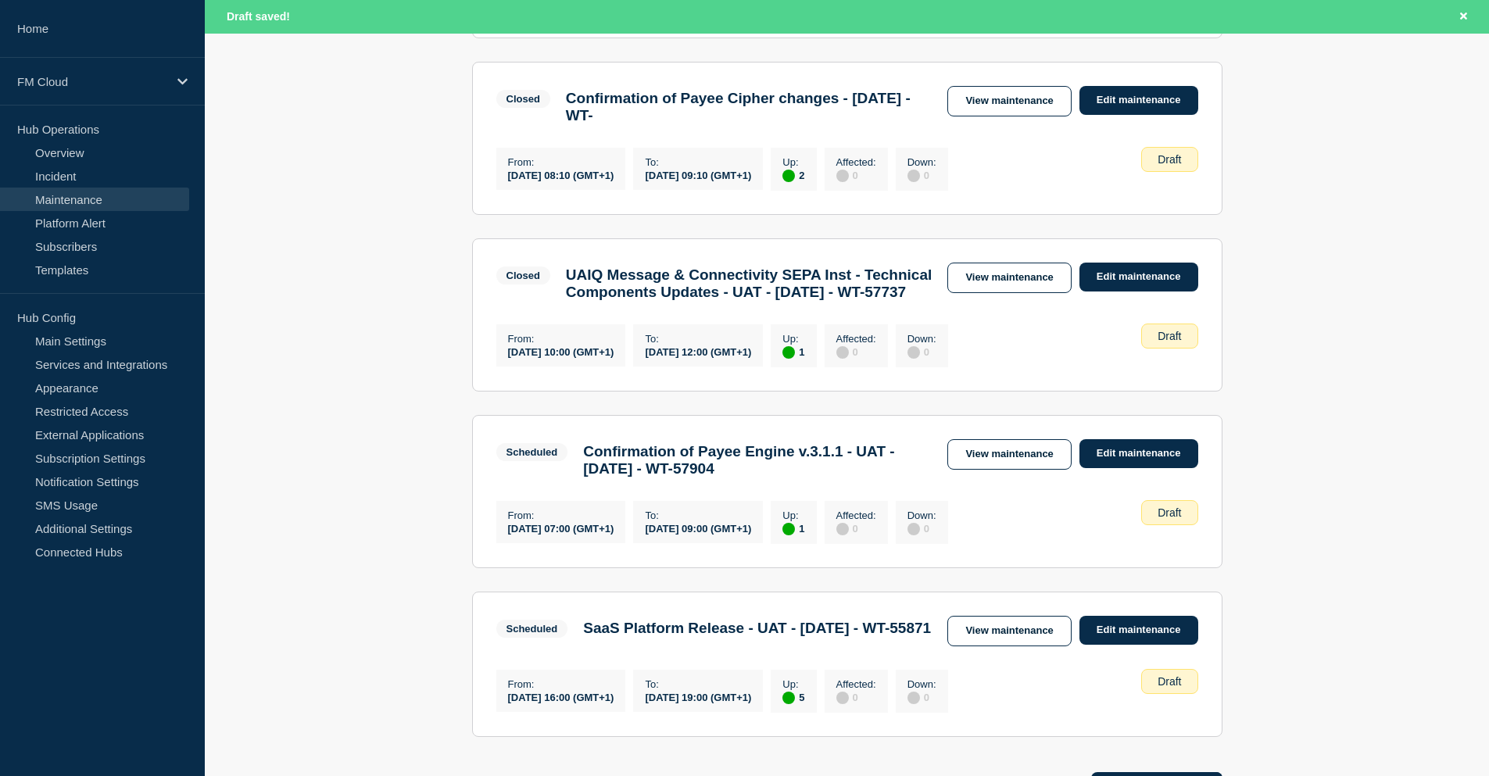
scroll to position [469, 0]
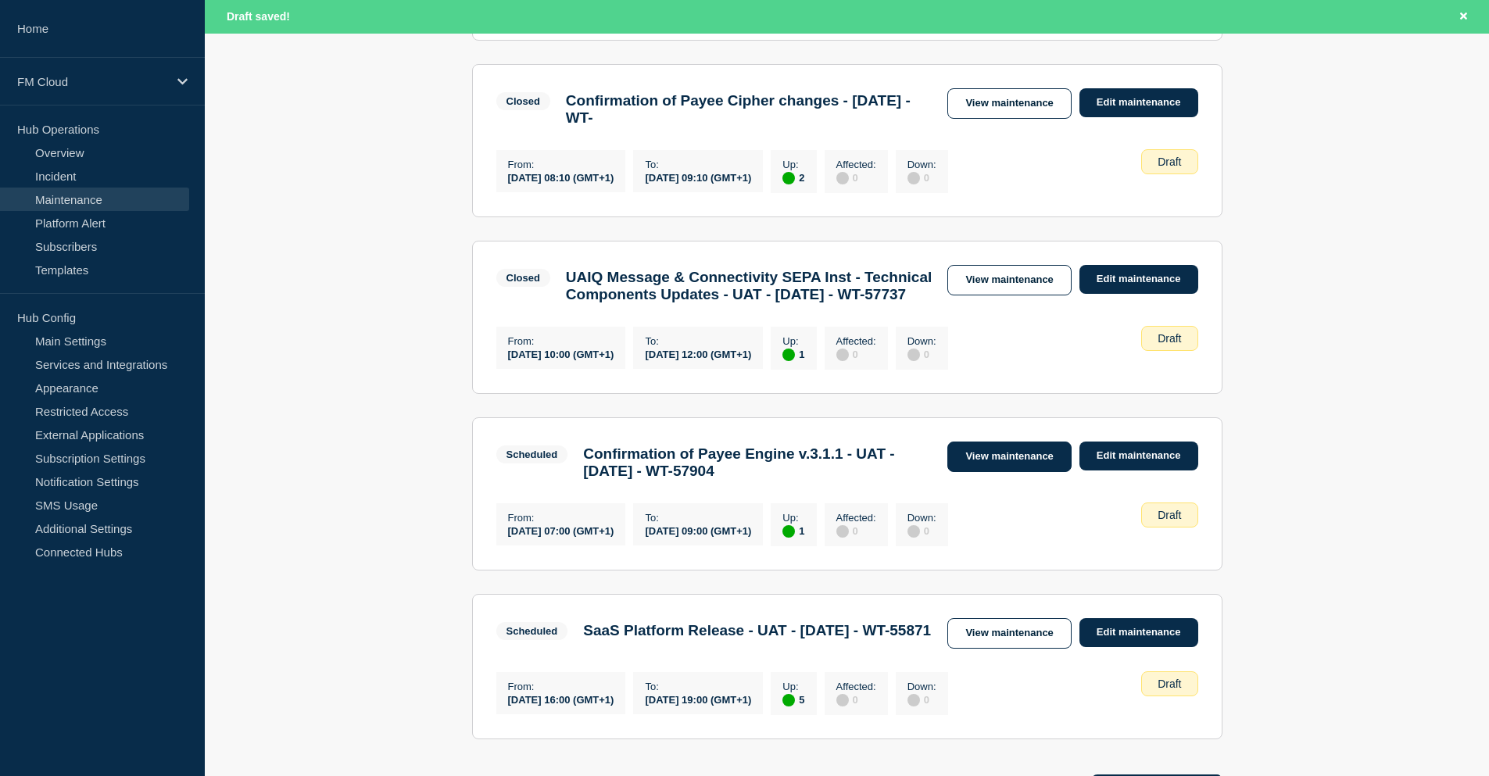
click at [1002, 472] on link "View maintenance" at bounding box center [1008, 457] width 123 height 30
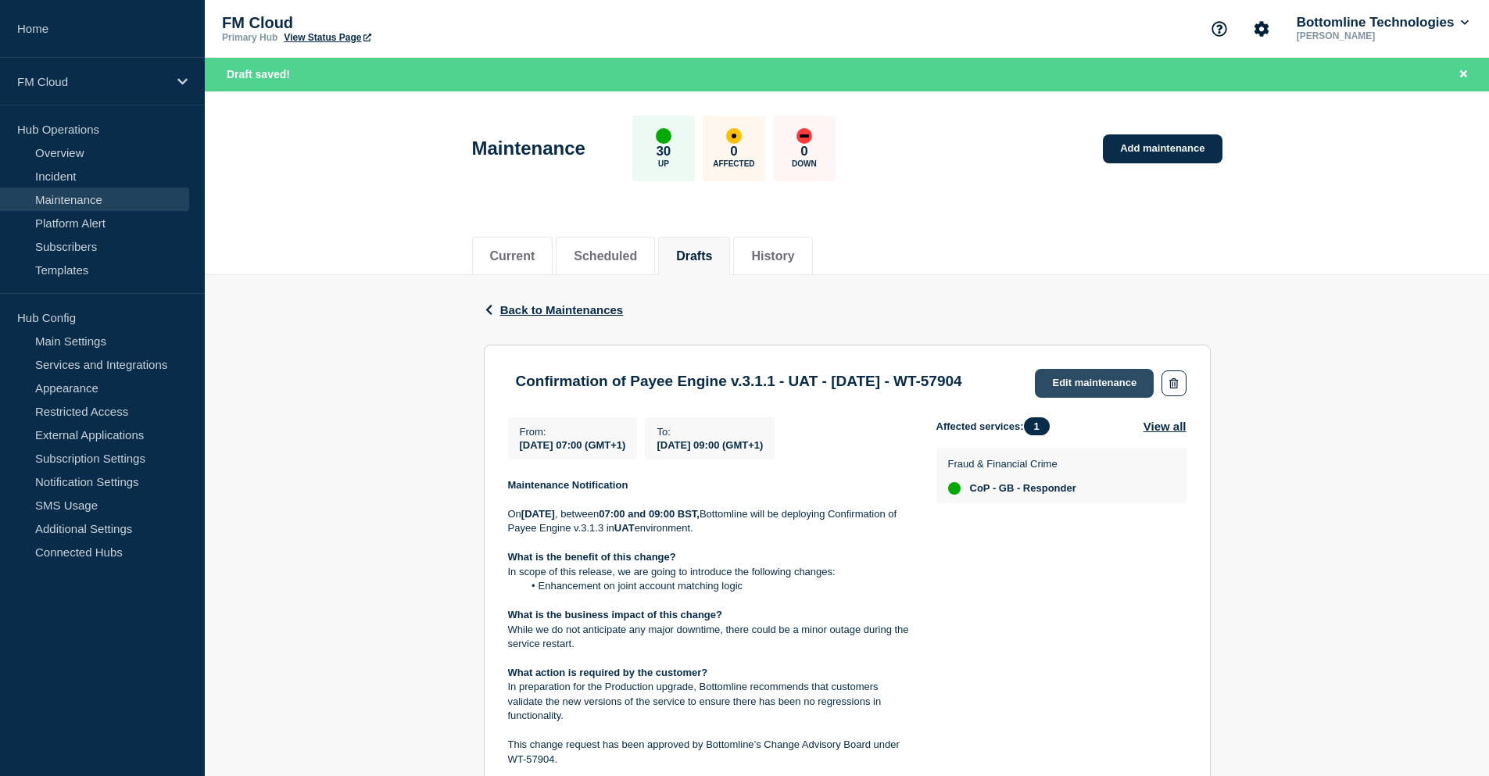
click at [1067, 381] on link "Edit maintenance" at bounding box center [1094, 383] width 119 height 29
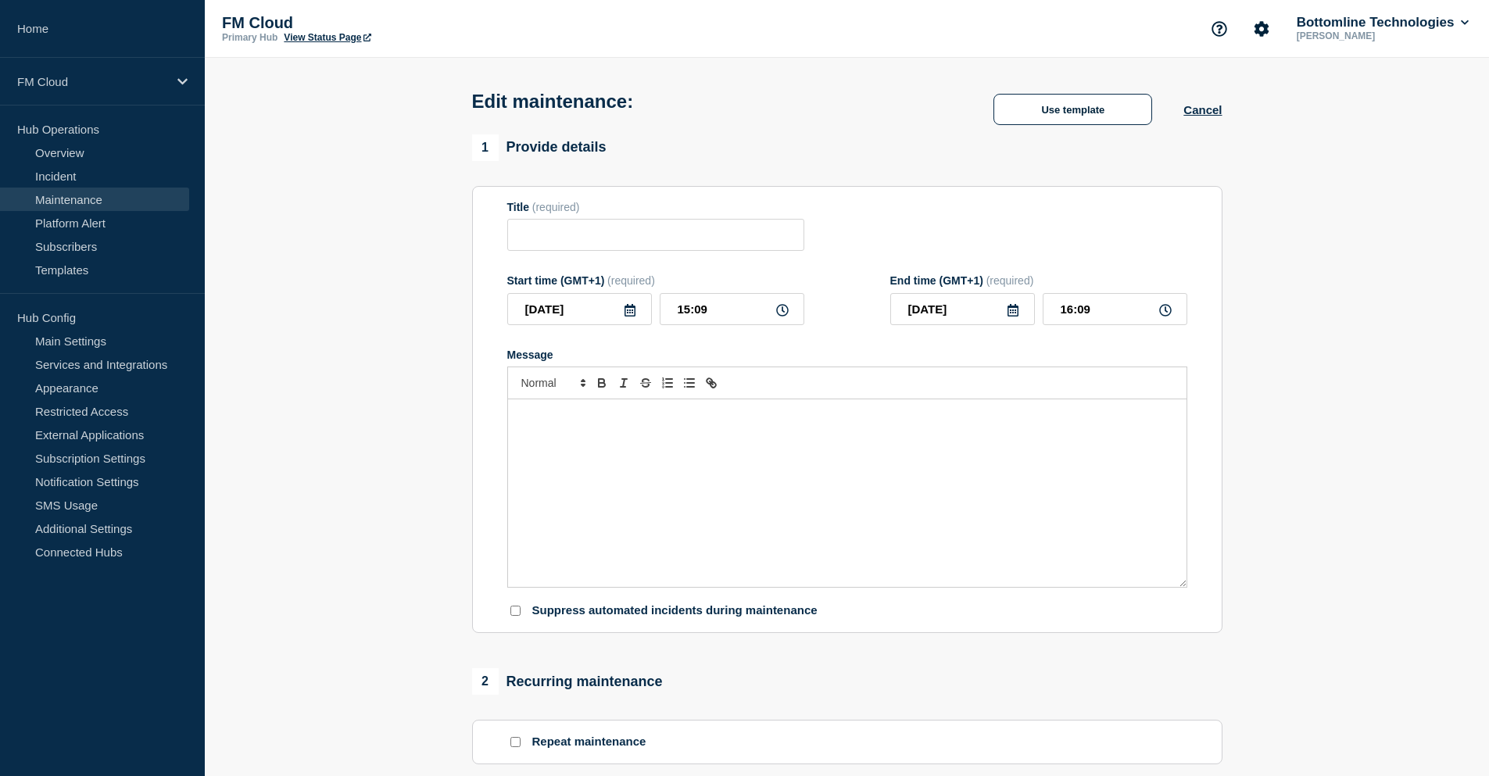
type input "Confirmation of Payee Engine v.3.1.1 - UAT - 20/AUG/2025 - WT-57904"
type input "2025-08-20"
type input "07:00"
type input "2025-08-20"
type input "09:00"
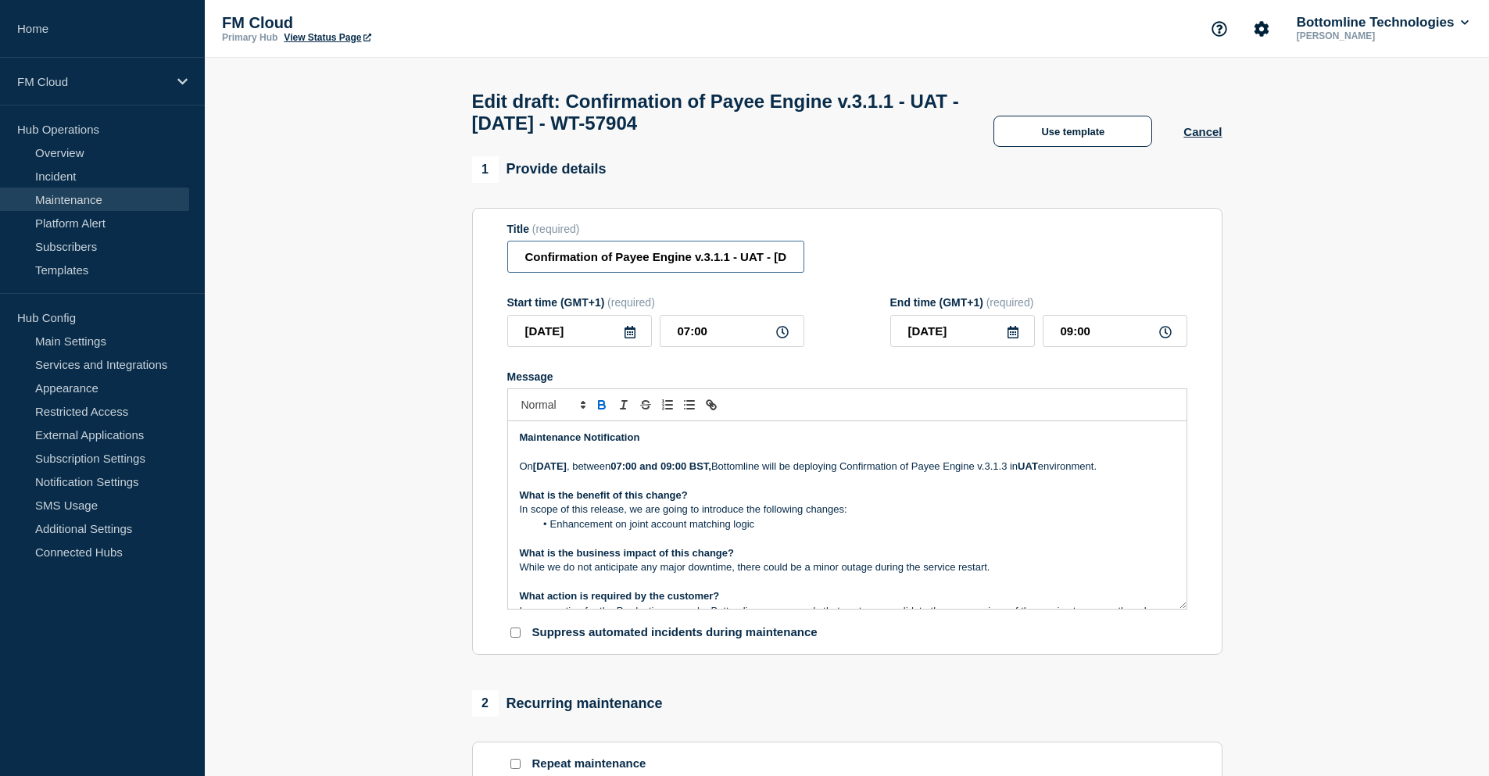
click at [728, 265] on input "Confirmation of Payee Engine v.3.1.1 - UAT - 20/AUG/2025 - WT-57904" at bounding box center [655, 257] width 297 height 32
type input "Confirmation of Payee Engine v.3.1.3 - UAT - 20/AUG/2025 - WT-57904"
click at [858, 503] on p "What is the benefit of this change?" at bounding box center [847, 496] width 655 height 14
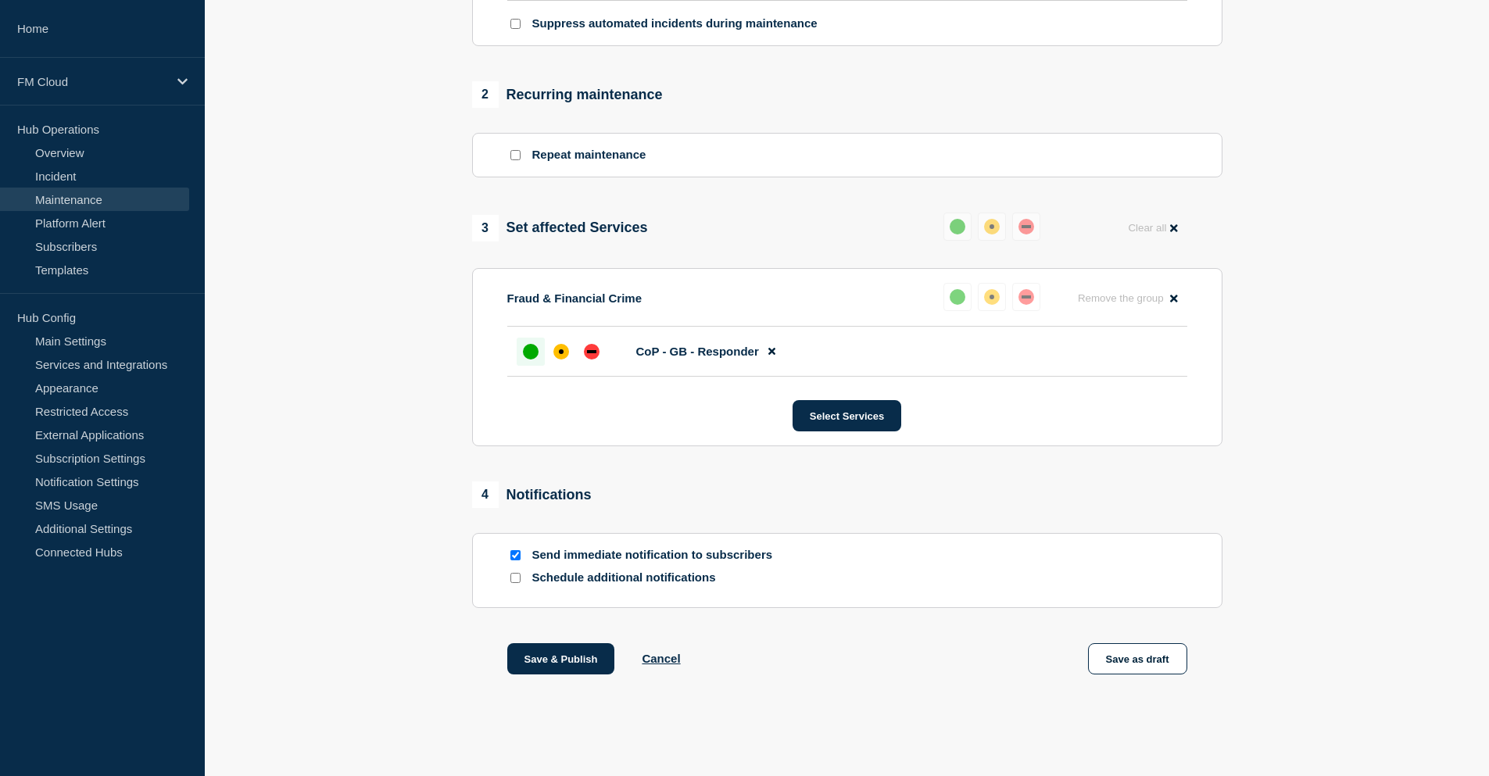
scroll to position [617, 0]
click at [1137, 658] on button "Save as draft" at bounding box center [1137, 658] width 99 height 31
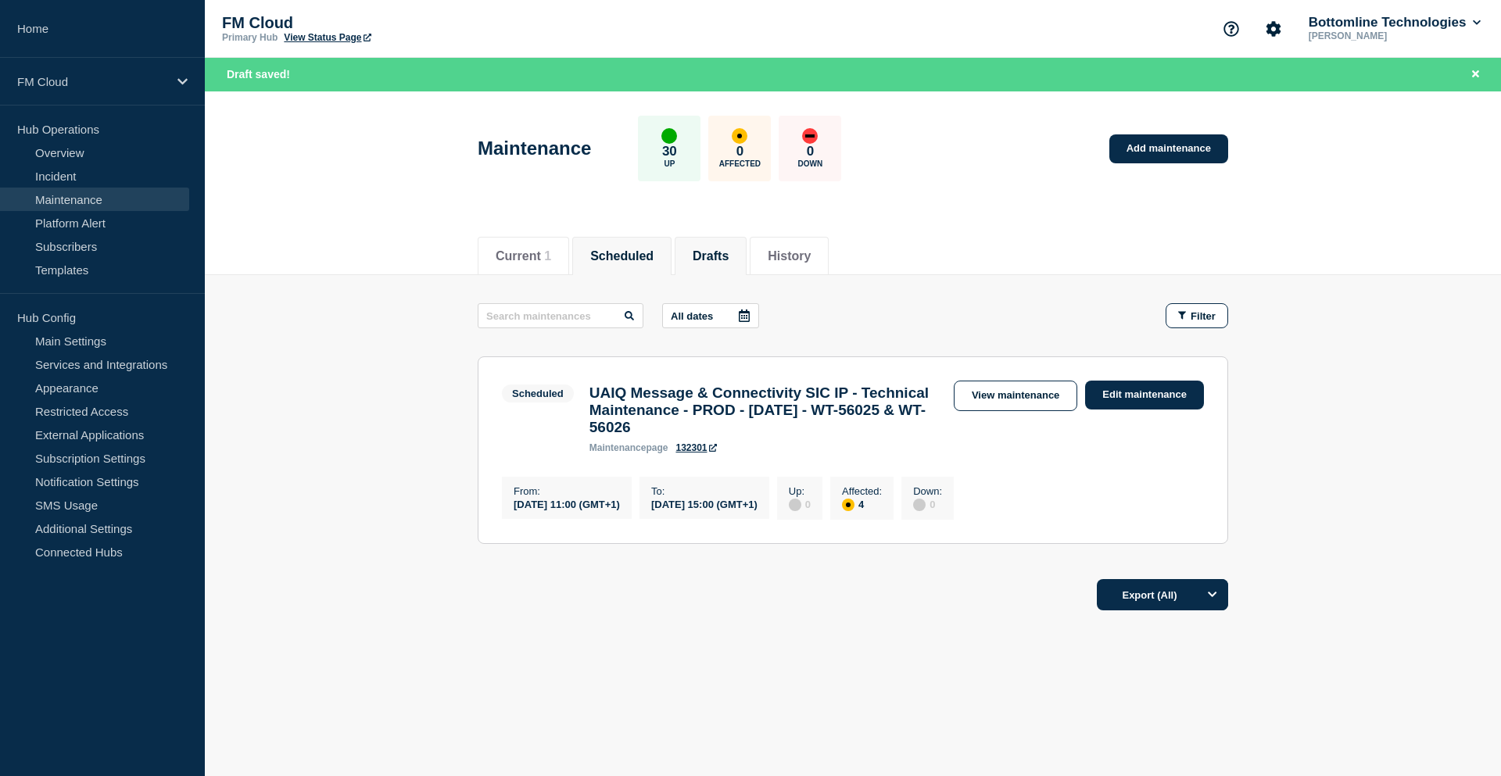
click at [737, 244] on li "Drafts" at bounding box center [711, 256] width 72 height 38
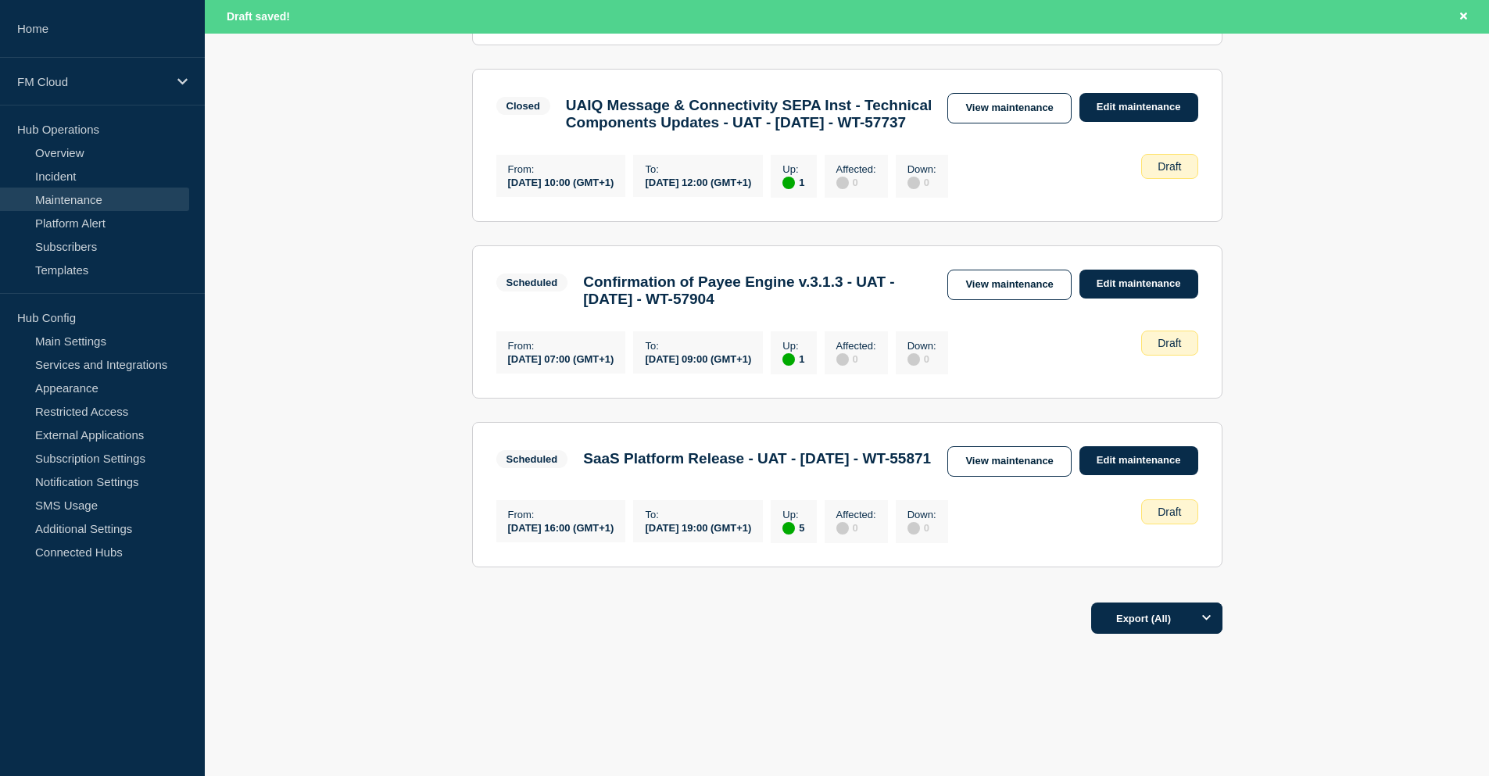
scroll to position [717, 0]
click at [1005, 270] on link "View maintenance" at bounding box center [1008, 285] width 123 height 30
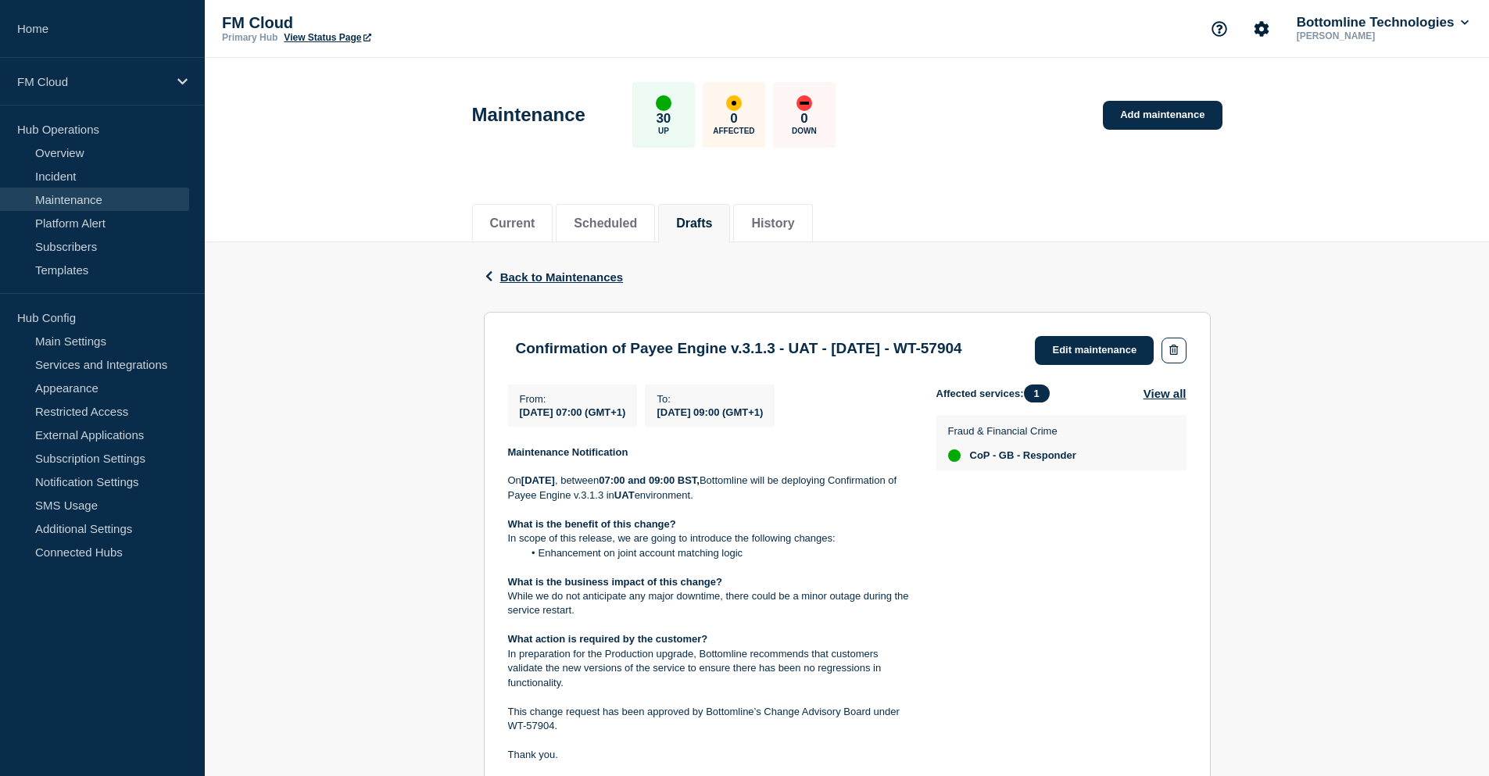
click at [1081, 282] on div "Back Back to Maintenances" at bounding box center [847, 277] width 727 height 70
click at [946, 159] on header "Maintenance 30 Up 0 Affected 0 Down Add maintenance" at bounding box center [847, 123] width 1284 height 131
click at [392, 167] on header "Maintenance 30 Up 0 Affected 0 Down Add maintenance" at bounding box center [847, 123] width 1284 height 131
click at [1008, 109] on div "Maintenance 30 Up 0 Affected 0 Down Add maintenance" at bounding box center [847, 109] width 786 height 95
click at [1076, 347] on link "Edit maintenance" at bounding box center [1094, 350] width 119 height 29
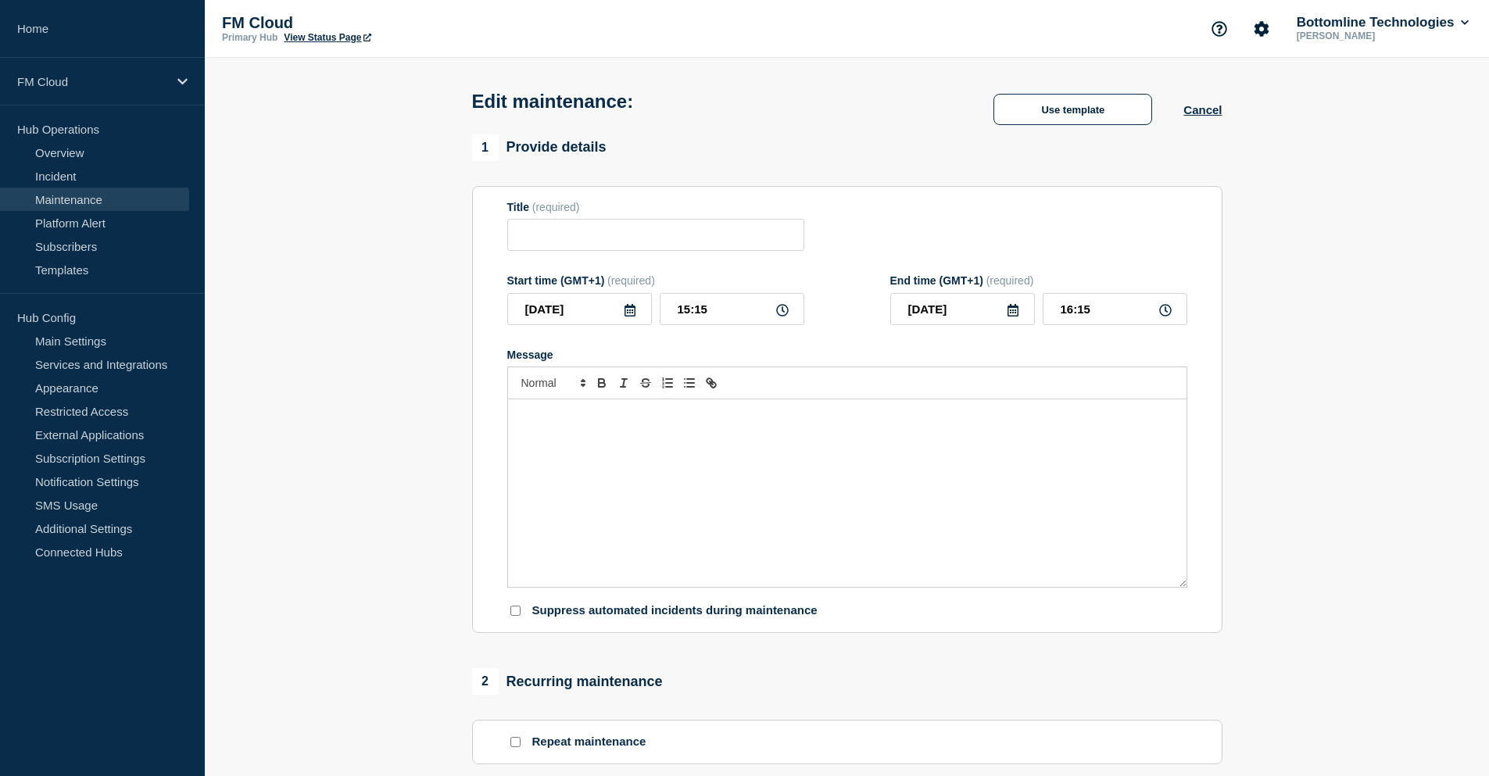
type input "Confirmation of Payee Engine v.3.1.3 - UAT - 20/AUG/2025 - WT-57904"
type input "2025-08-20"
type input "07:00"
type input "2025-08-20"
type input "09:00"
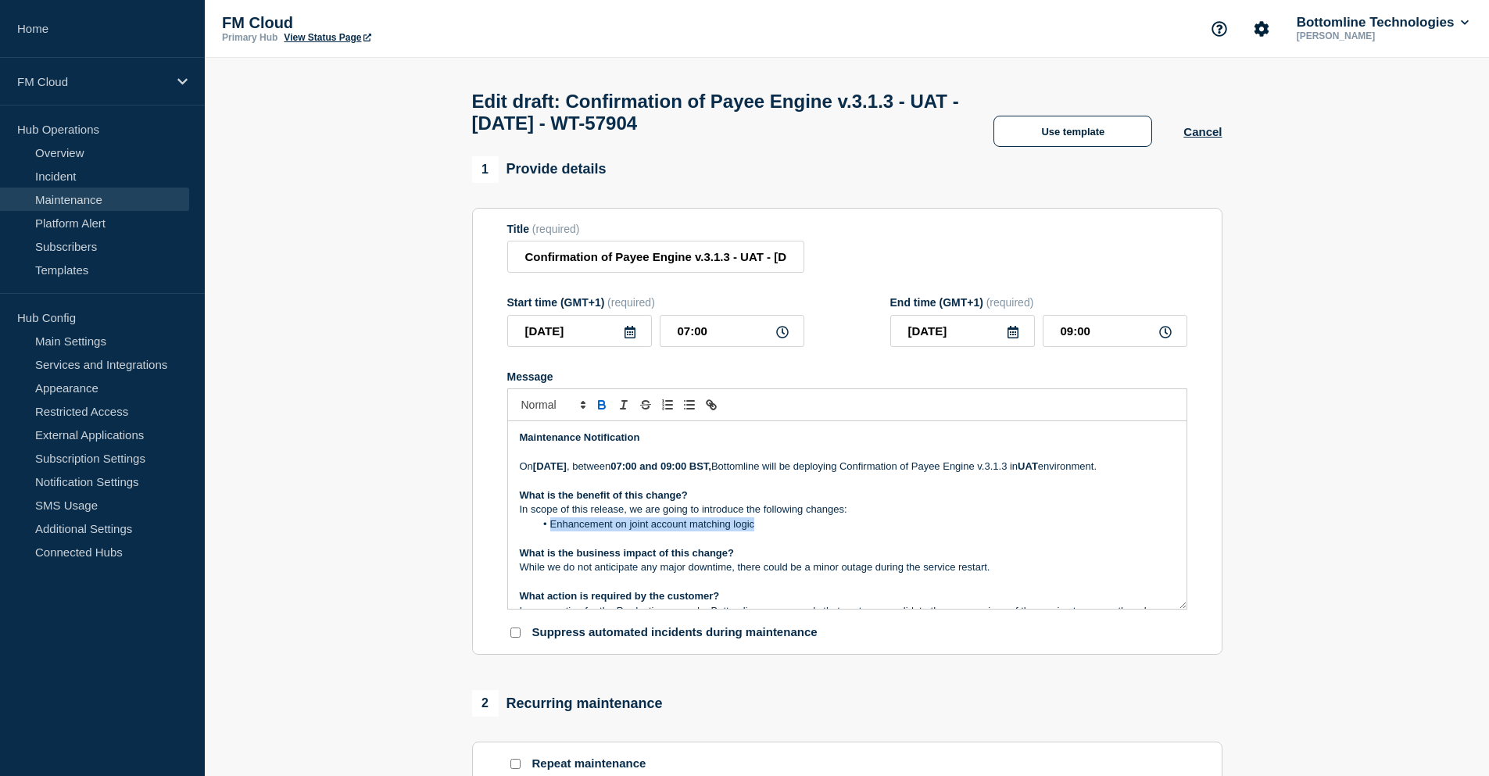
drag, startPoint x: 779, startPoint y: 548, endPoint x: 549, endPoint y: 550, distance: 230.6
click at [549, 532] on li "Enhancement on joint account matching logic" at bounding box center [855, 524] width 640 height 14
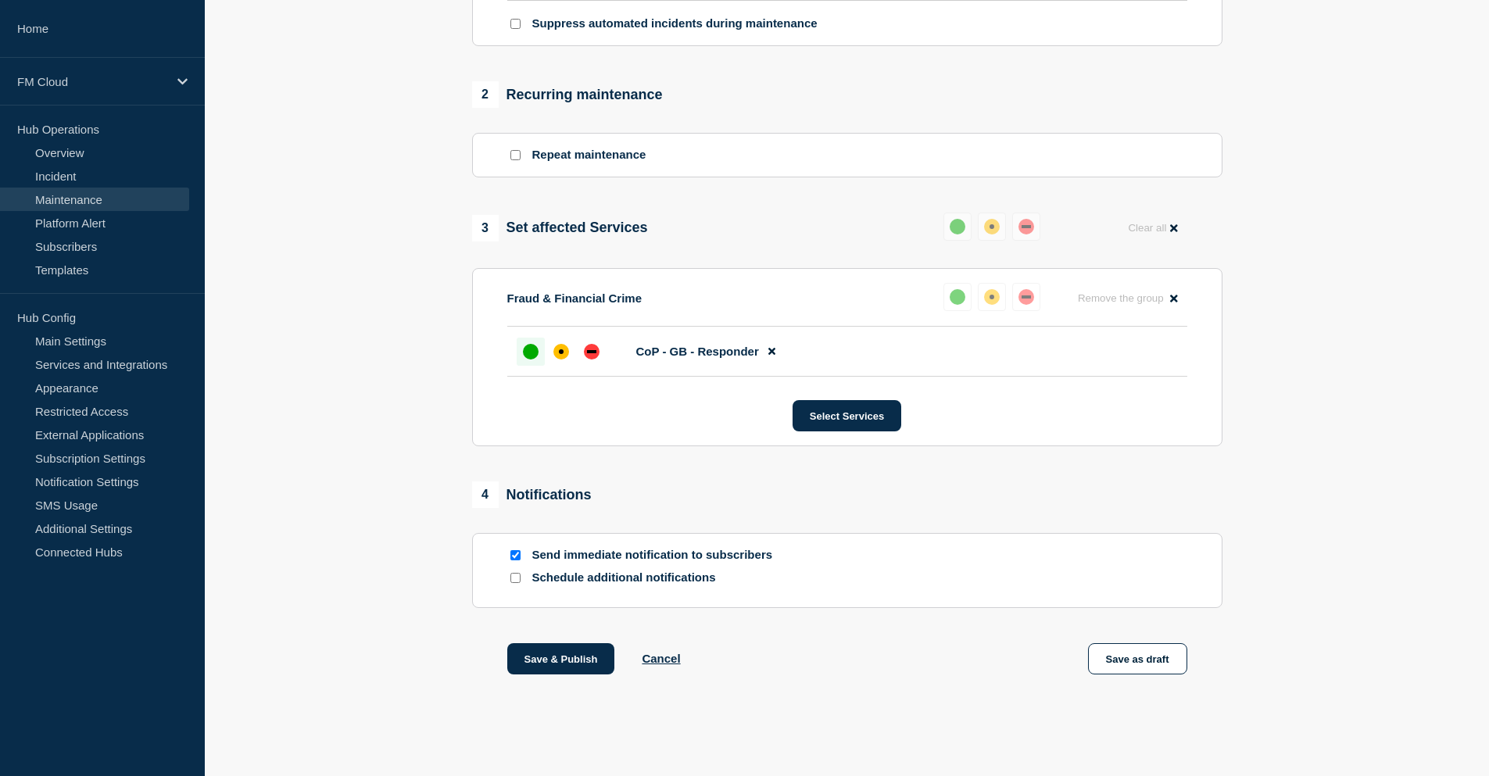
scroll to position [617, 0]
click at [1142, 657] on button "Save as draft" at bounding box center [1137, 658] width 99 height 31
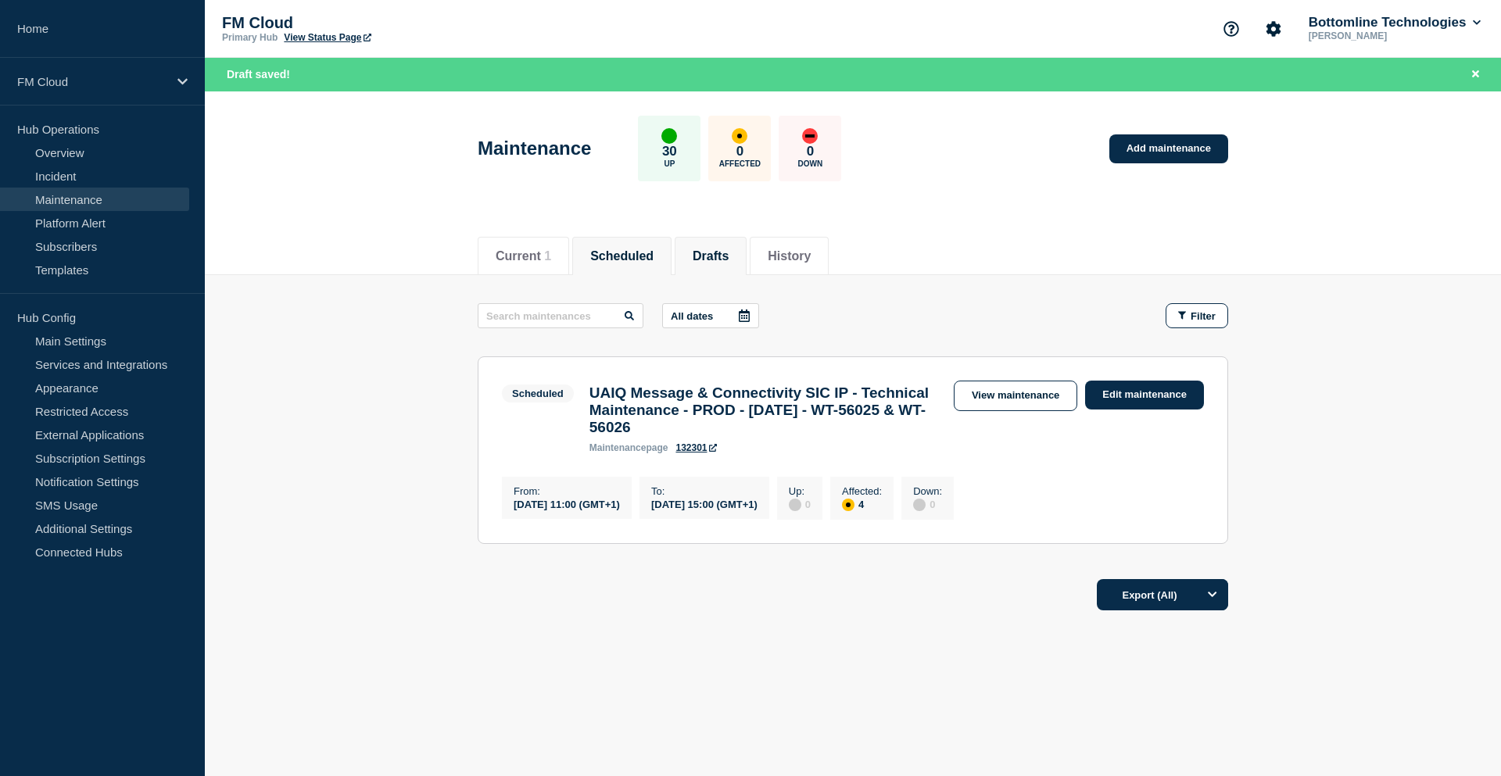
click at [728, 249] on button "Drafts" at bounding box center [711, 256] width 36 height 14
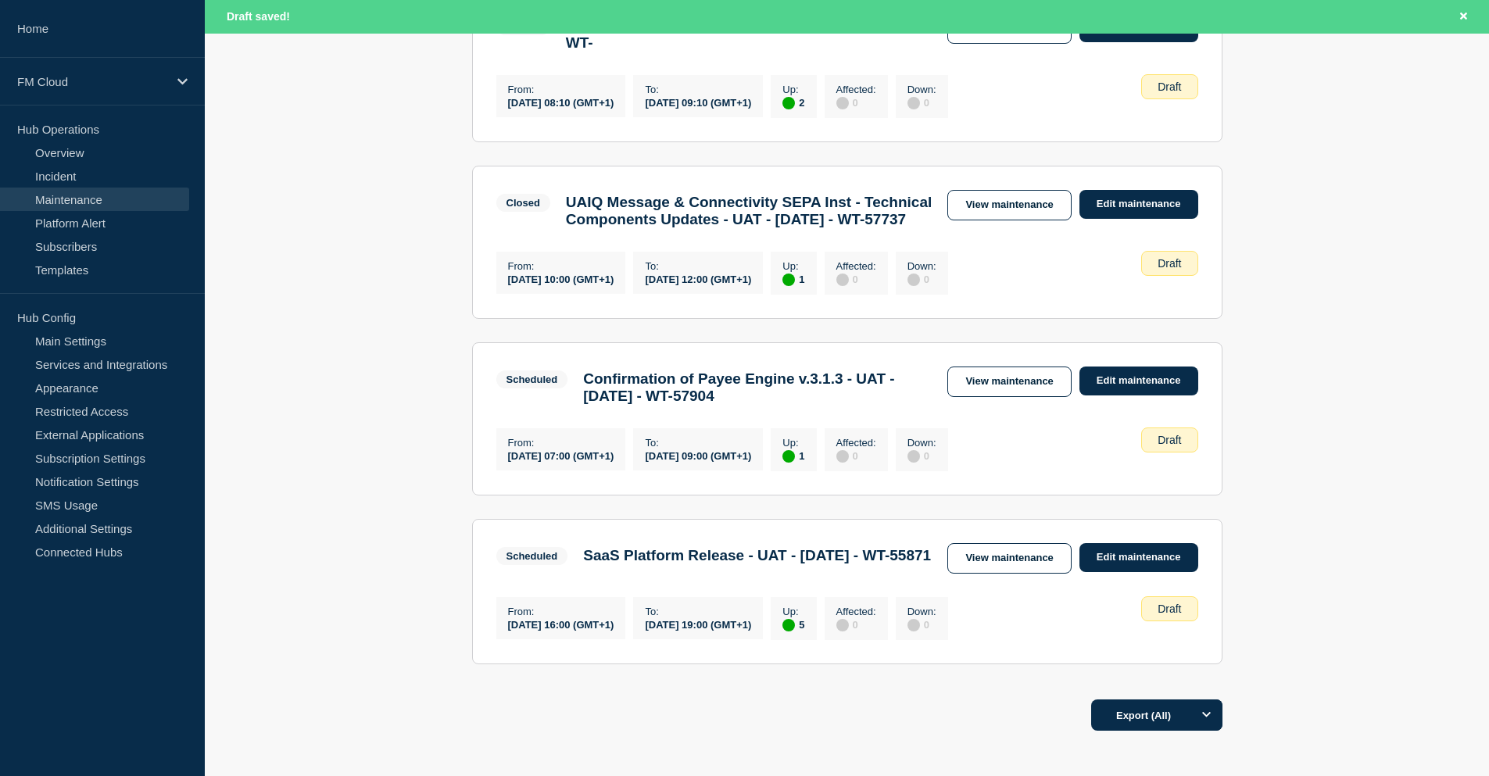
scroll to position [547, 0]
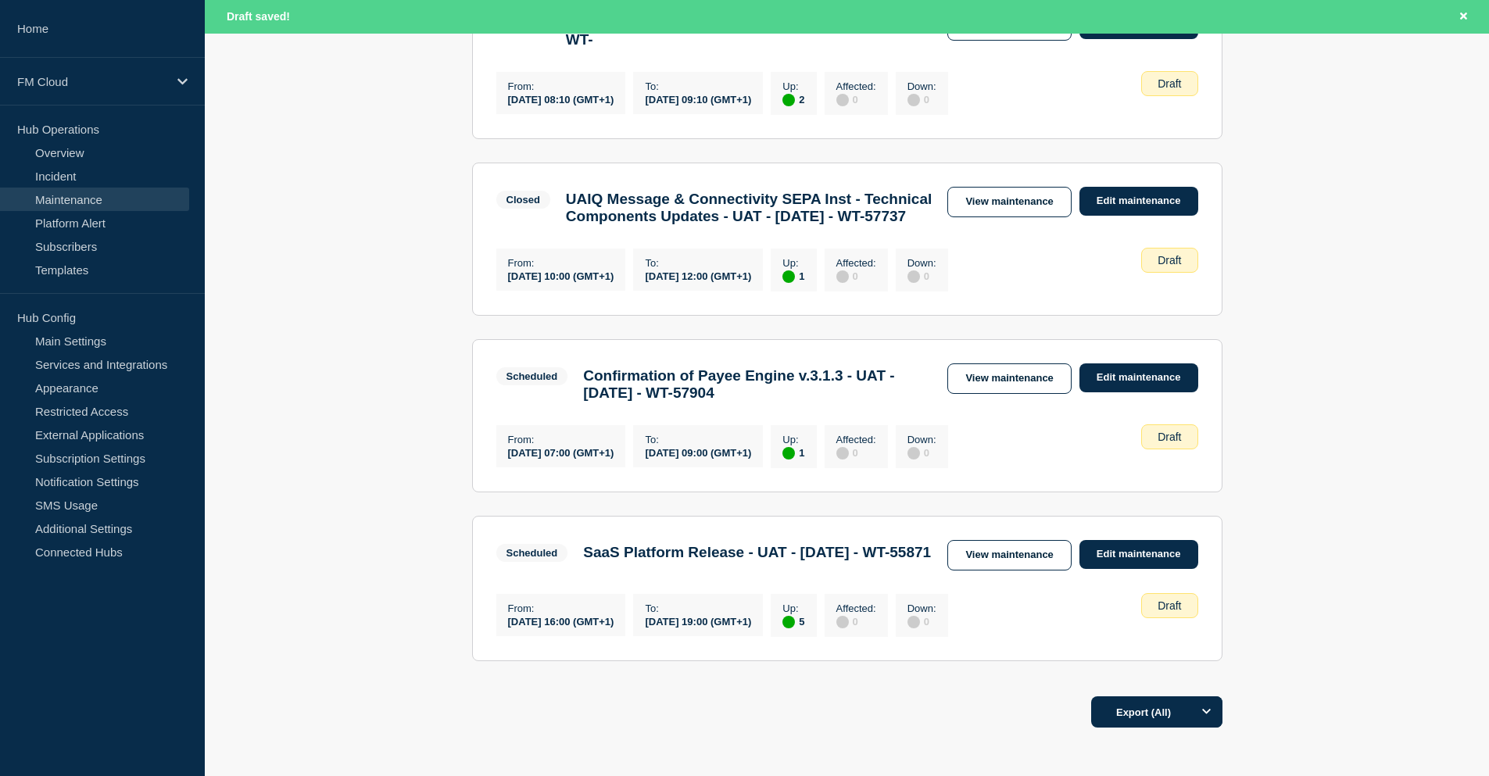
drag, startPoint x: 964, startPoint y: 435, endPoint x: 935, endPoint y: 426, distance: 30.4
click at [964, 394] on link "View maintenance" at bounding box center [1008, 378] width 123 height 30
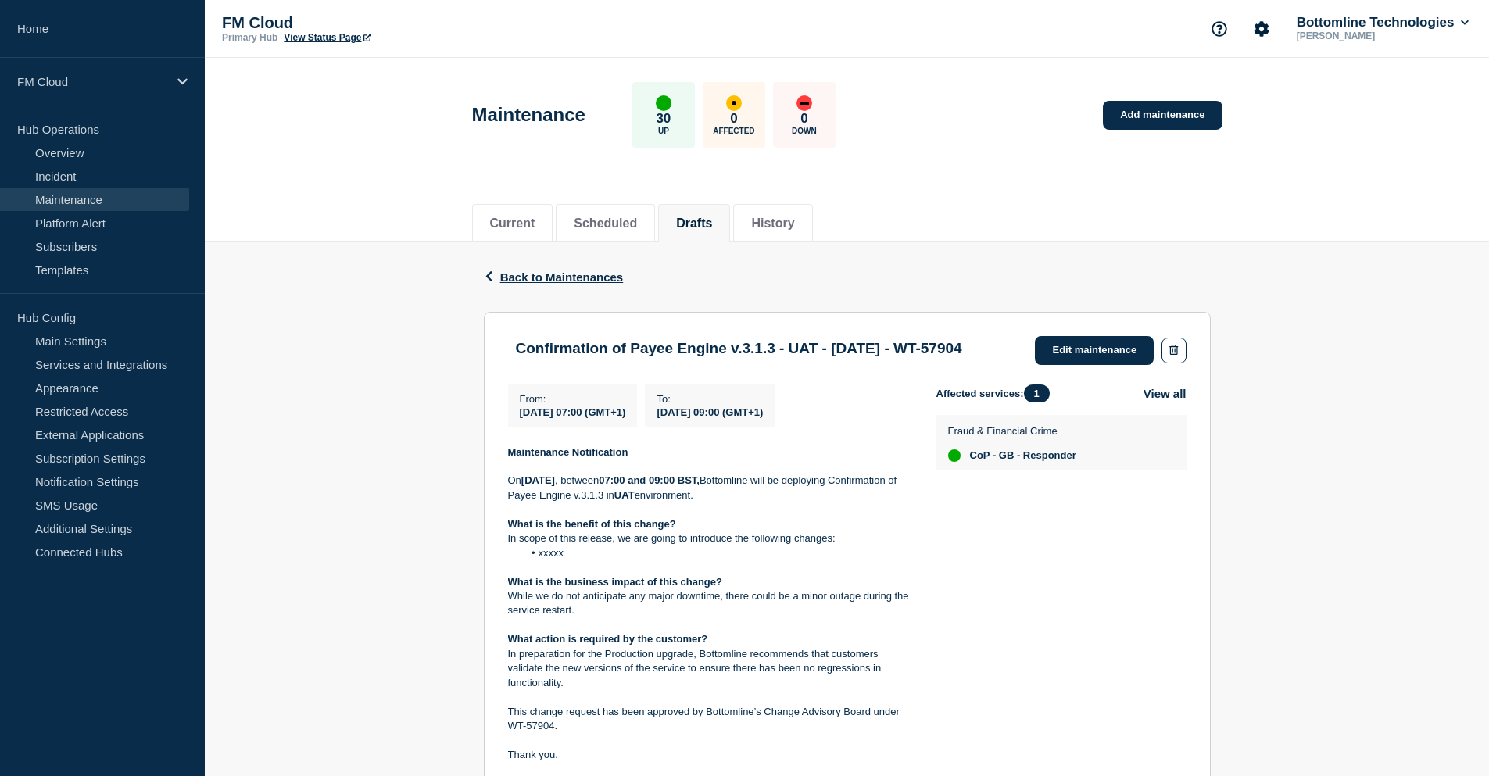
scroll to position [78, 0]
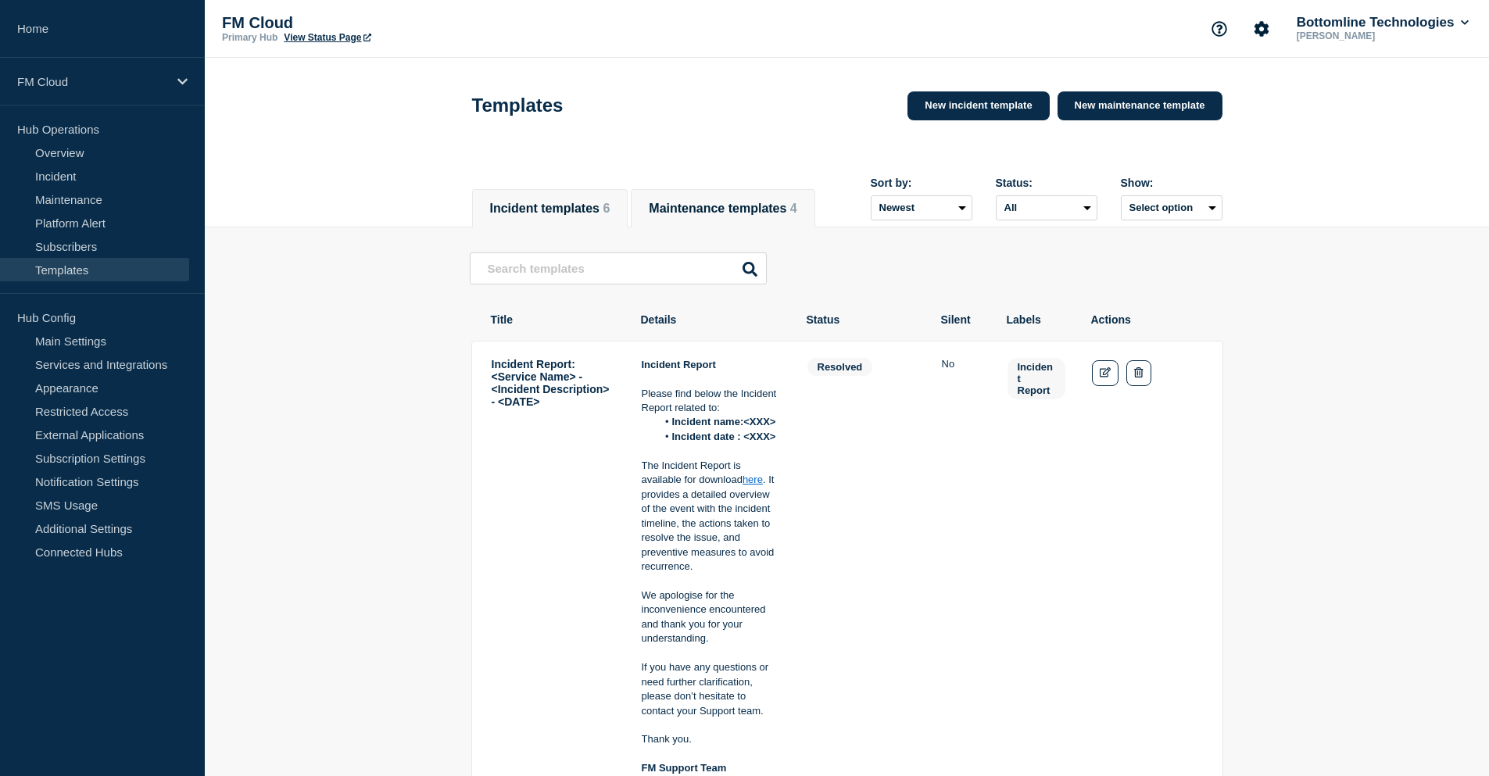
click at [726, 204] on button "Maintenance templates 4" at bounding box center [723, 209] width 148 height 14
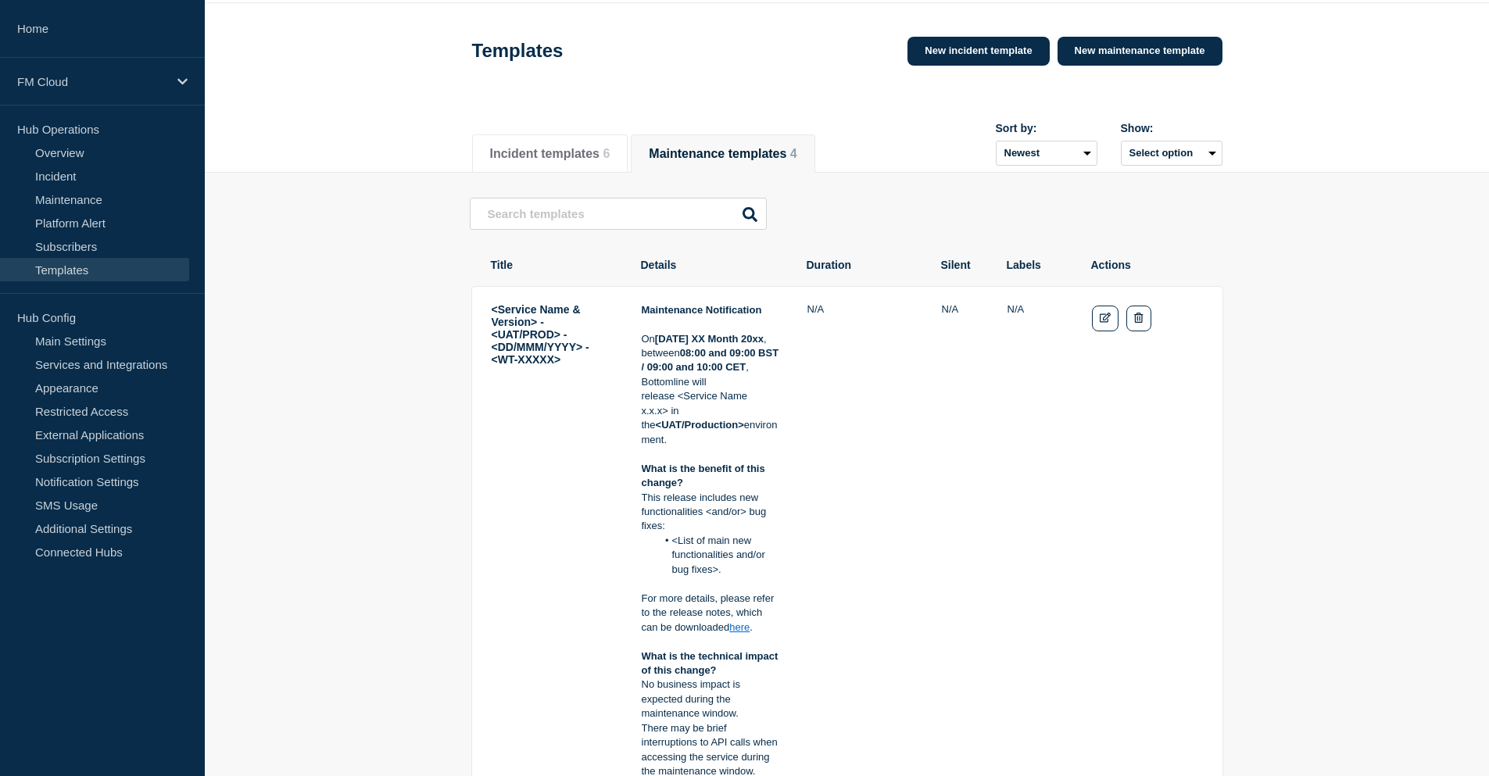
scroll to position [156, 0]
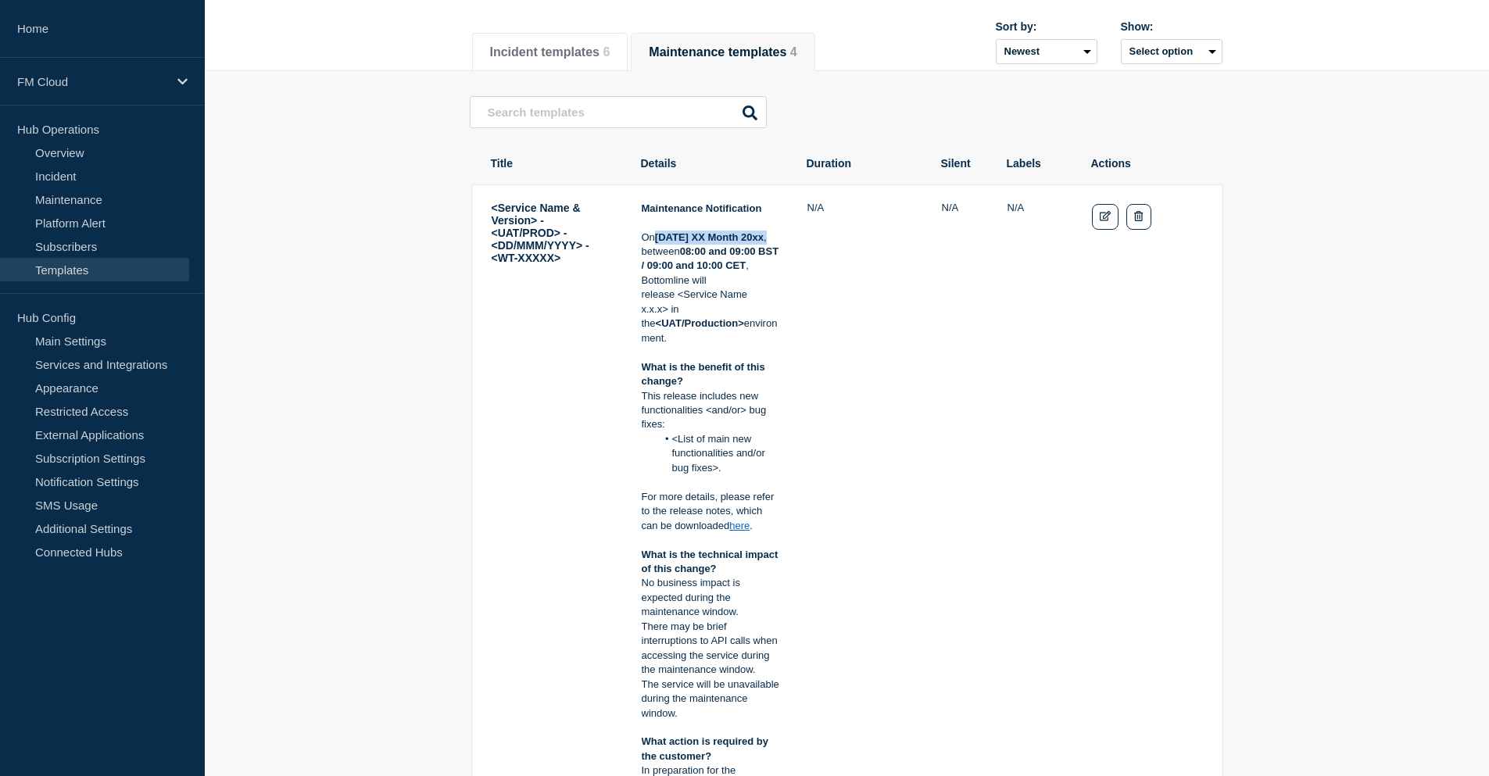
drag, startPoint x: 660, startPoint y: 237, endPoint x: 777, endPoint y: 244, distance: 117.5
click at [777, 244] on p "[DATE] XX Month 20xx , between 08:00 and 09:00 BST / 09:00 and 10:00 CET , Bott…" at bounding box center [711, 289] width 139 height 116
copy p "[DATE] XX Month 20xx ,"
click at [707, 303] on p "[DATE] XX Month 20xx , between 08:00 and 09:00 BST / 09:00 and 10:00 CET , Bott…" at bounding box center [711, 289] width 139 height 116
drag, startPoint x: 642, startPoint y: 238, endPoint x: 772, endPoint y: 275, distance: 135.8
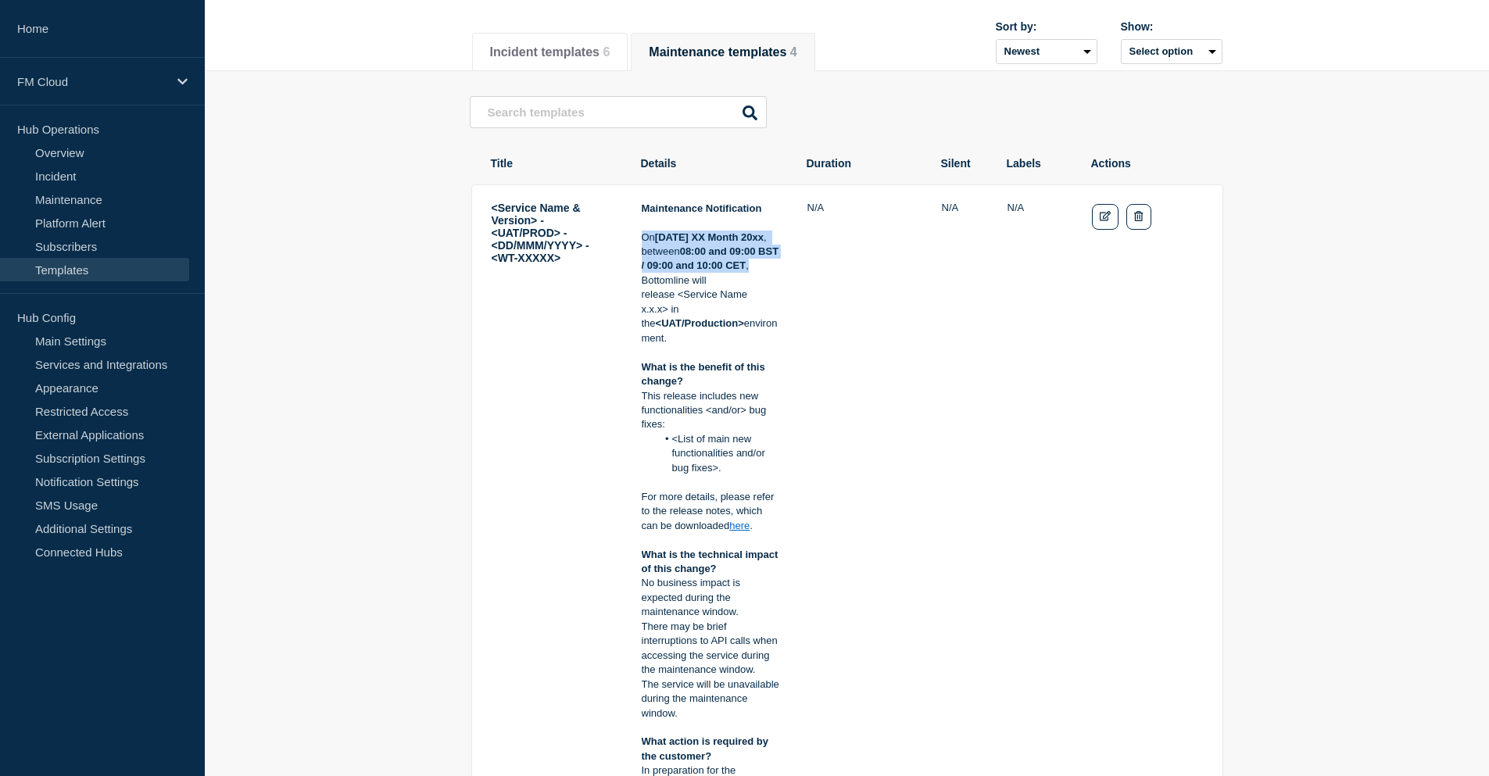
click at [772, 275] on p "[DATE] XX Month 20xx , between 08:00 and 09:00 BST / 09:00 and 10:00 CET , Bott…" at bounding box center [711, 289] width 139 height 116
copy p "[DATE] XX Month 20xx , between 08:00 and 09:00 BST / 09:00 and 10:00 CET ,"
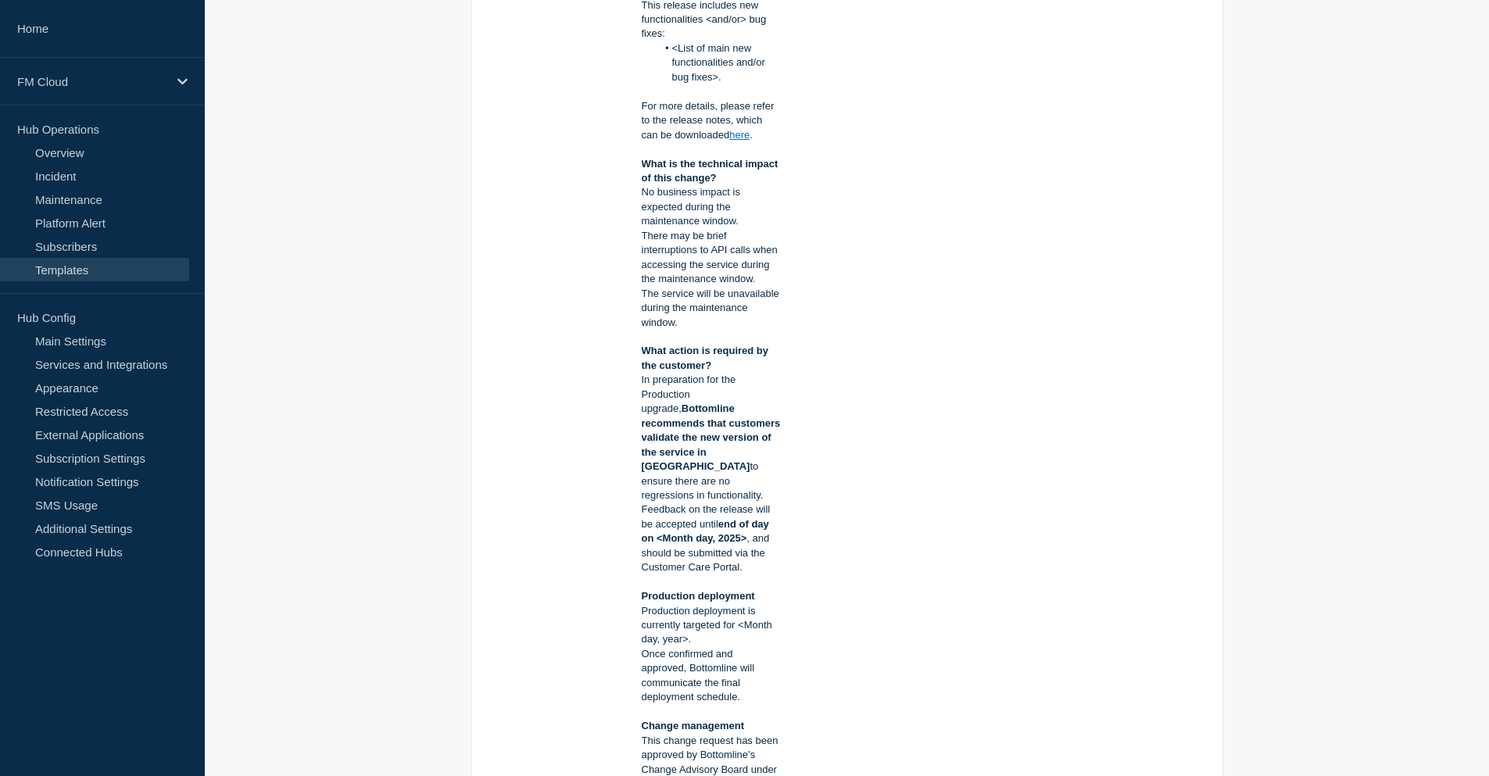
scroll to position [938, 0]
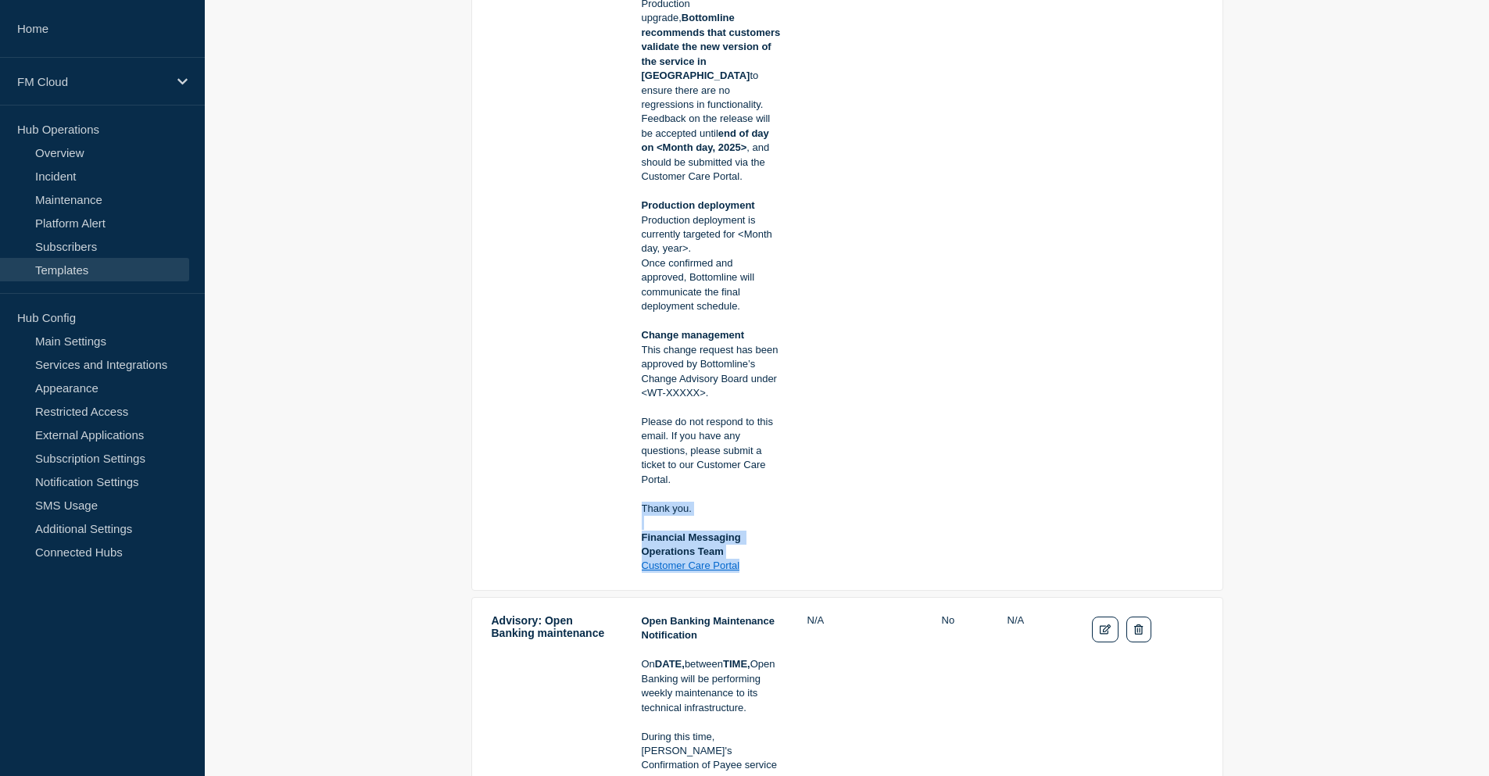
drag, startPoint x: 752, startPoint y: 557, endPoint x: 639, endPoint y: 496, distance: 128.4
click at [639, 597] on tr "<Service Name & Version> - <UAT/PROD> - <DD/MMM/YYYY> - <WT-XXXXX> Maintenance …" at bounding box center [847, 766] width 752 height 338
copy div "Thank you. Financial Messaging Operations Team Customer Care Portal"
